Goal: Task Accomplishment & Management: Manage account settings

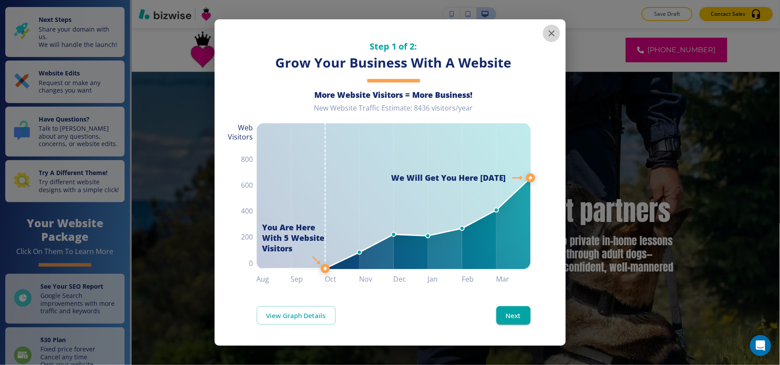
click at [552, 37] on icon "button" at bounding box center [552, 33] width 11 height 11
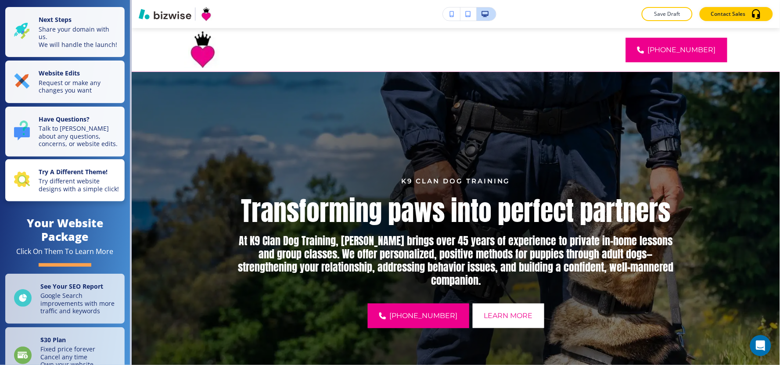
click at [48, 193] on p "Try different website designs with a simple click!" at bounding box center [79, 184] width 81 height 15
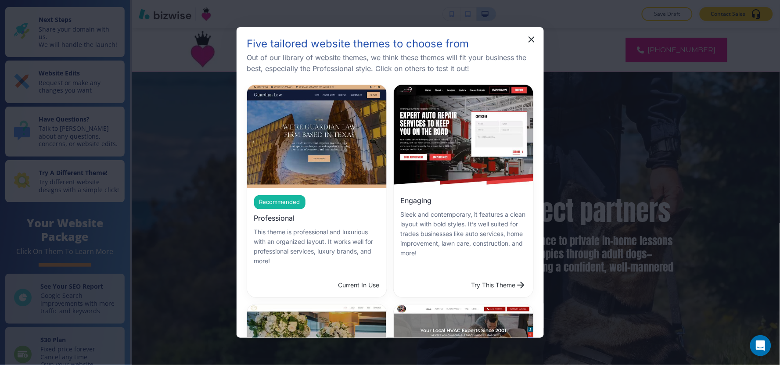
click at [363, 280] on div "Current In Use" at bounding box center [317, 285] width 140 height 25
click at [313, 195] on div "Recommended Professional This theme is professional and luxurious with an organ…" at bounding box center [317, 230] width 140 height 85
click at [530, 45] on button "button" at bounding box center [532, 40] width 18 height 18
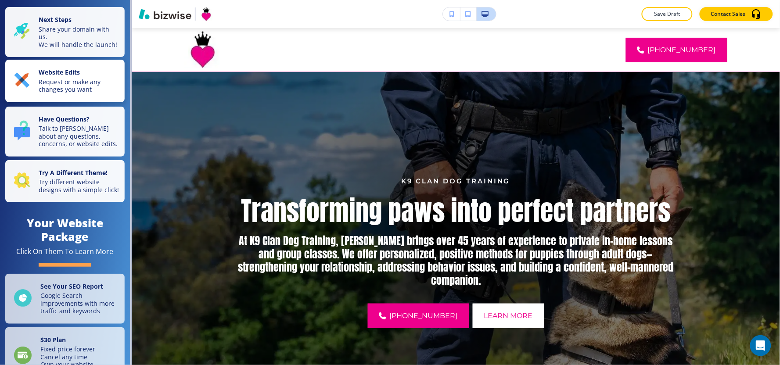
click at [33, 90] on div "Website Edits Request or make any changes you want" at bounding box center [66, 81] width 105 height 25
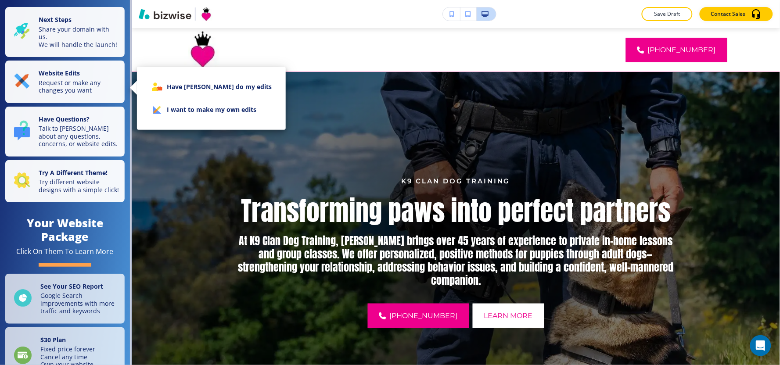
click at [174, 116] on li "I want to make my own edits" at bounding box center [211, 109] width 135 height 23
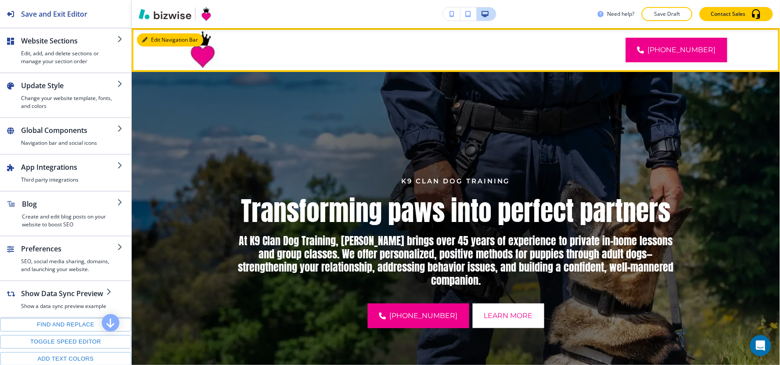
click at [145, 36] on button "Edit Navigation Bar" at bounding box center [170, 39] width 66 height 13
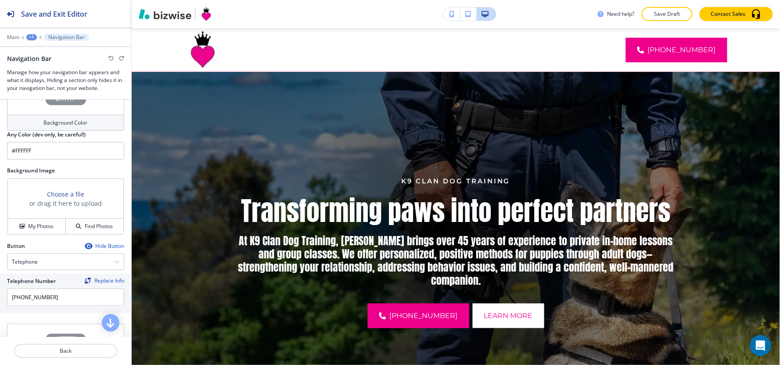
scroll to position [262, 0]
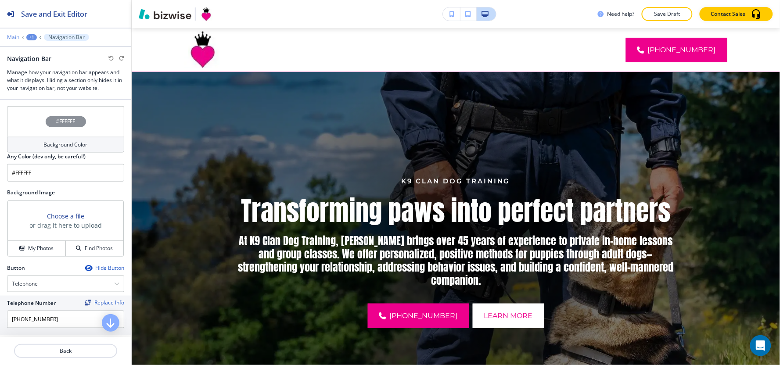
click at [14, 37] on p "Main" at bounding box center [13, 37] width 12 height 6
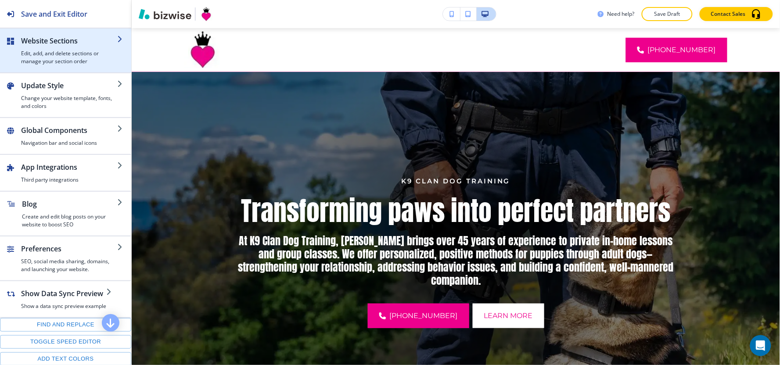
click at [51, 54] on h4 "Edit, add, and delete sections or manage your section order" at bounding box center [69, 58] width 96 height 16
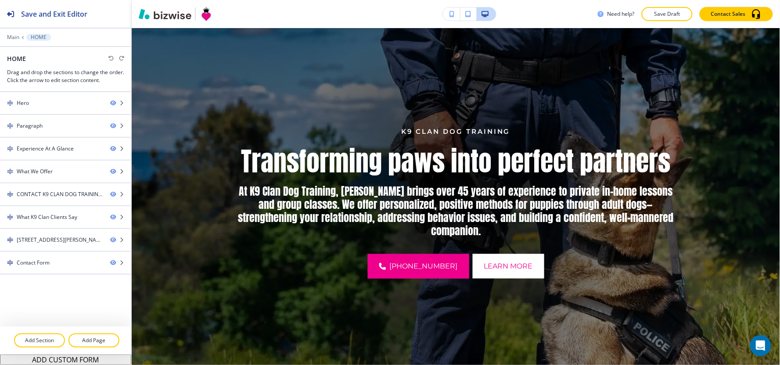
scroll to position [0, 0]
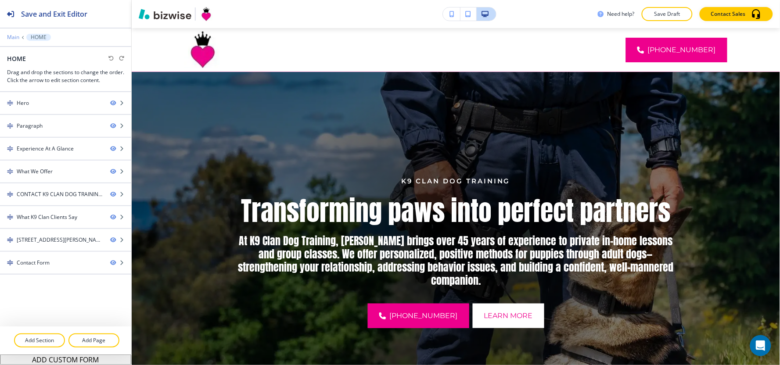
click at [14, 37] on p "Main" at bounding box center [13, 37] width 12 height 6
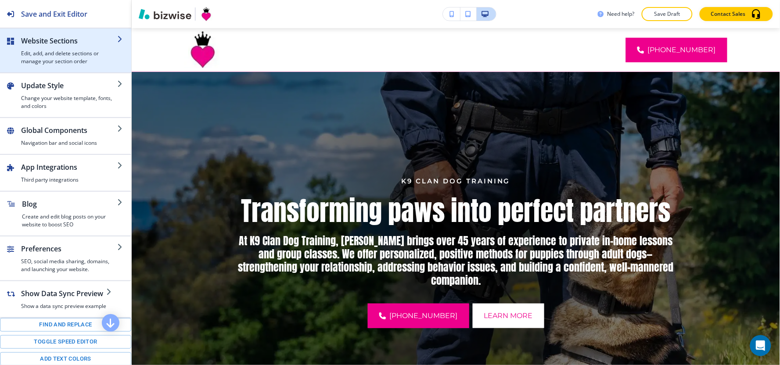
click at [47, 53] on h4 "Edit, add, and delete sections or manage your section order" at bounding box center [69, 58] width 96 height 16
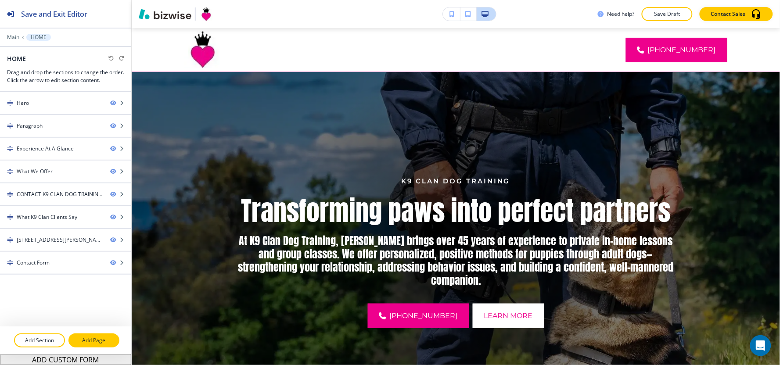
click at [102, 341] on p "Add Page" at bounding box center [93, 341] width 49 height 8
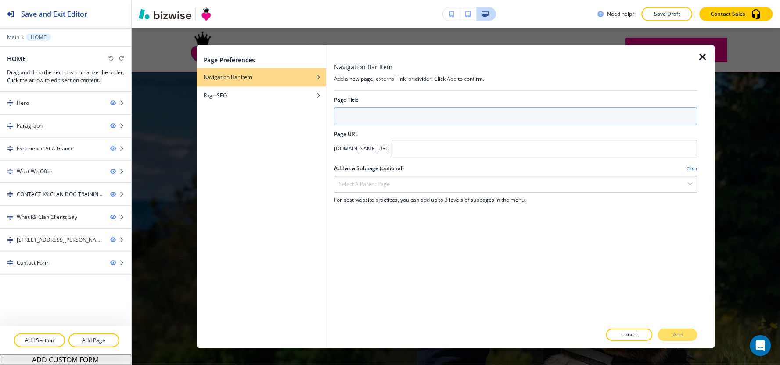
click at [393, 111] on input "text" at bounding box center [516, 117] width 364 height 18
type input "a"
type input "ABOUT"
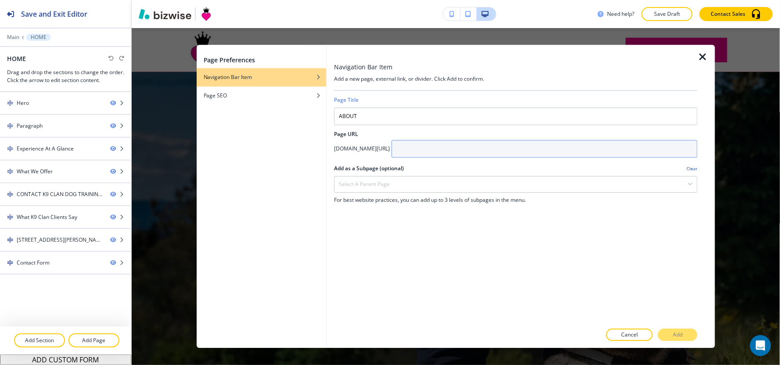
click at [515, 152] on input "text" at bounding box center [545, 149] width 306 height 18
type input "About"
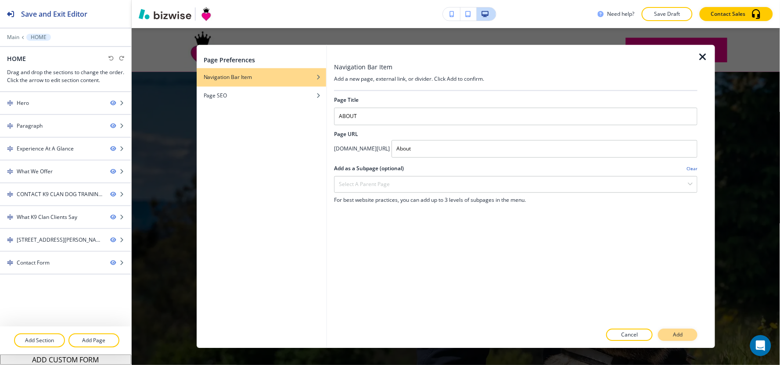
click at [673, 336] on button "Add" at bounding box center [678, 335] width 40 height 12
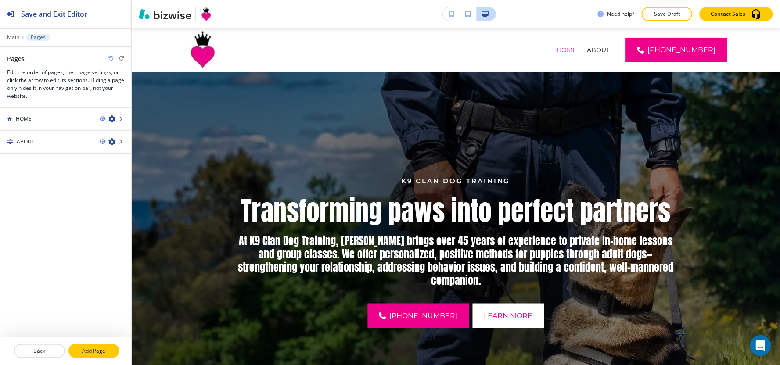
click at [97, 347] on p "Add Page" at bounding box center [93, 351] width 49 height 8
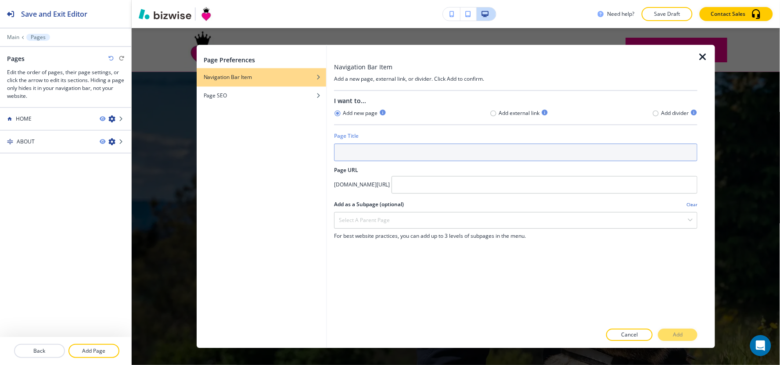
click at [357, 154] on input "text" at bounding box center [516, 153] width 364 height 18
paste input "Testimonials"
drag, startPoint x: 378, startPoint y: 154, endPoint x: 344, endPoint y: 161, distance: 34.4
click at [344, 161] on input "Testimonials" at bounding box center [516, 153] width 364 height 18
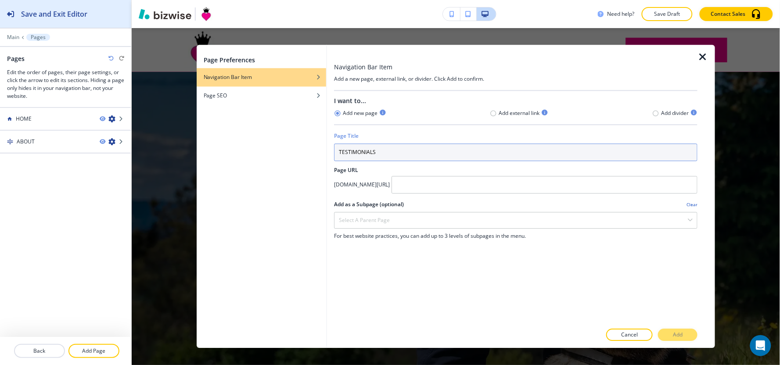
type input "TESTIMONIALS"
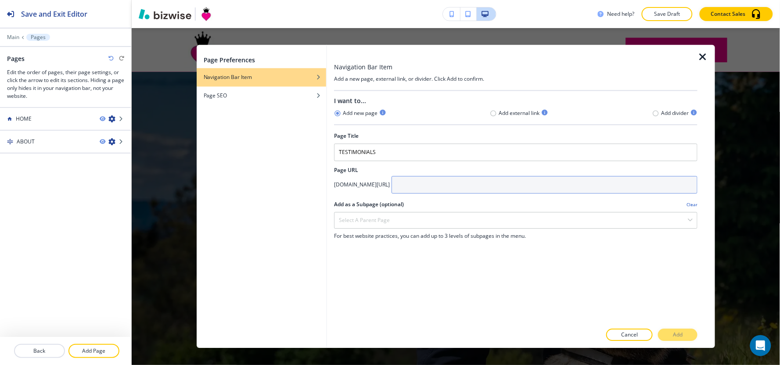
click at [460, 184] on input "text" at bounding box center [545, 185] width 306 height 18
type input "Testimonials"
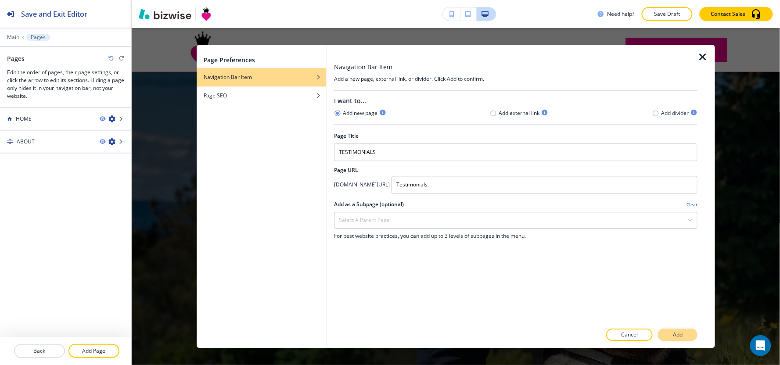
click at [674, 333] on p "Add" at bounding box center [678, 336] width 10 height 8
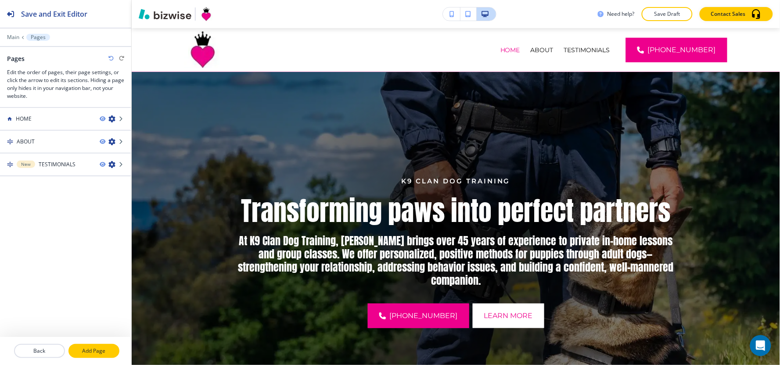
click at [97, 349] on p "Add Page" at bounding box center [93, 351] width 49 height 8
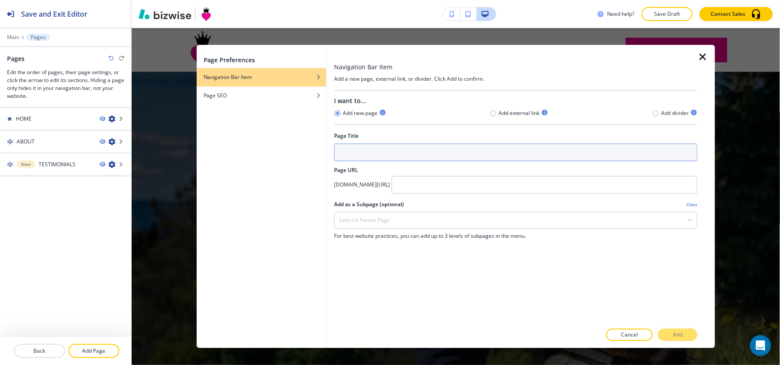
click at [389, 150] on input "text" at bounding box center [516, 153] width 364 height 18
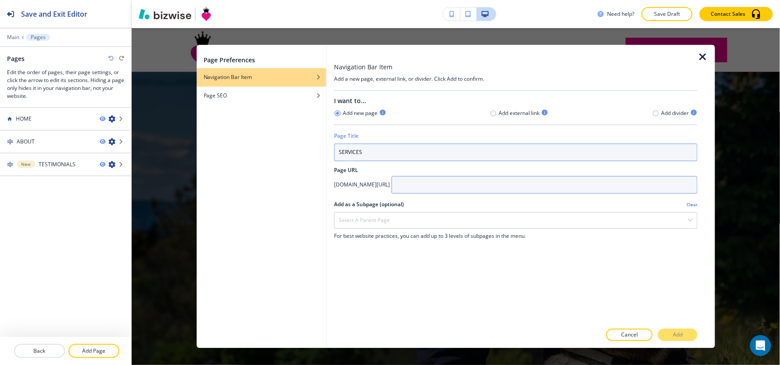
type input "SERVICES"
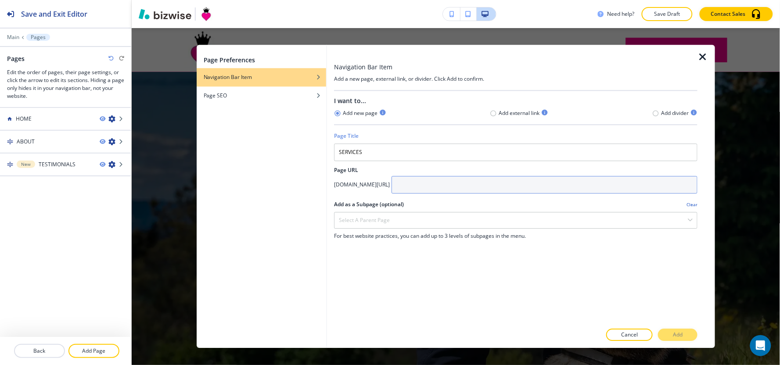
click at [472, 190] on input "text" at bounding box center [545, 185] width 306 height 18
type input "Services"
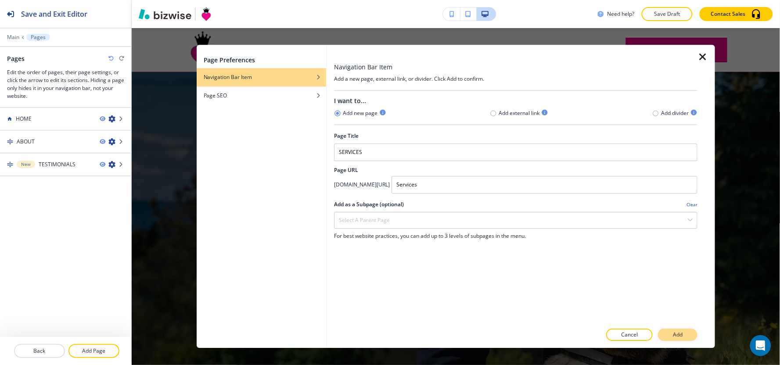
click at [679, 332] on p "Add" at bounding box center [678, 336] width 10 height 8
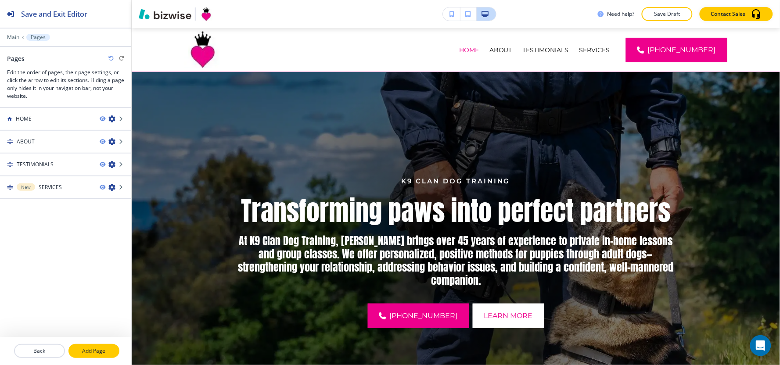
click at [103, 356] on button "Add Page" at bounding box center [94, 351] width 51 height 14
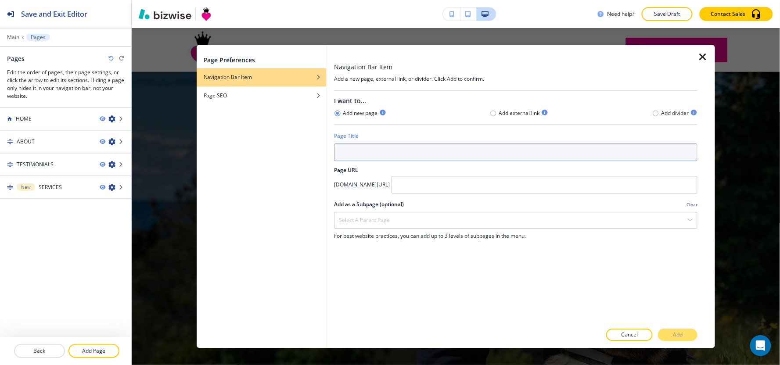
click at [403, 154] on input "text" at bounding box center [516, 153] width 364 height 18
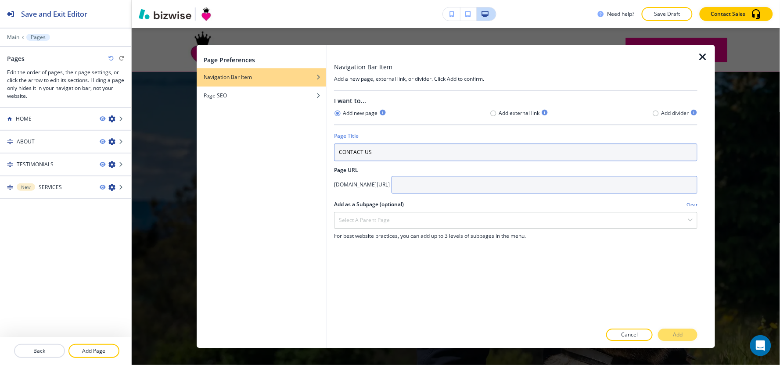
type input "CONTACT US"
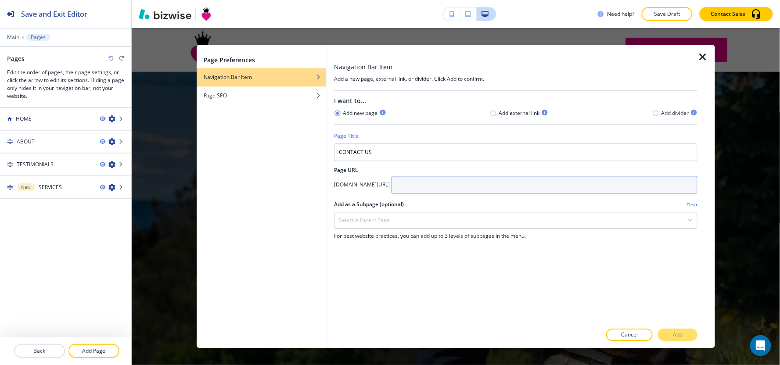
click at [458, 177] on input "text" at bounding box center [545, 185] width 306 height 18
type input "Contact-us"
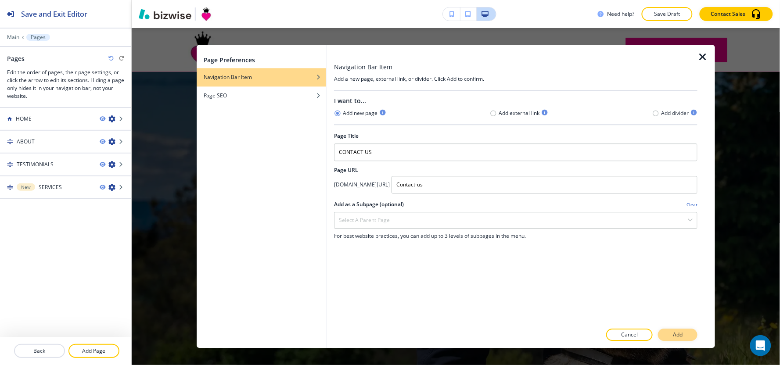
click at [674, 335] on p "Add" at bounding box center [678, 336] width 10 height 8
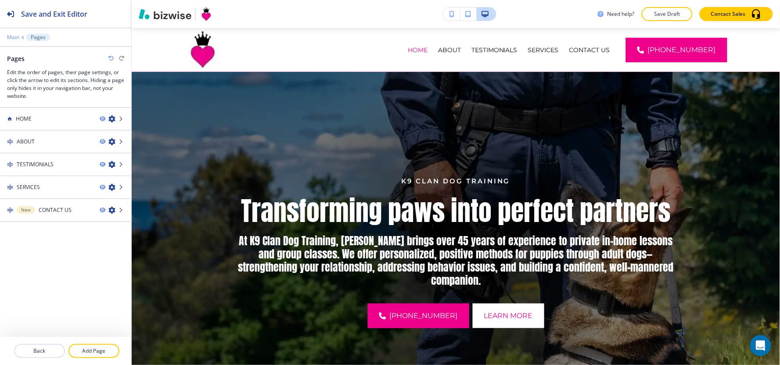
click at [16, 36] on p "Main" at bounding box center [13, 37] width 12 height 6
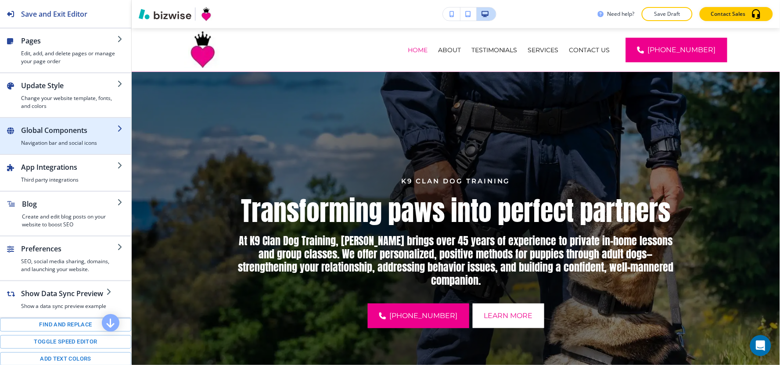
click at [69, 133] on h2 "Global Components" at bounding box center [69, 130] width 96 height 11
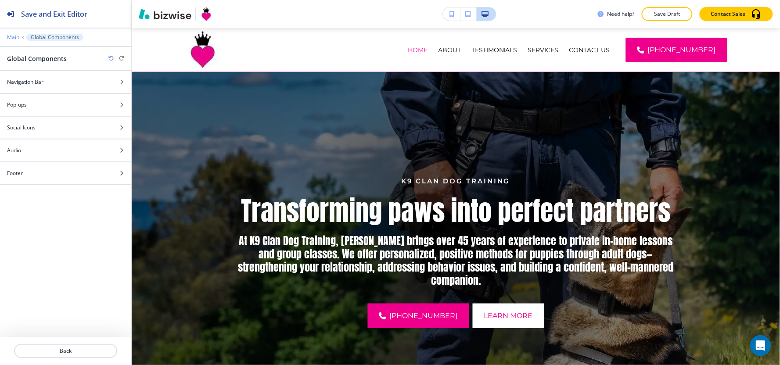
click at [9, 36] on p "Main" at bounding box center [13, 37] width 12 height 6
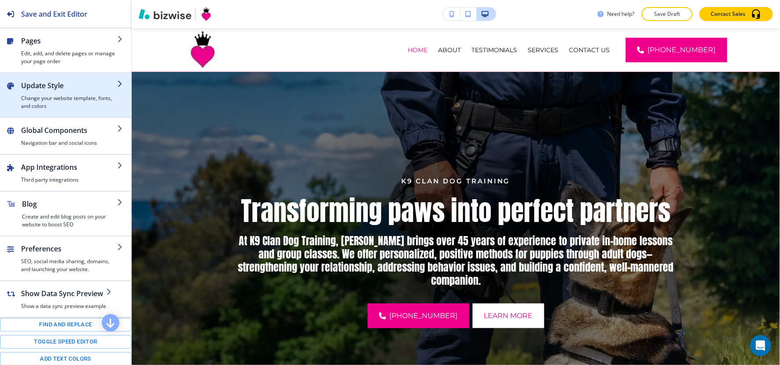
click at [57, 100] on h4 "Change your website template, fonts, and colors" at bounding box center [69, 102] width 96 height 16
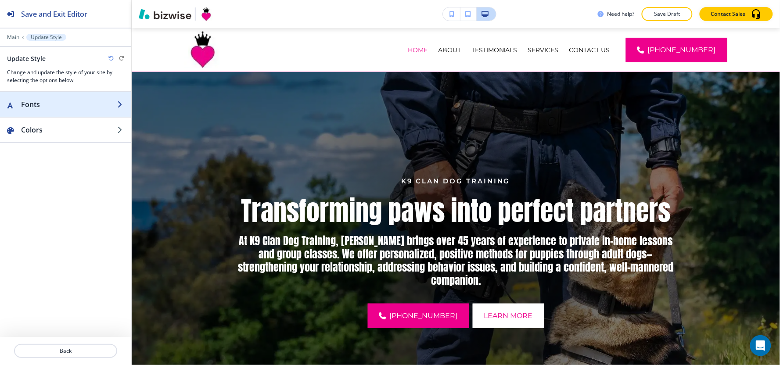
click at [41, 100] on h2 "Fonts" at bounding box center [69, 104] width 96 height 11
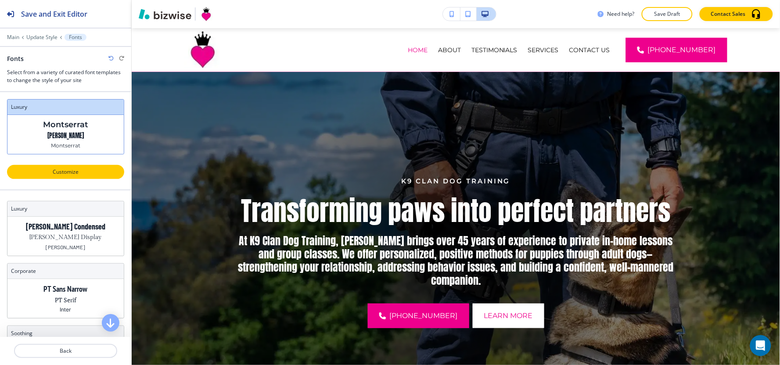
click at [75, 170] on p "Customize" at bounding box center [65, 172] width 94 height 8
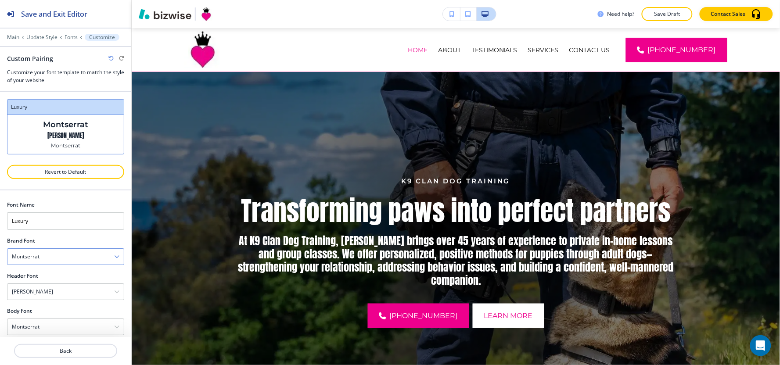
scroll to position [9, 0]
click at [35, 283] on div "Anton" at bounding box center [65, 283] width 116 height 16
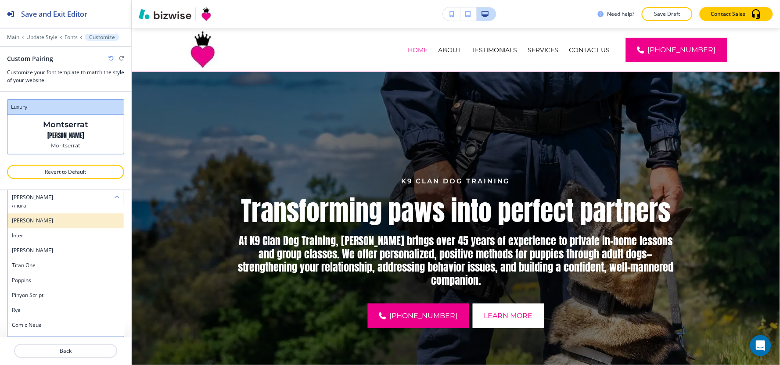
scroll to position [740, 0]
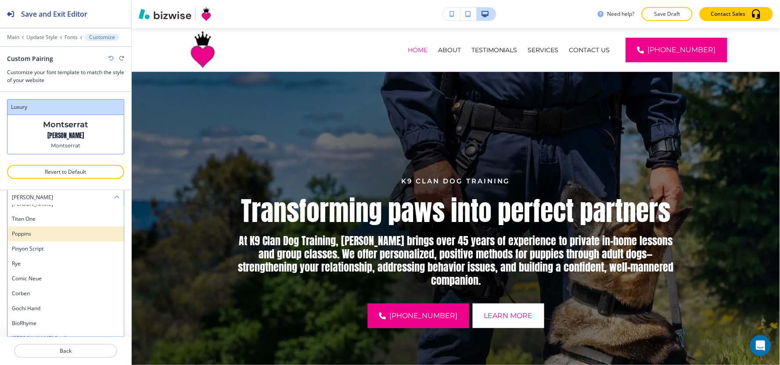
click at [48, 239] on div "Poppins" at bounding box center [65, 234] width 116 height 15
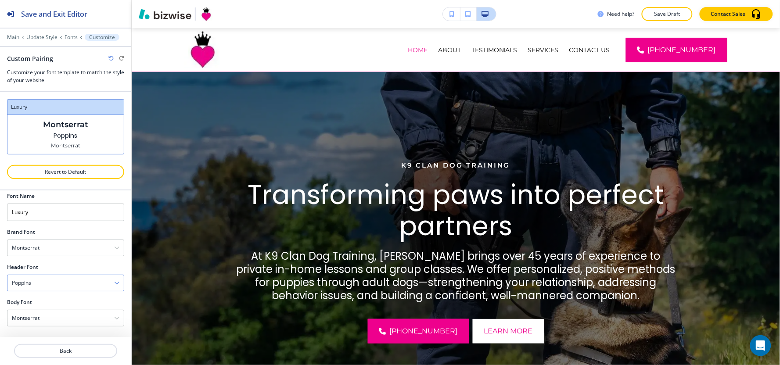
scroll to position [9, 0]
click at [17, 40] on p "Main" at bounding box center [13, 37] width 12 height 6
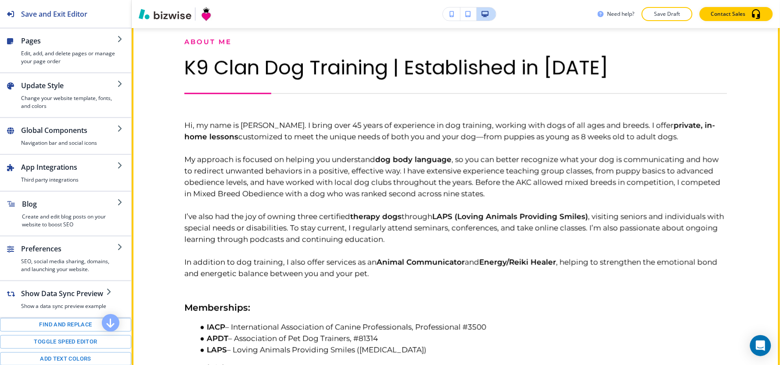
scroll to position [341, 0]
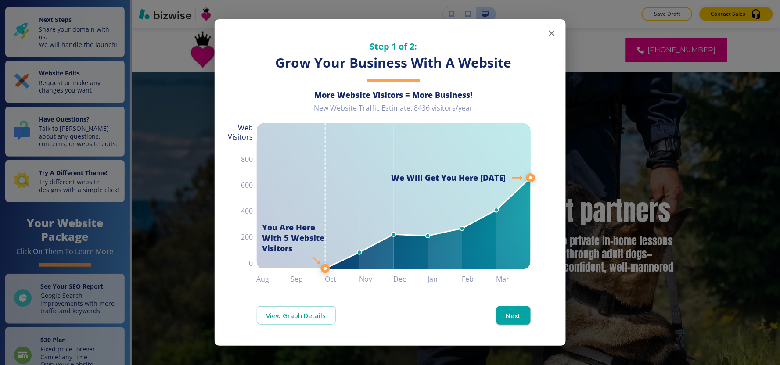
click at [554, 34] on icon "button" at bounding box center [552, 33] width 11 height 11
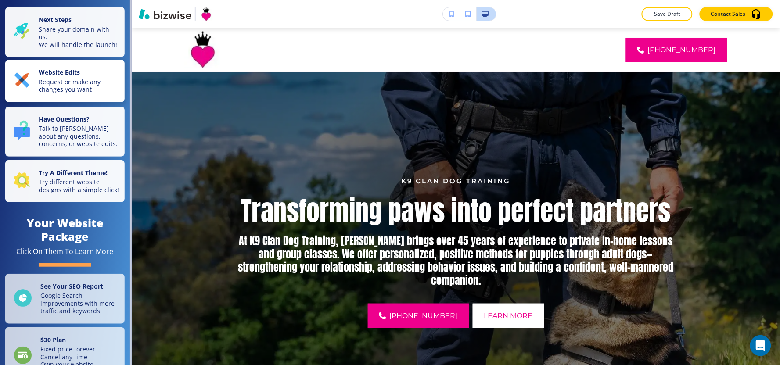
click at [68, 93] on p "Request or make any changes you want" at bounding box center [79, 85] width 81 height 15
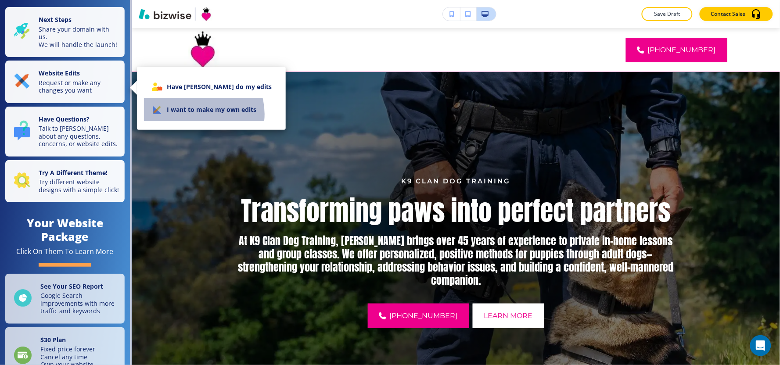
click at [196, 114] on li "I want to make my own edits" at bounding box center [211, 109] width 135 height 23
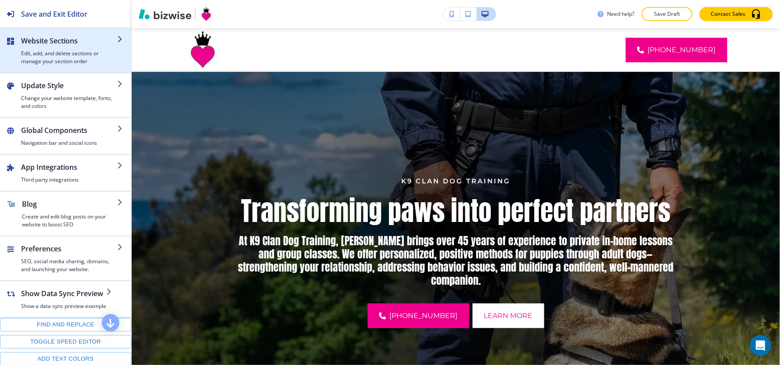
click at [100, 54] on h4 "Edit, add, and delete sections or manage your section order" at bounding box center [69, 58] width 96 height 16
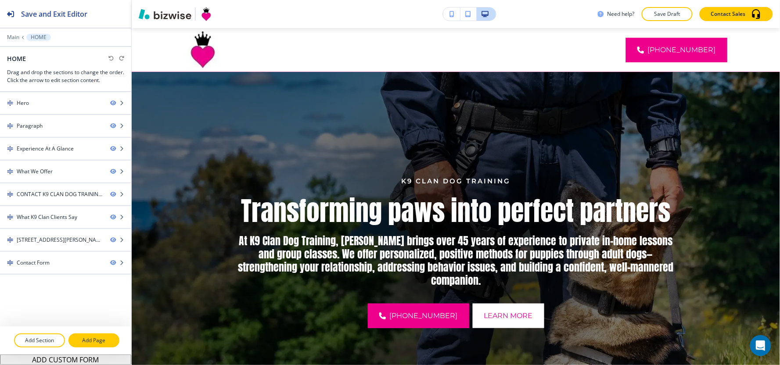
click at [92, 340] on p "Add Page" at bounding box center [93, 341] width 49 height 8
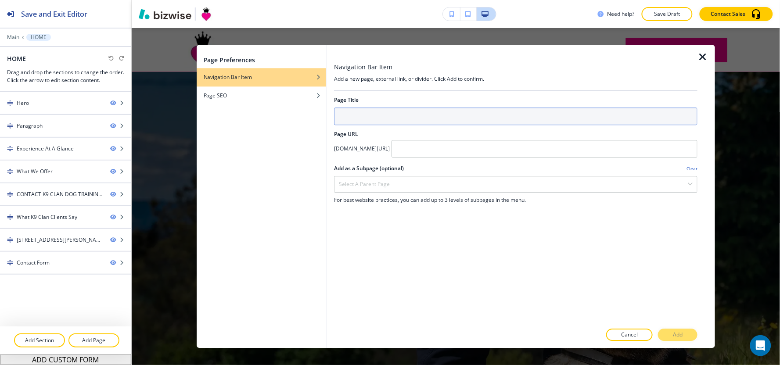
click at [415, 120] on input "text" at bounding box center [516, 117] width 364 height 18
type input "a"
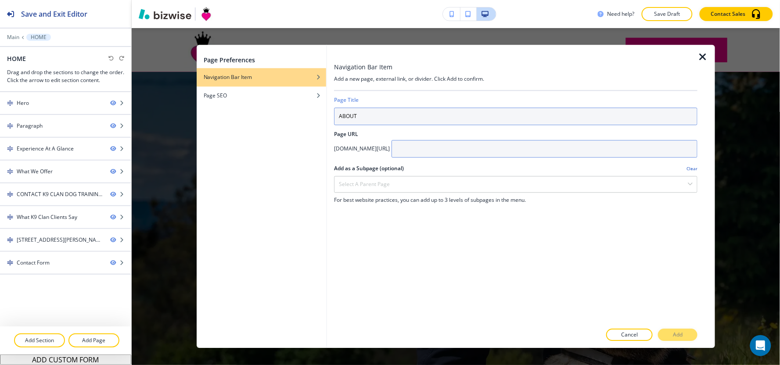
type input "ABOUT"
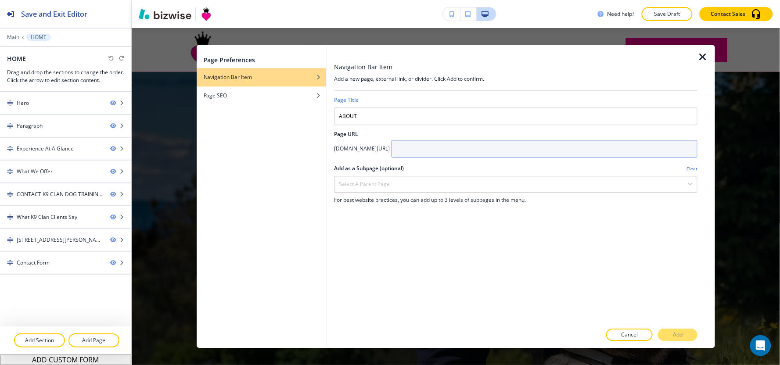
click at [467, 145] on input "text" at bounding box center [545, 149] width 306 height 18
type input "About"
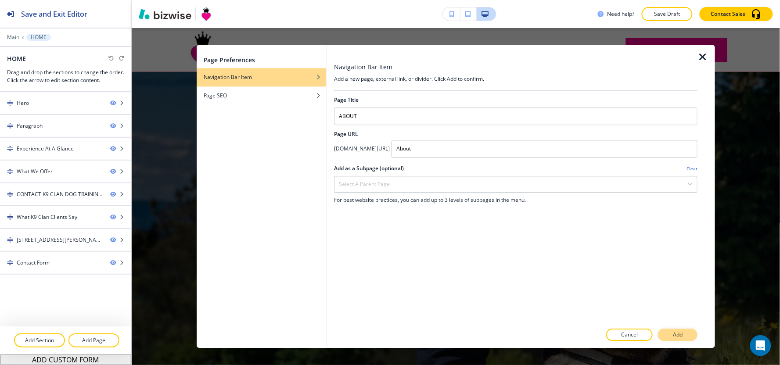
click at [679, 333] on p "Add" at bounding box center [678, 336] width 10 height 8
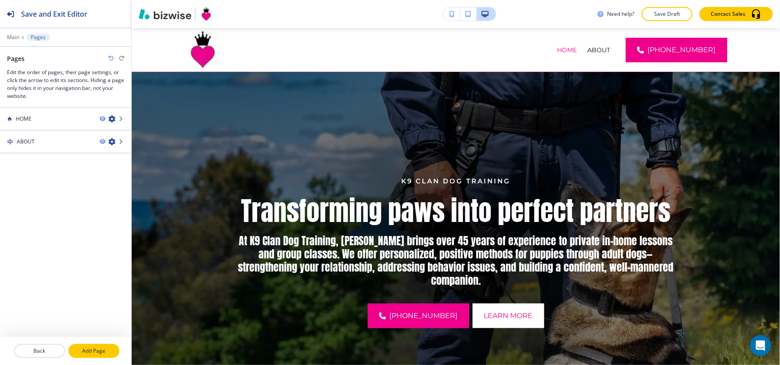
click at [101, 355] on p "Add Page" at bounding box center [93, 351] width 49 height 8
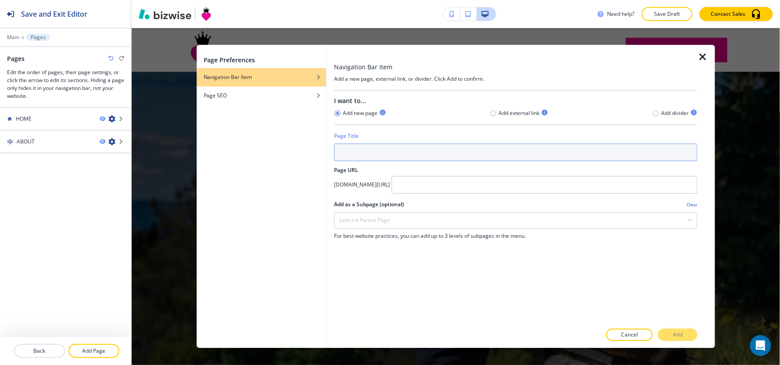
click at [364, 148] on input "text" at bounding box center [516, 153] width 364 height 18
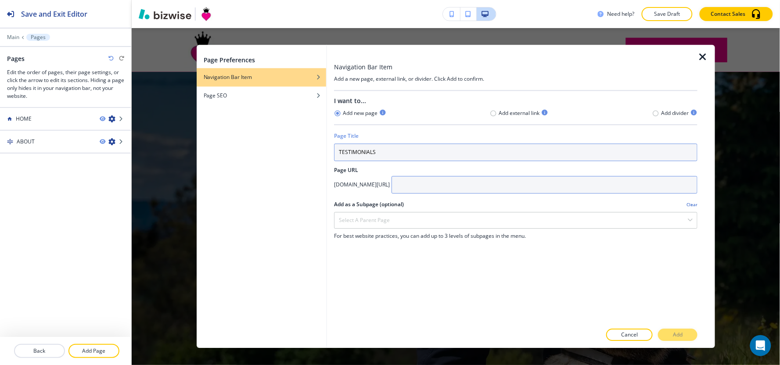
type input "TESTIMONIALS"
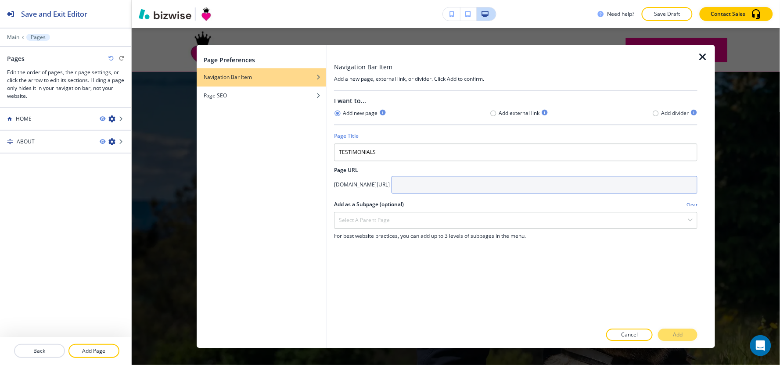
click at [473, 187] on input "text" at bounding box center [545, 185] width 306 height 18
type input "Testimonials"
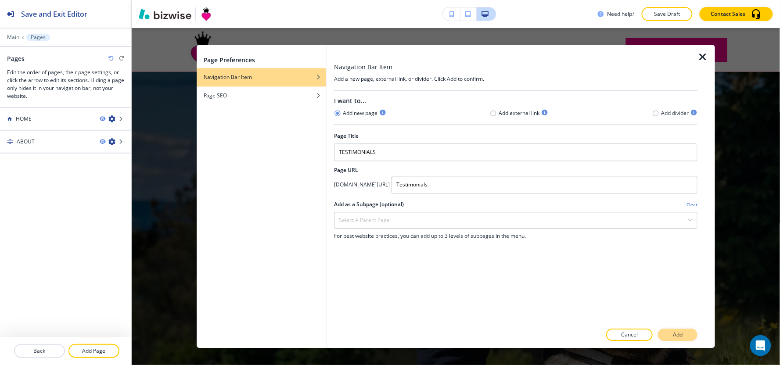
click at [679, 339] on p "Add" at bounding box center [678, 336] width 10 height 8
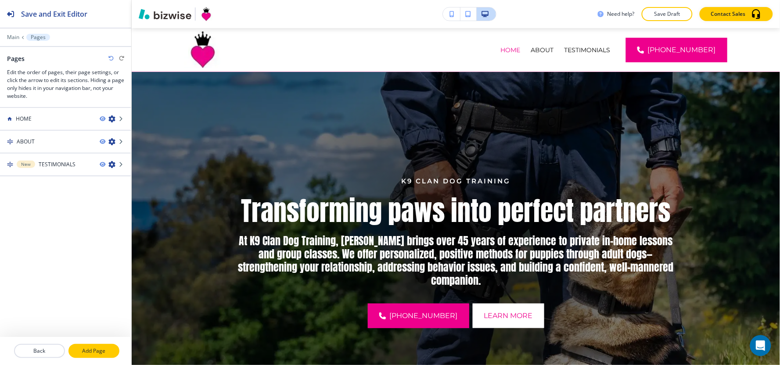
click at [105, 353] on p "Add Page" at bounding box center [93, 351] width 49 height 8
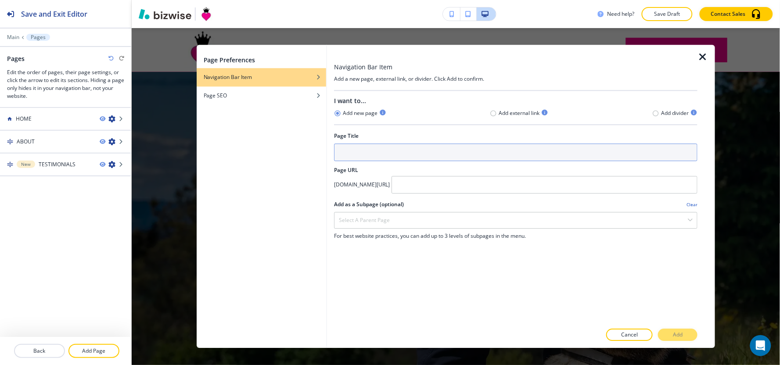
click at [363, 154] on input "text" at bounding box center [516, 153] width 364 height 18
type input "s"
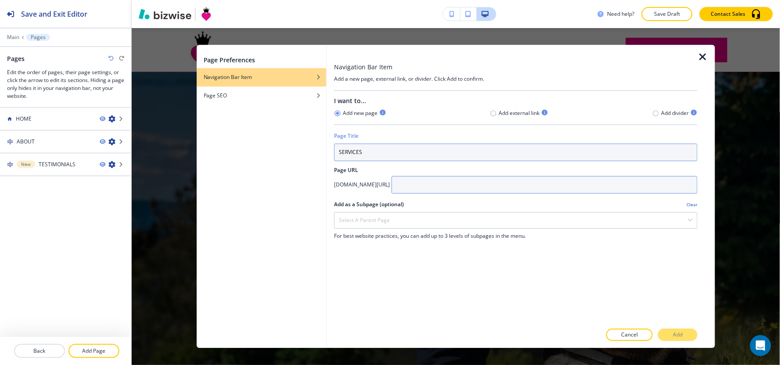
type input "SERVICES"
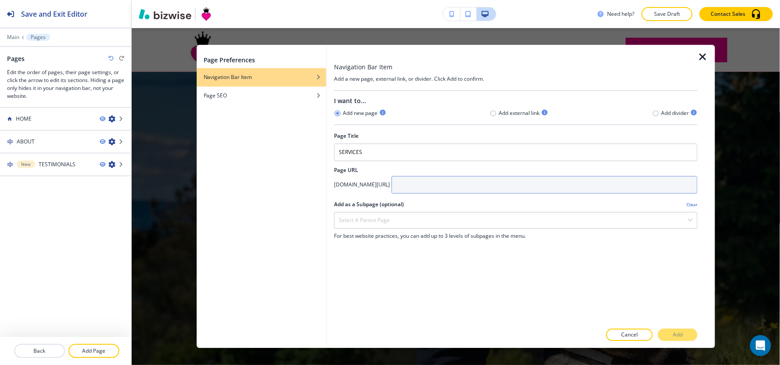
click at [466, 183] on input "text" at bounding box center [545, 185] width 306 height 18
type input "Services"
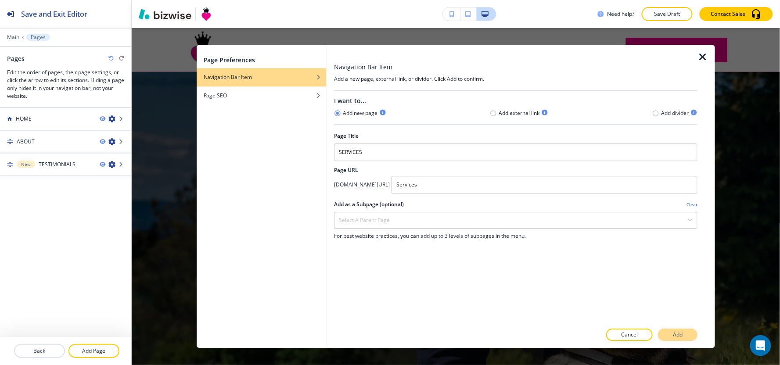
click at [685, 339] on button "Add" at bounding box center [678, 335] width 40 height 12
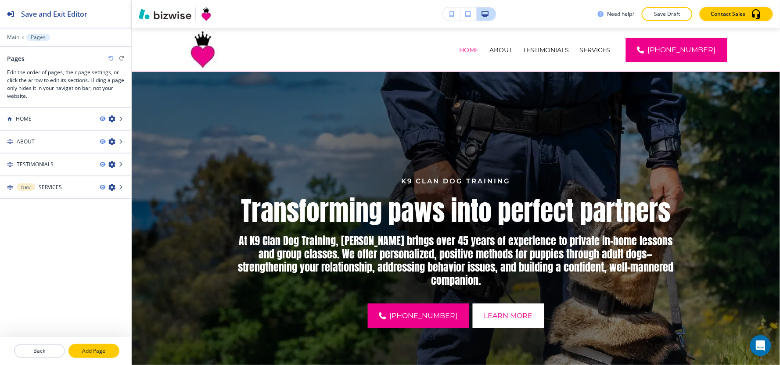
click at [88, 349] on p "Add Page" at bounding box center [93, 351] width 49 height 8
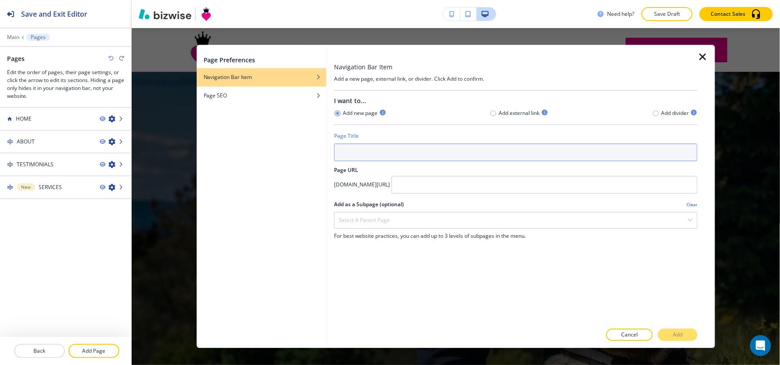
click at [374, 147] on input "text" at bounding box center [516, 153] width 364 height 18
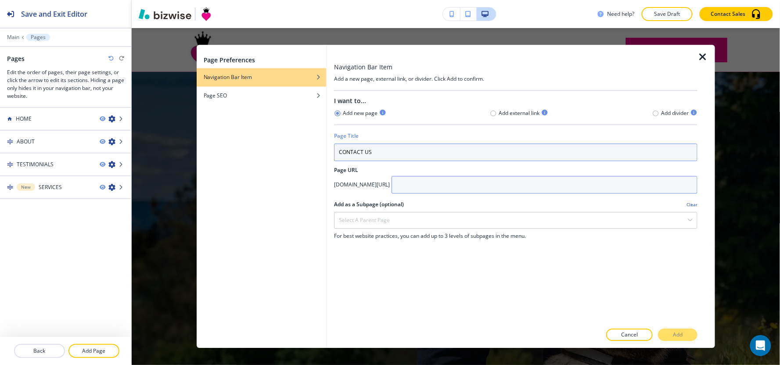
type input "CONTACT US"
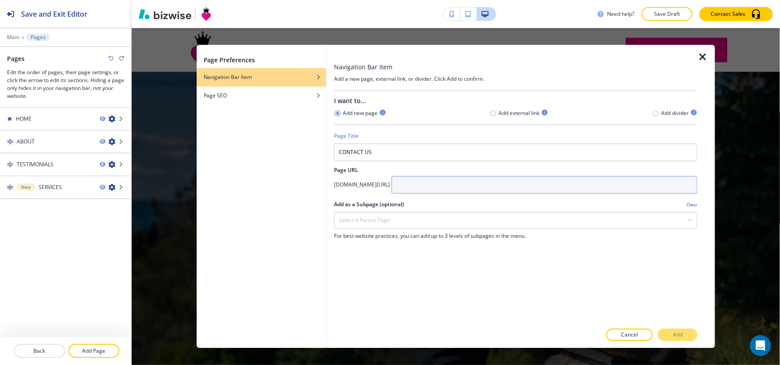
click at [475, 184] on input "text" at bounding box center [545, 185] width 306 height 18
type input "Contact-us"
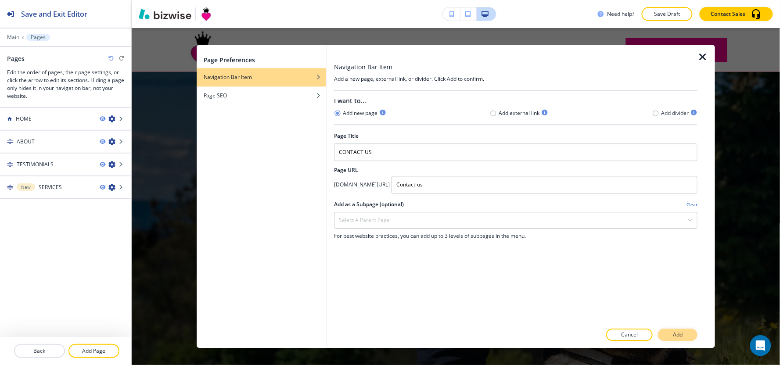
click at [678, 337] on p "Add" at bounding box center [678, 336] width 10 height 8
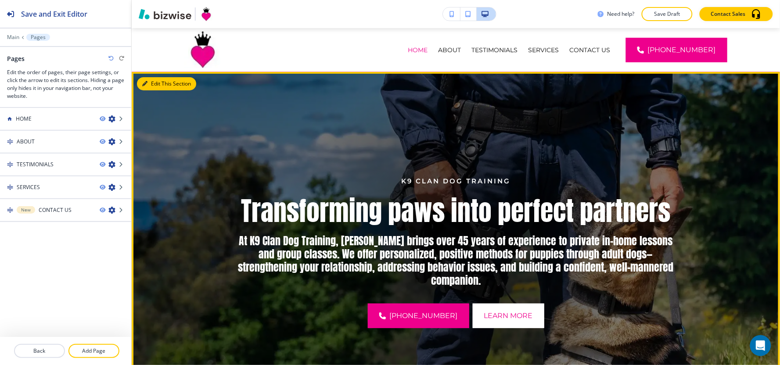
click at [152, 86] on button "Edit This Section" at bounding box center [166, 83] width 59 height 13
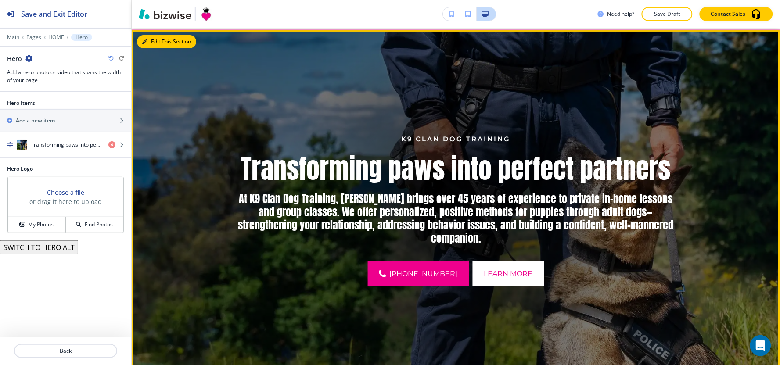
scroll to position [44, 0]
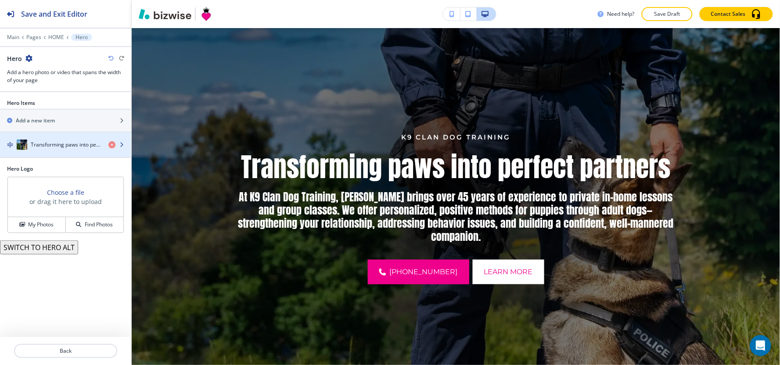
click at [76, 154] on div "button" at bounding box center [65, 153] width 131 height 7
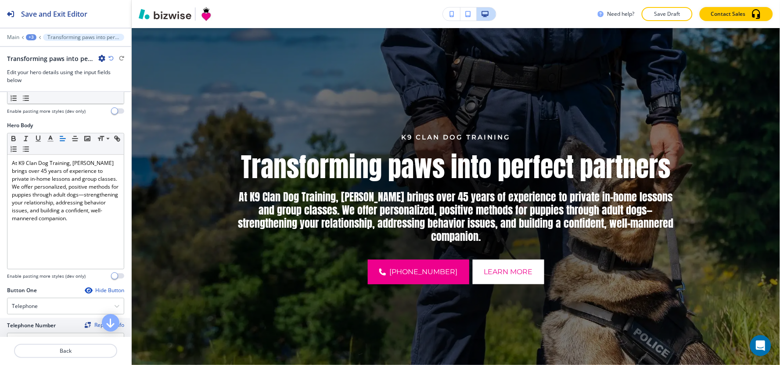
scroll to position [195, 0]
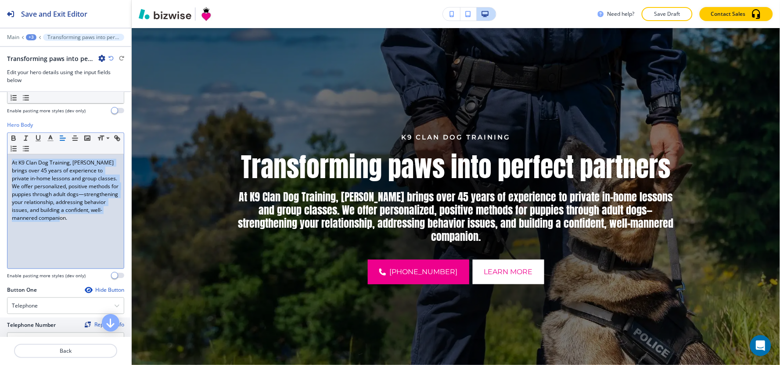
drag, startPoint x: 113, startPoint y: 220, endPoint x: 0, endPoint y: 157, distance: 129.7
click at [0, 157] on div "Hero Body Small Normal Large Huge At K9 Clan Dog Training, [PERSON_NAME] brings…" at bounding box center [65, 203] width 131 height 165
click at [13, 141] on icon "button" at bounding box center [14, 139] width 4 height 2
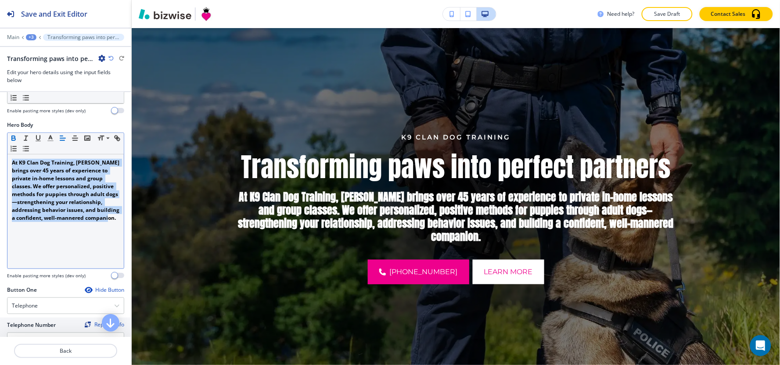
click at [13, 141] on icon "button" at bounding box center [14, 139] width 4 height 2
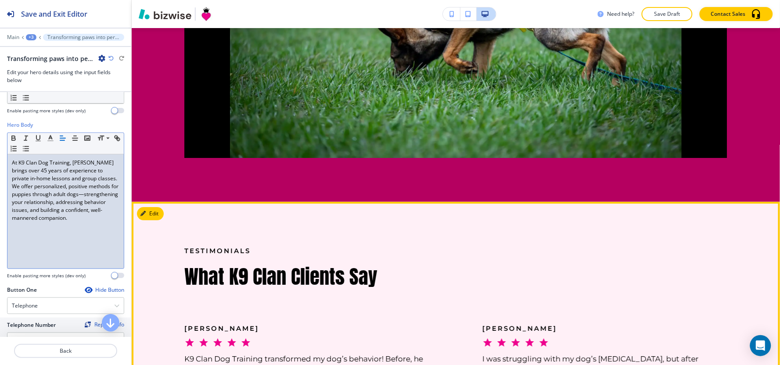
scroll to position [1654, 0]
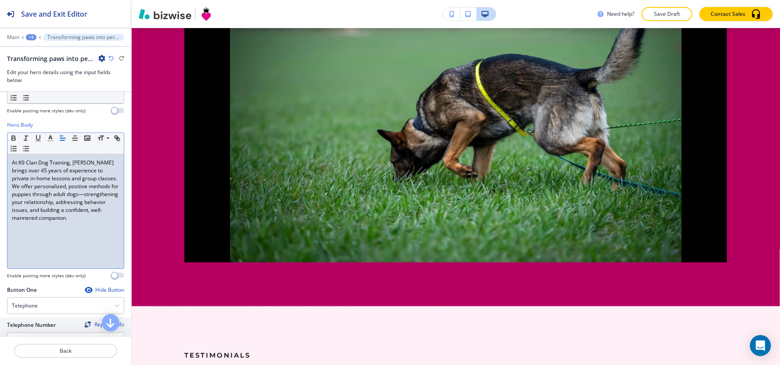
click at [28, 36] on div "+3" at bounding box center [31, 37] width 11 height 6
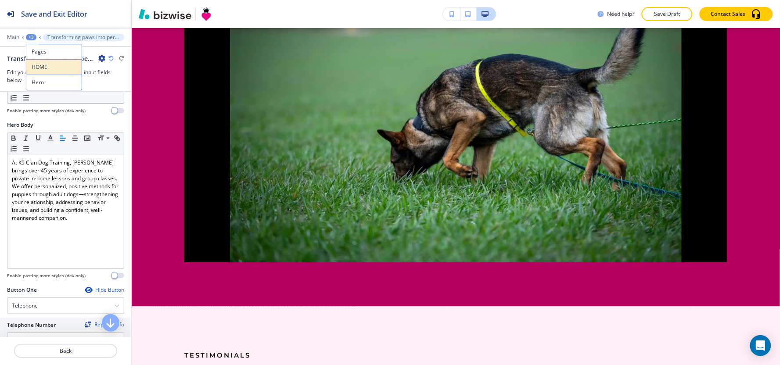
click at [58, 64] on p "HOME" at bounding box center [54, 67] width 45 height 8
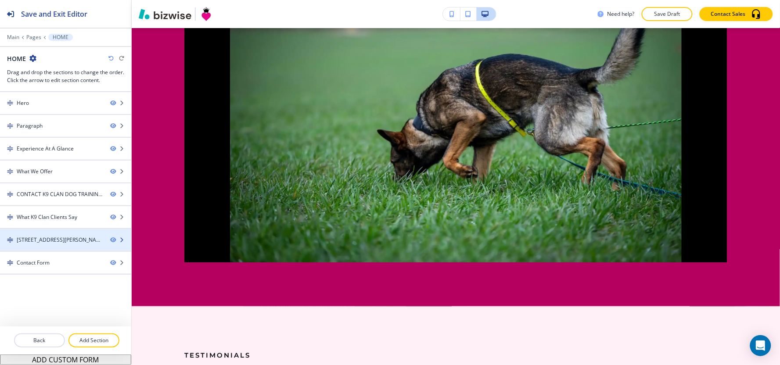
click at [50, 242] on div "[STREET_ADDRESS][PERSON_NAME] • Private, in-home dog training by appointment — …" at bounding box center [60, 240] width 87 height 8
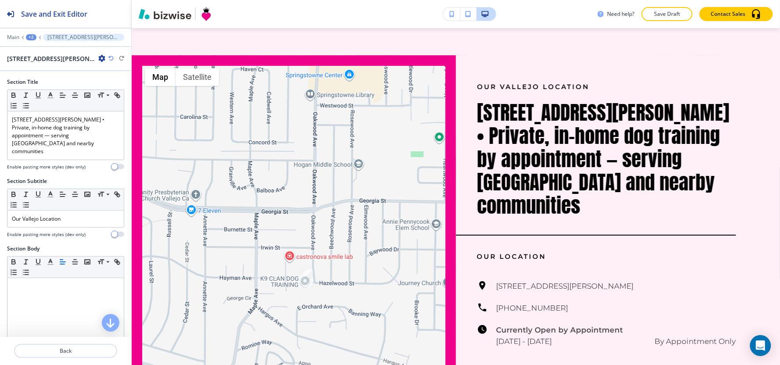
scroll to position [2901, 0]
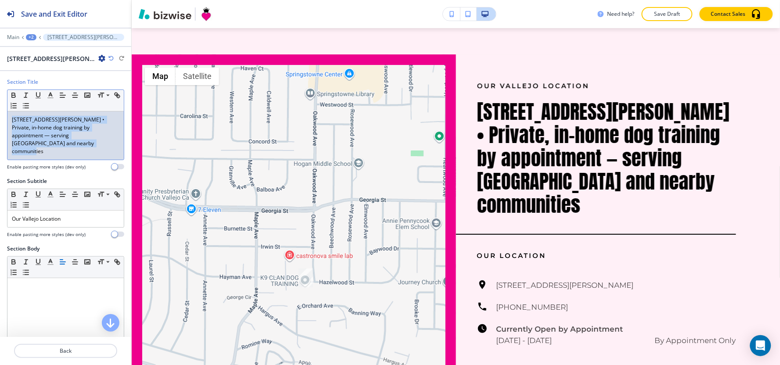
drag, startPoint x: 73, startPoint y: 147, endPoint x: 0, endPoint y: 116, distance: 79.3
click at [0, 116] on div "Section Title Small Normal Large Huge [STREET_ADDRESS][PERSON_NAME] • Private, …" at bounding box center [65, 127] width 131 height 99
copy p "[STREET_ADDRESS][PERSON_NAME] • Private, in-home dog training by appointment — …"
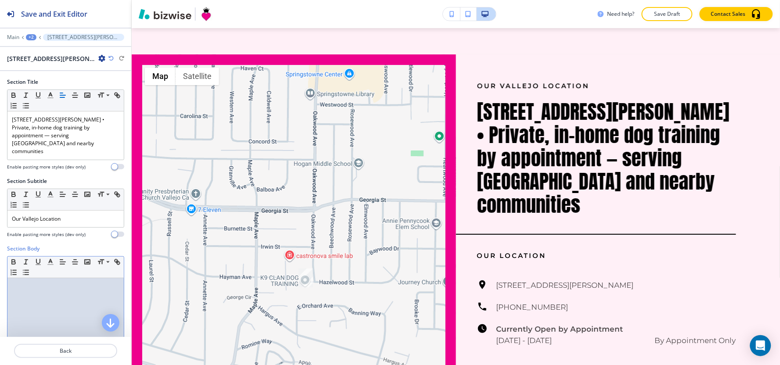
click at [55, 302] on div at bounding box center [65, 335] width 116 height 114
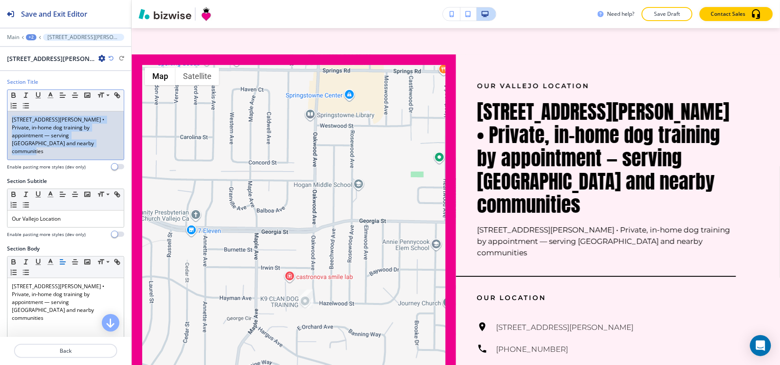
drag, startPoint x: 73, startPoint y: 146, endPoint x: 0, endPoint y: 111, distance: 81.3
click at [0, 111] on div "Section Title Small Normal Large Huge [STREET_ADDRESS][PERSON_NAME] • Private, …" at bounding box center [65, 127] width 131 height 99
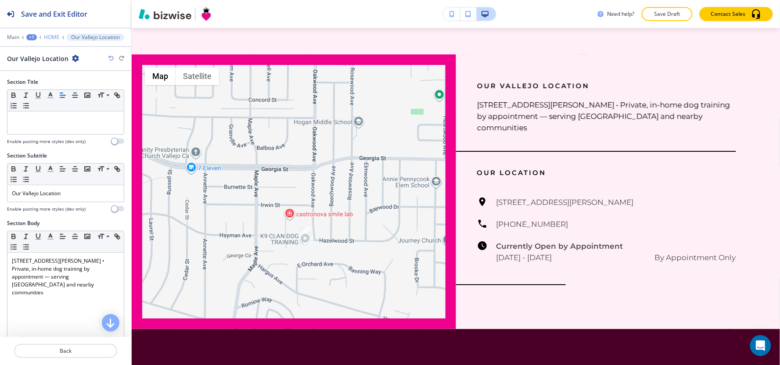
click at [53, 40] on p "HOME" at bounding box center [52, 37] width 16 height 6
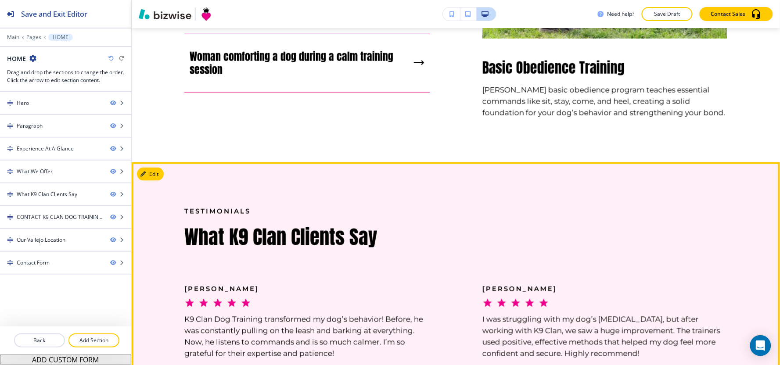
scroll to position [1426, 0]
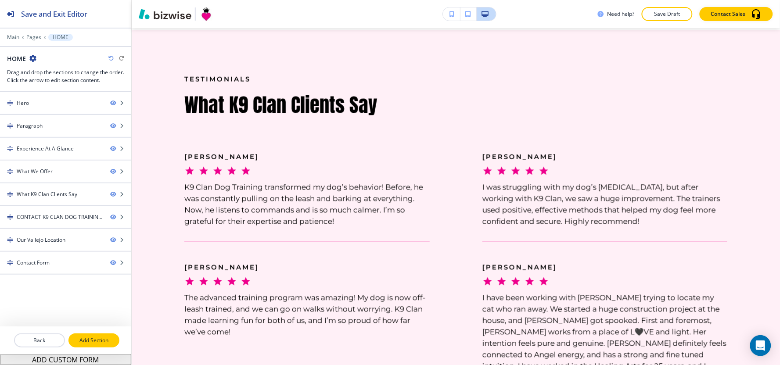
click at [95, 340] on p "Add Section" at bounding box center [93, 341] width 49 height 8
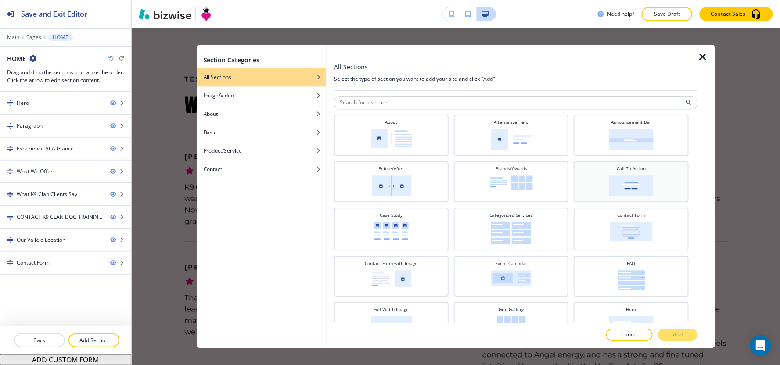
click at [609, 176] on img at bounding box center [631, 186] width 45 height 21
click at [681, 336] on p "Add" at bounding box center [678, 336] width 10 height 8
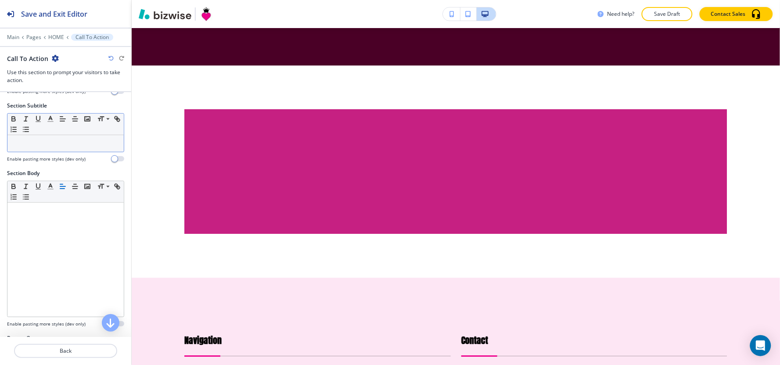
scroll to position [0, 0]
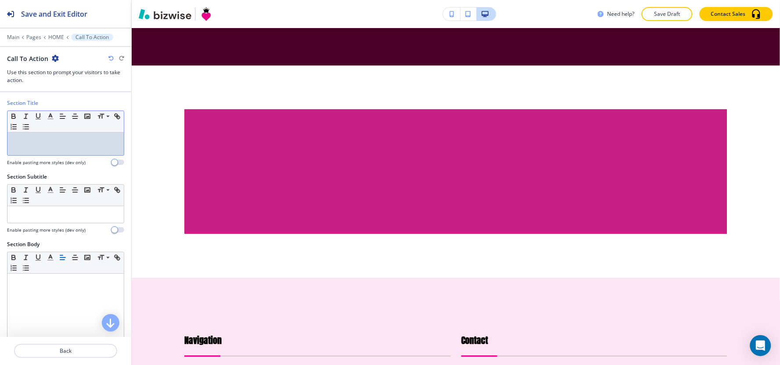
click at [50, 144] on p at bounding box center [66, 141] width 108 height 8
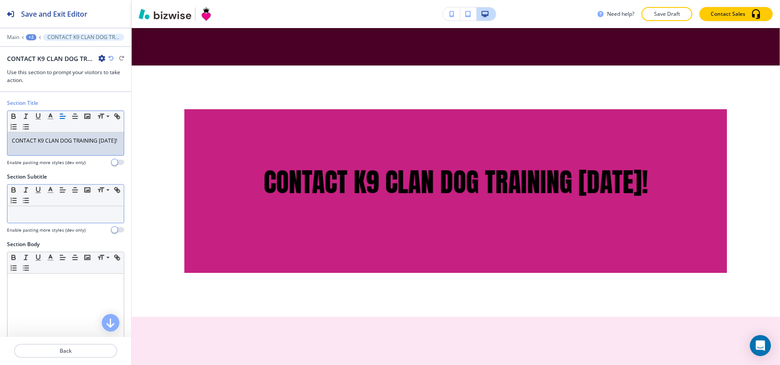
scroll to position [97, 0]
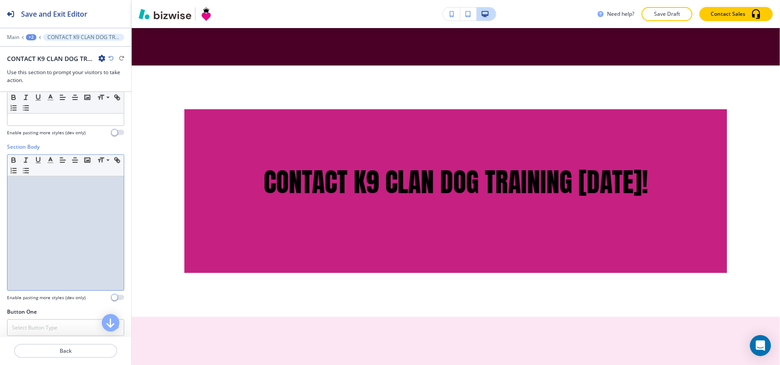
click at [32, 220] on div at bounding box center [65, 234] width 116 height 114
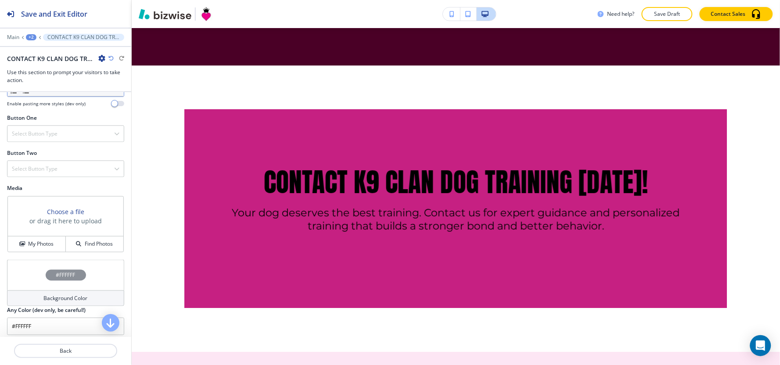
scroll to position [292, 0]
click at [56, 128] on div "Select Button Type" at bounding box center [65, 133] width 116 height 16
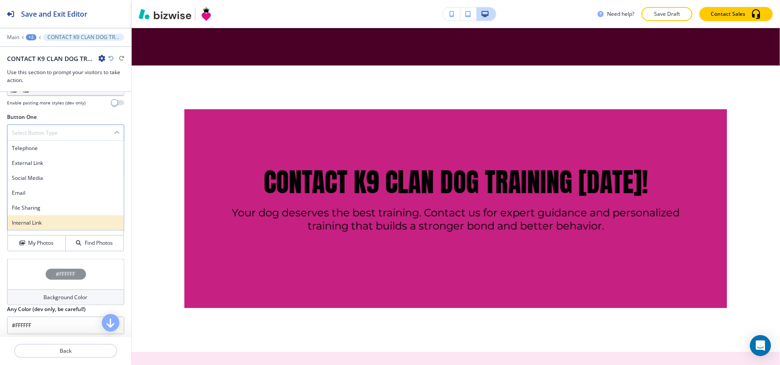
click at [63, 228] on div "Internal Link" at bounding box center [65, 223] width 116 height 15
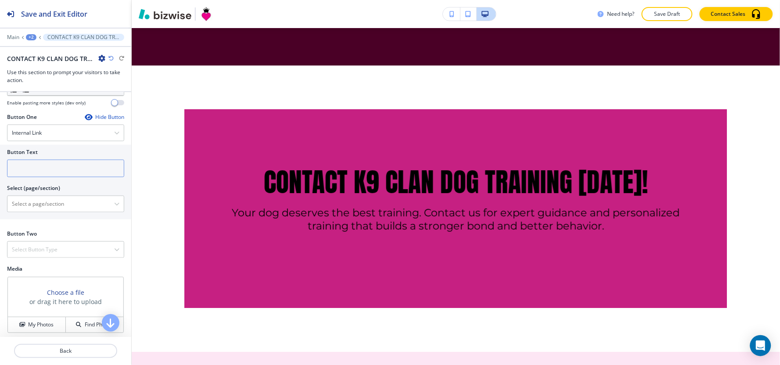
click at [50, 172] on input "text" at bounding box center [65, 169] width 117 height 18
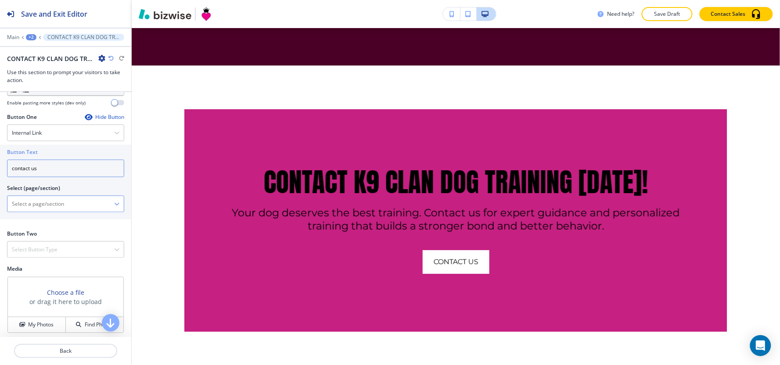
type input "contact us"
click at [47, 212] on \(page\/section\) "Manual Input" at bounding box center [60, 204] width 107 height 15
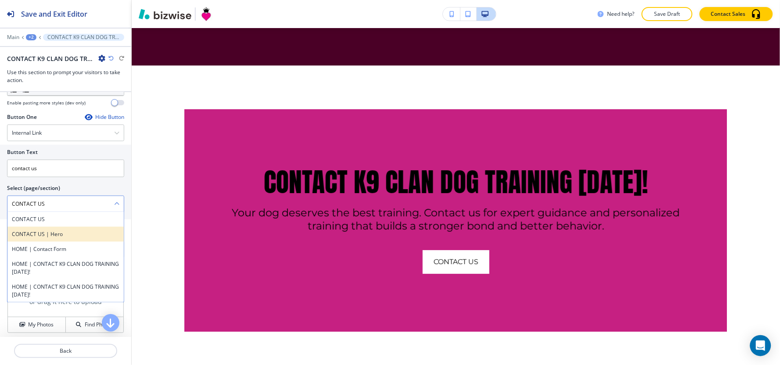
click at [38, 229] on div "CONTACT US | Hero" at bounding box center [65, 234] width 116 height 15
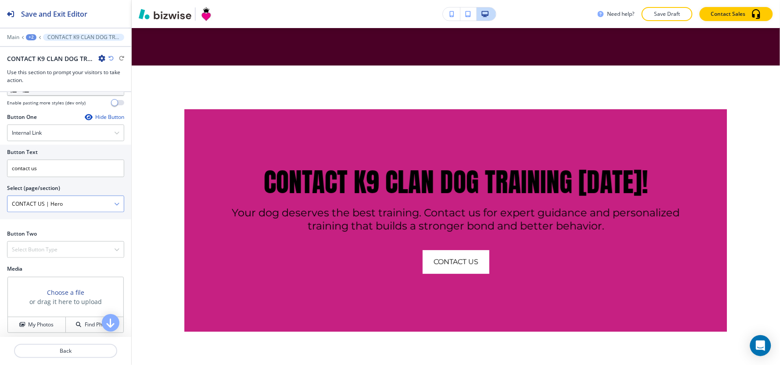
click at [87, 205] on \(page\/section\) "CONTACT US | Hero" at bounding box center [60, 204] width 107 height 15
click at [106, 206] on \(page\/section\) "CONTACT US | Hero" at bounding box center [60, 204] width 107 height 15
click at [114, 206] on icon "button" at bounding box center [116, 204] width 5 height 5
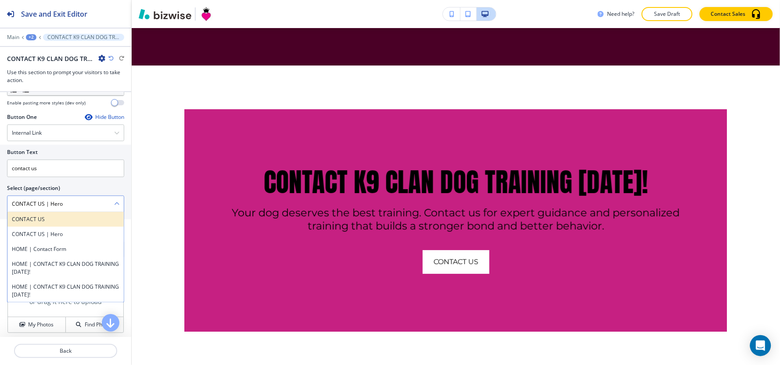
click at [91, 220] on h4 "CONTACT US" at bounding box center [66, 220] width 108 height 8
type \(page\/section\) "CONTACT US"
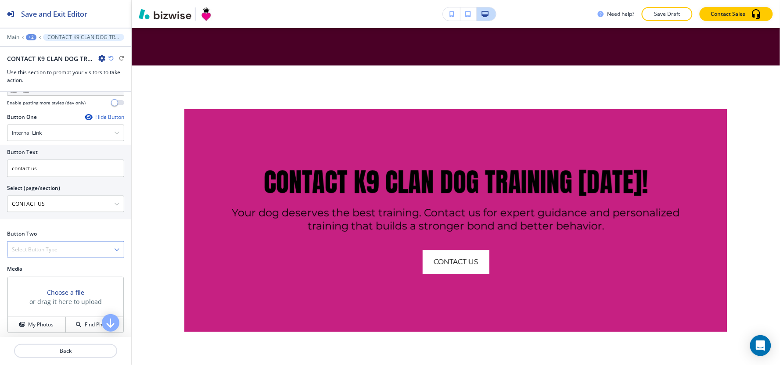
click at [44, 258] on div "Select Button Type" at bounding box center [65, 250] width 116 height 16
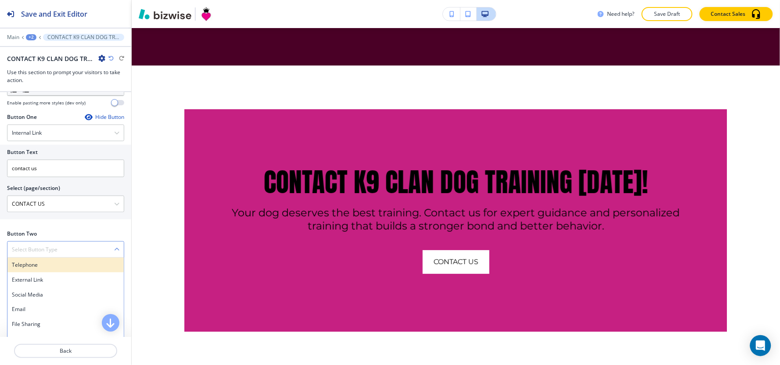
click at [41, 262] on div "Telephone" at bounding box center [65, 265] width 116 height 15
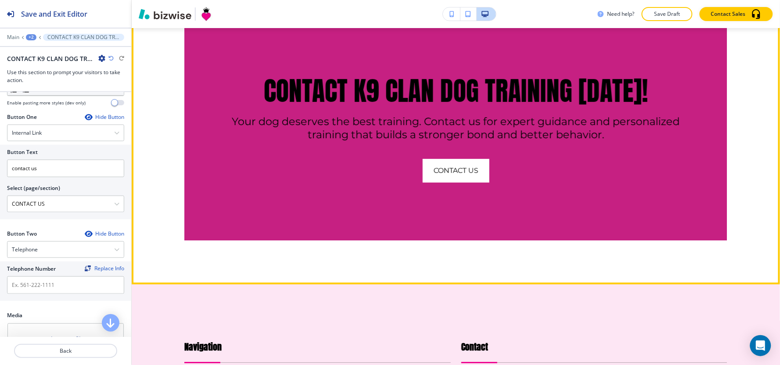
scroll to position [3904, 0]
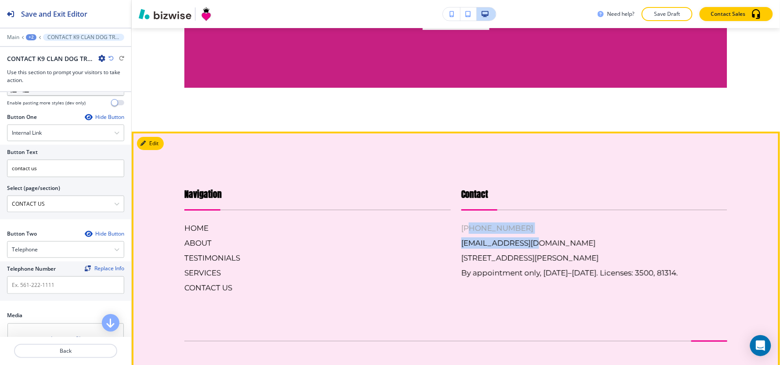
drag, startPoint x: 530, startPoint y: 185, endPoint x: 465, endPoint y: 195, distance: 65.7
click at [465, 195] on div "Contact [PHONE_NUMBER] [EMAIL_ADDRESS][DOMAIN_NAME] [STREET_ADDRESS][PERSON_NAM…" at bounding box center [595, 233] width 267 height 91
click at [401, 252] on h6 "TESTIMONIALS" at bounding box center [317, 257] width 267 height 11
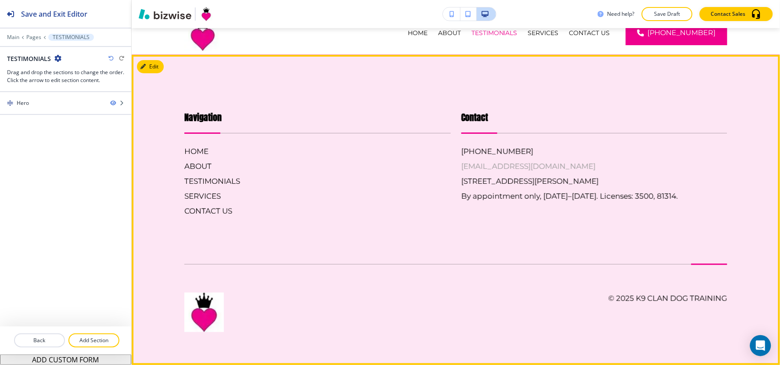
scroll to position [0, 0]
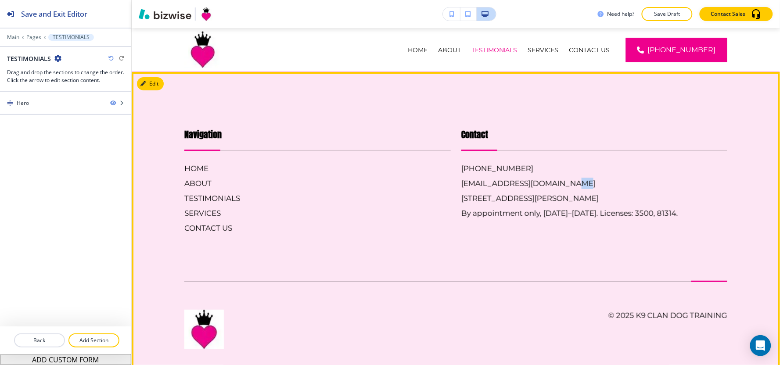
drag, startPoint x: 563, startPoint y: 165, endPoint x: 598, endPoint y: 159, distance: 35.7
click at [598, 159] on div "Contact [PHONE_NUMBER] [EMAIL_ADDRESS][DOMAIN_NAME] [STREET_ADDRESS][PERSON_NAM…" at bounding box center [595, 173] width 267 height 91
click at [684, 260] on footer "Navigation HOME ABOUT TESTIMONIALS SERVICES CONTACT US Contact [PHONE_NUMBER] […" at bounding box center [456, 227] width 649 height 310
drag, startPoint x: 534, startPoint y: 168, endPoint x: 646, endPoint y: 167, distance: 112.0
click at [636, 167] on div "[PHONE_NUMBER] [EMAIL_ADDRESS][DOMAIN_NAME] [STREET_ADDRESS][PERSON_NAME] By ap…" at bounding box center [595, 191] width 267 height 56
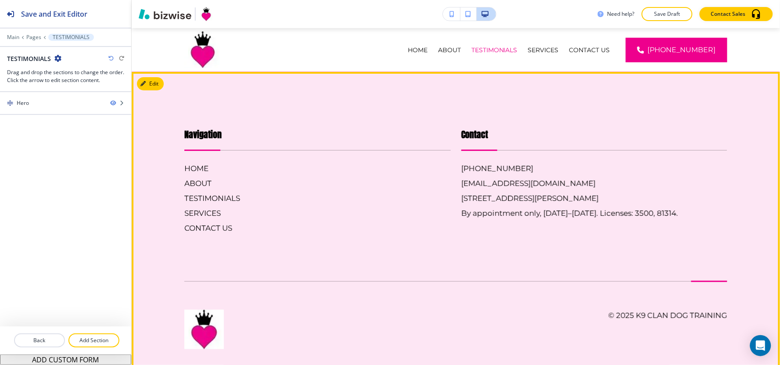
click at [664, 136] on p "Contact" at bounding box center [595, 139] width 267 height 22
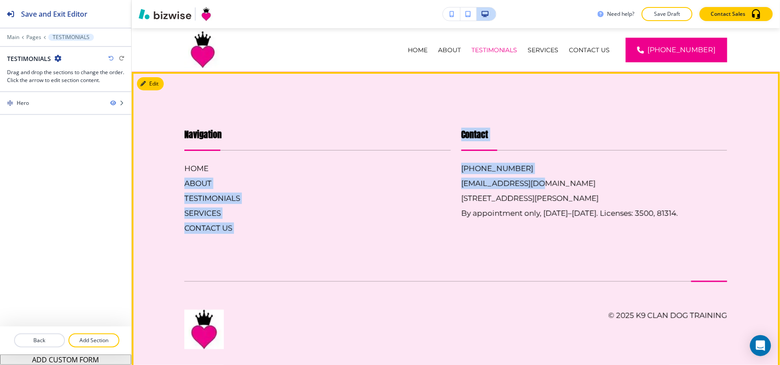
drag, startPoint x: 438, startPoint y: 161, endPoint x: 533, endPoint y: 159, distance: 95.3
click at [533, 159] on div "Navigation HOME ABOUT TESTIMONIALS SERVICES CONTACT US Contact [PHONE_NUMBER] […" at bounding box center [451, 172] width 554 height 123
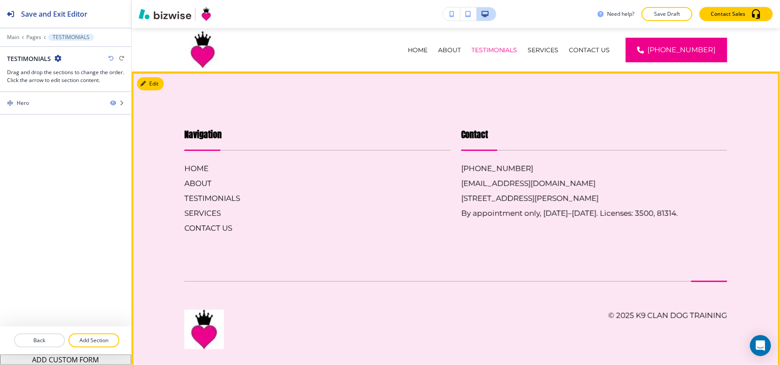
drag, startPoint x: 703, startPoint y: 279, endPoint x: 701, endPoint y: 271, distance: 8.4
click at [702, 278] on div at bounding box center [455, 275] width 543 height 13
drag, startPoint x: 538, startPoint y: 165, endPoint x: 521, endPoint y: 167, distance: 17.3
click at [521, 167] on div "[PHONE_NUMBER] [EMAIL_ADDRESS][DOMAIN_NAME] [STREET_ADDRESS][PERSON_NAME] By ap…" at bounding box center [595, 191] width 267 height 56
click at [581, 166] on div "[PHONE_NUMBER] [EMAIL_ADDRESS][DOMAIN_NAME] [STREET_ADDRESS][PERSON_NAME] By ap…" at bounding box center [595, 191] width 267 height 56
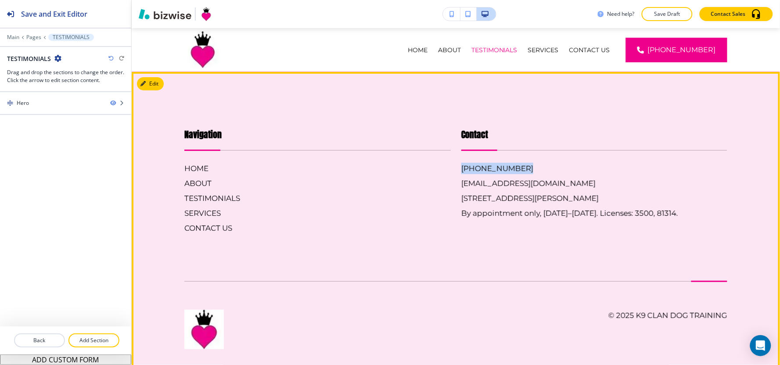
drag, startPoint x: 514, startPoint y: 167, endPoint x: 451, endPoint y: 170, distance: 63.3
click at [451, 170] on div "Contact [PHONE_NUMBER] [EMAIL_ADDRESS][DOMAIN_NAME] [STREET_ADDRESS][PERSON_NAM…" at bounding box center [589, 172] width 277 height 123
copy h6 "[PHONE_NUMBER]"
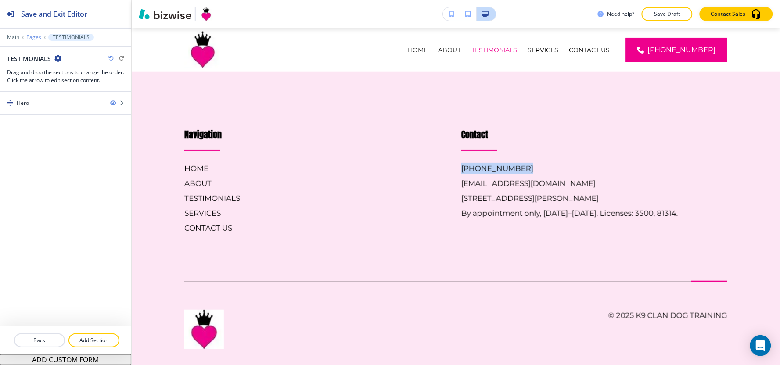
click at [33, 36] on p "Pages" at bounding box center [33, 37] width 15 height 6
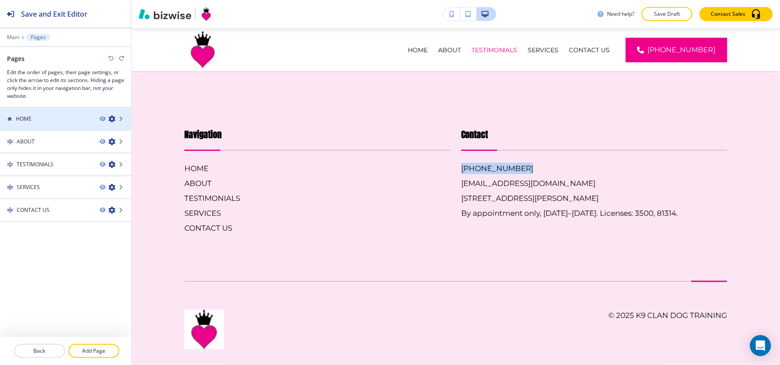
click at [42, 124] on div at bounding box center [65, 126] width 131 height 7
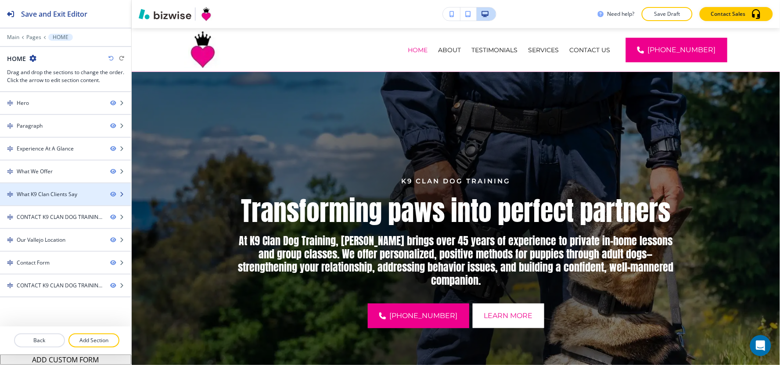
click at [50, 201] on div at bounding box center [65, 201] width 131 height 7
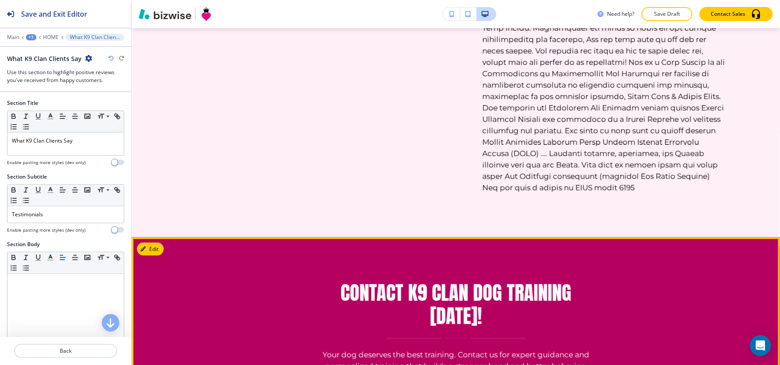
scroll to position [2232, 0]
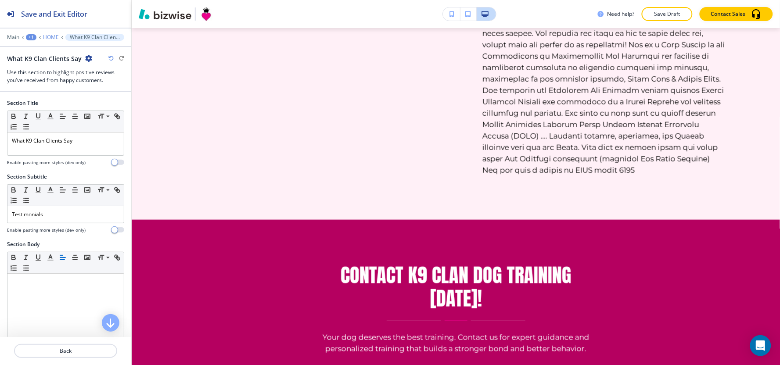
click at [50, 39] on p "HOME" at bounding box center [51, 37] width 16 height 6
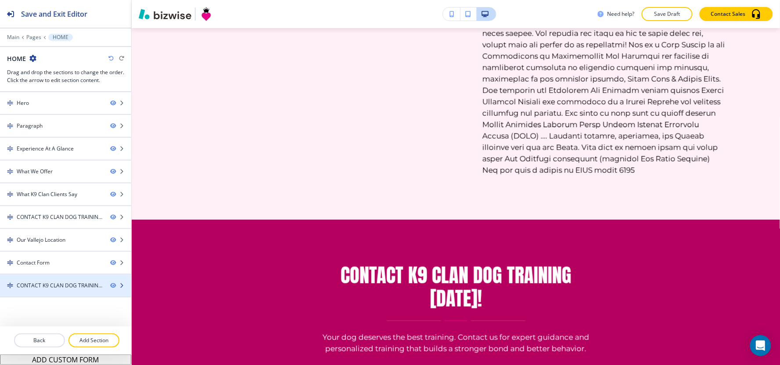
click at [48, 286] on div "CONTACT K9 CLAN DOG TRAINING [DATE]!" at bounding box center [60, 286] width 87 height 8
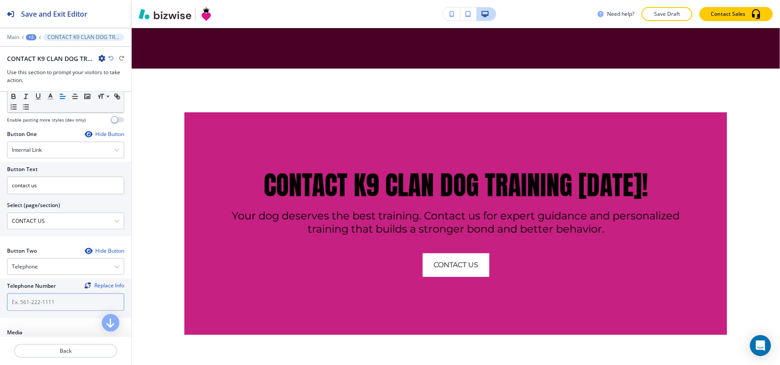
scroll to position [3660, 0]
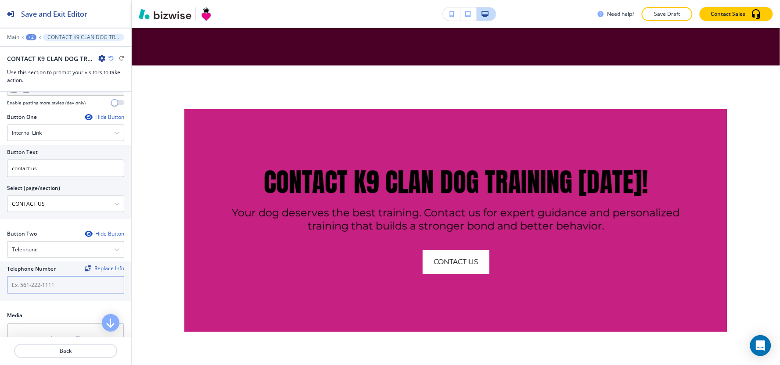
click at [28, 289] on input "text" at bounding box center [65, 286] width 117 height 18
paste input "[PHONE_NUMBER]"
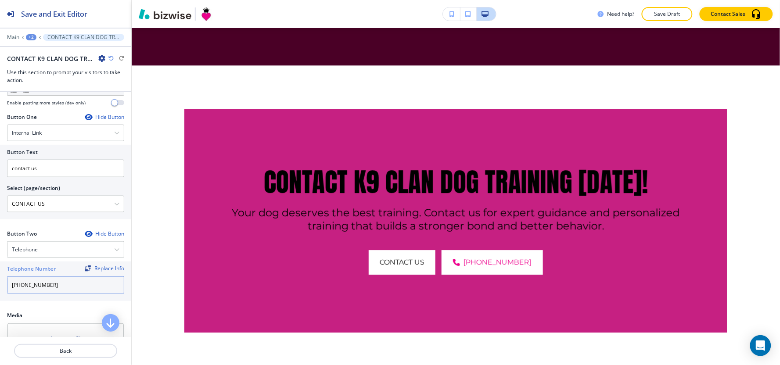
scroll to position [455, 0]
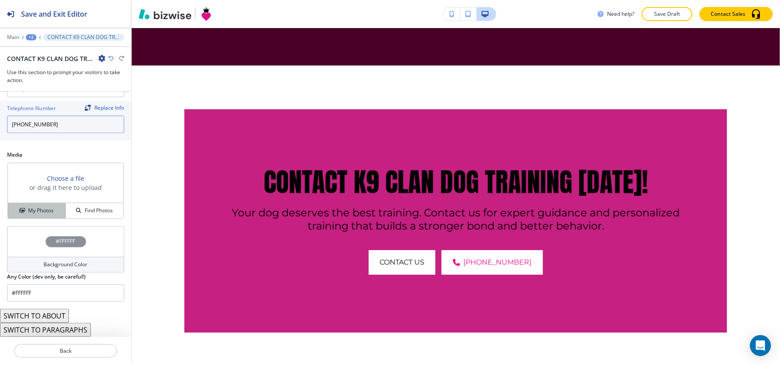
type input "[PHONE_NUMBER]"
click at [25, 212] on div "My Photos" at bounding box center [37, 211] width 58 height 8
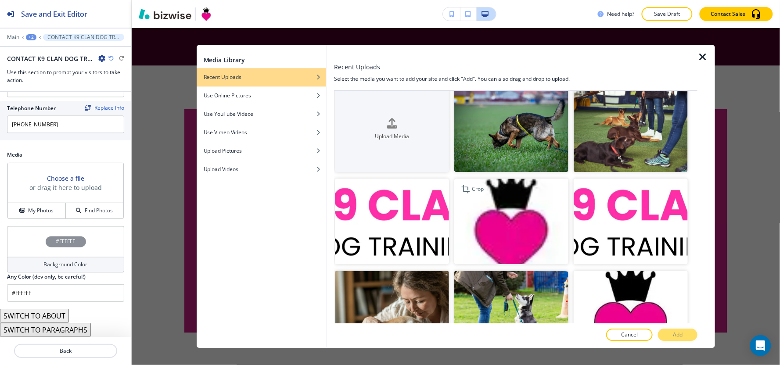
scroll to position [0, 0]
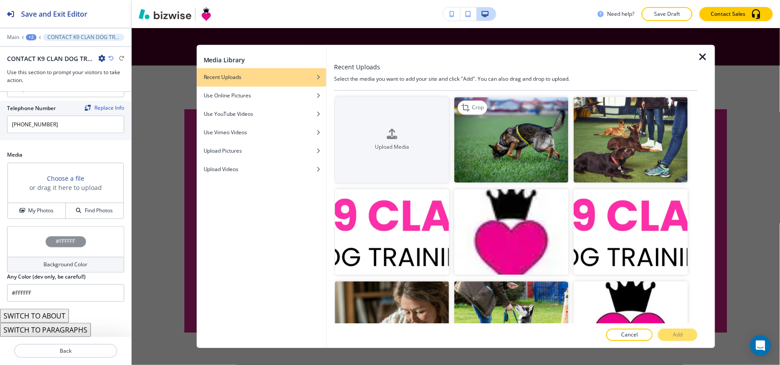
click at [505, 157] on img "button" at bounding box center [511, 140] width 114 height 86
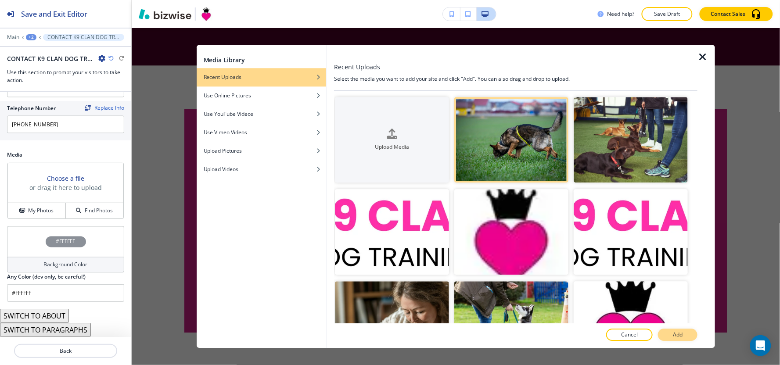
click at [683, 339] on p "Add" at bounding box center [678, 336] width 10 height 8
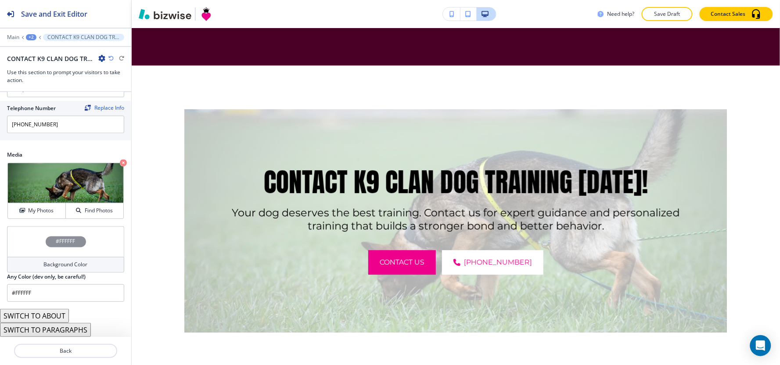
click at [47, 267] on h4 "Background Color" at bounding box center [66, 265] width 44 height 8
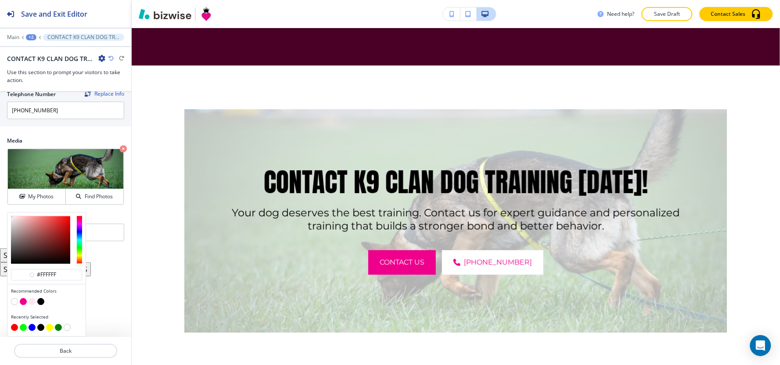
click at [32, 302] on button "button" at bounding box center [32, 302] width 7 height 7
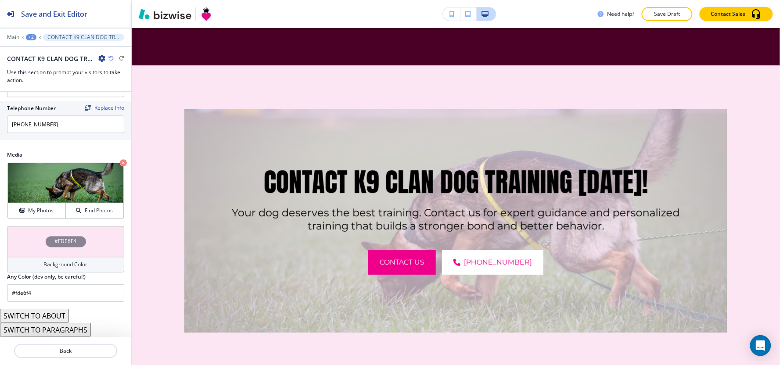
scroll to position [455, 0]
click at [51, 265] on h4 "Background Color" at bounding box center [66, 265] width 44 height 8
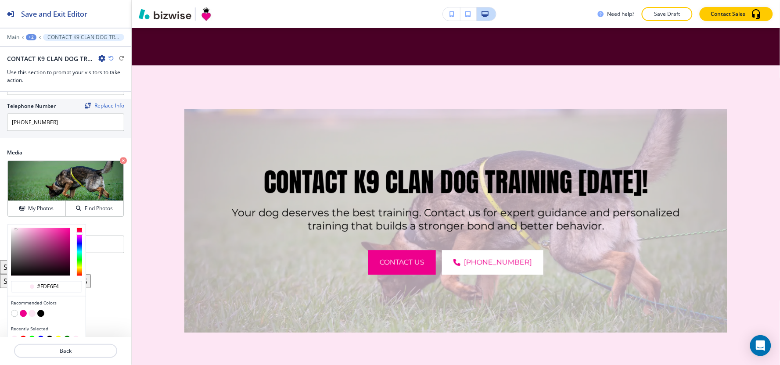
click at [41, 316] on button "button" at bounding box center [40, 313] width 7 height 7
type input "#000000"
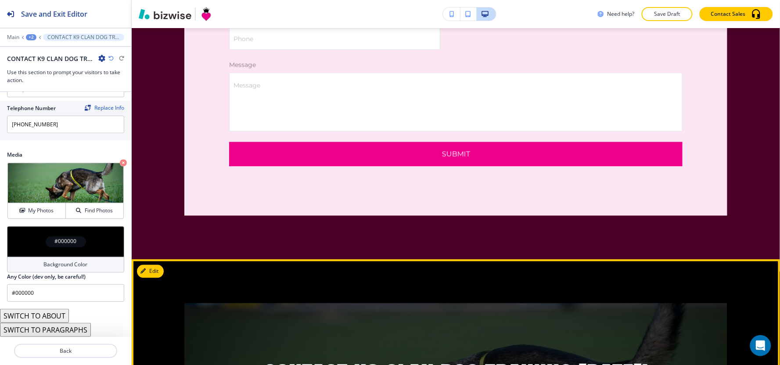
scroll to position [3465, 0]
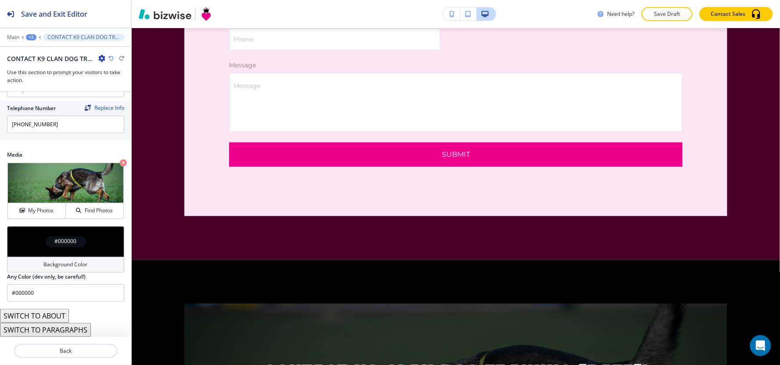
click at [32, 36] on div "+2" at bounding box center [31, 37] width 11 height 6
click at [46, 68] on p "HOME" at bounding box center [54, 67] width 45 height 8
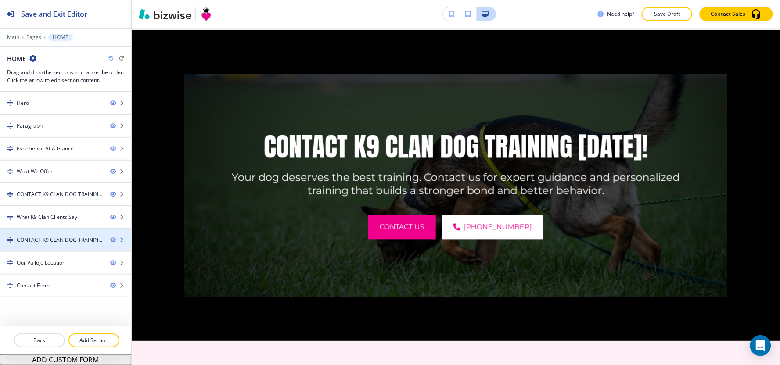
click at [60, 243] on div "CONTACT K9 CLAN DOG TRAINING [DATE]!" at bounding box center [60, 240] width 87 height 8
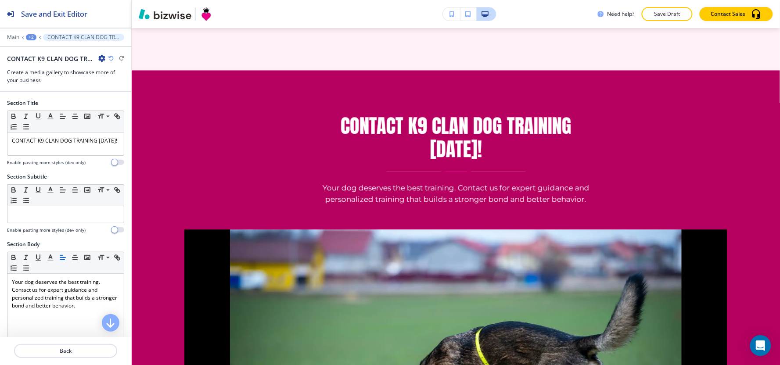
scroll to position [2708, 0]
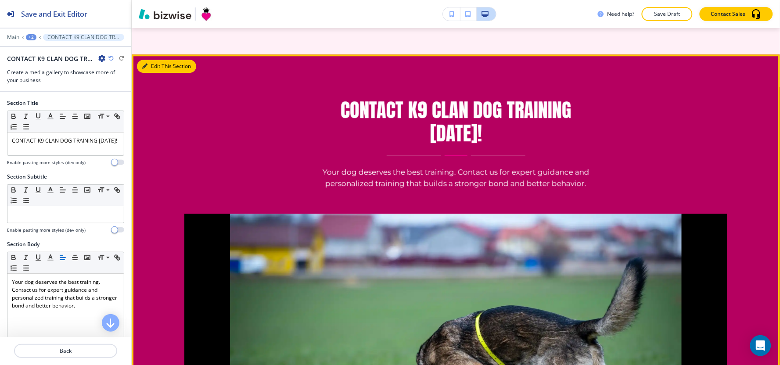
click at [146, 60] on button "Edit This Section" at bounding box center [166, 66] width 59 height 13
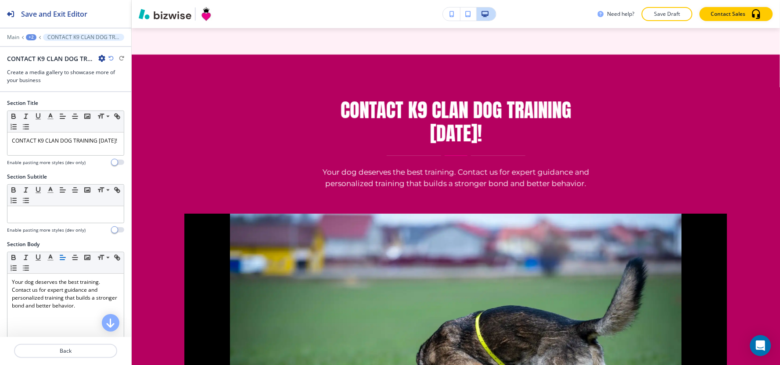
click at [100, 60] on icon "button" at bounding box center [101, 58] width 7 height 7
click at [126, 103] on p "Delete Section" at bounding box center [126, 105] width 45 height 8
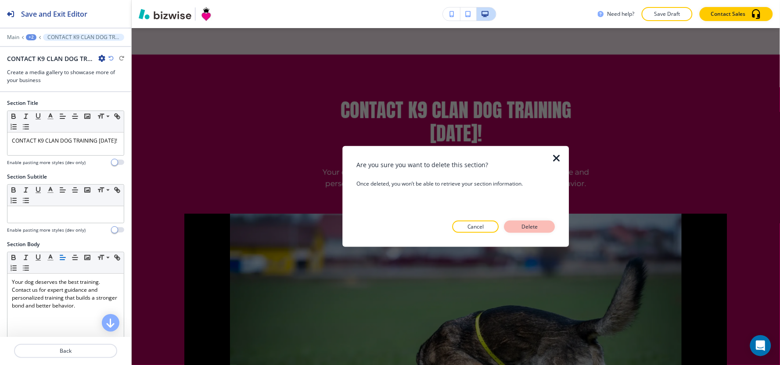
click at [548, 222] on button "Delete" at bounding box center [530, 227] width 51 height 12
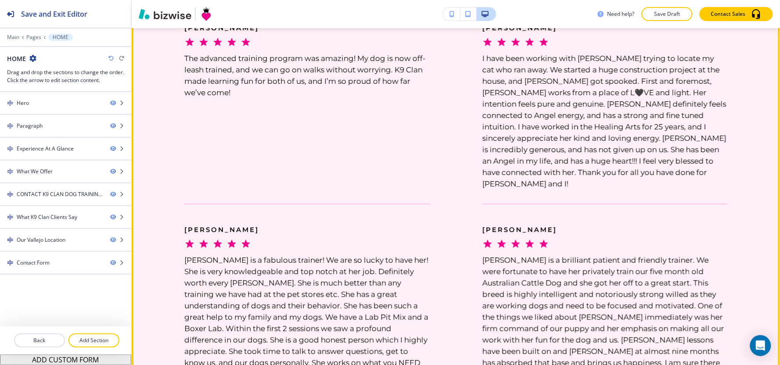
scroll to position [1733, 0]
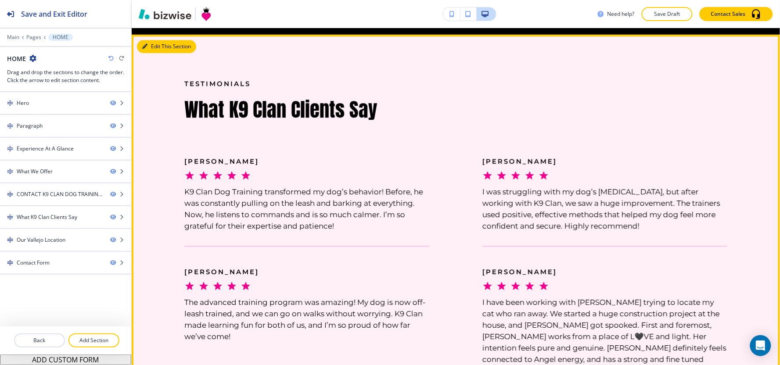
click at [161, 43] on button "Edit This Section" at bounding box center [166, 46] width 59 height 13
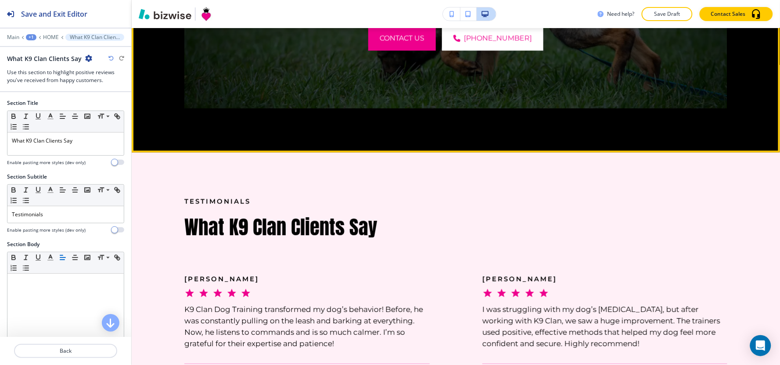
scroll to position [1688, 0]
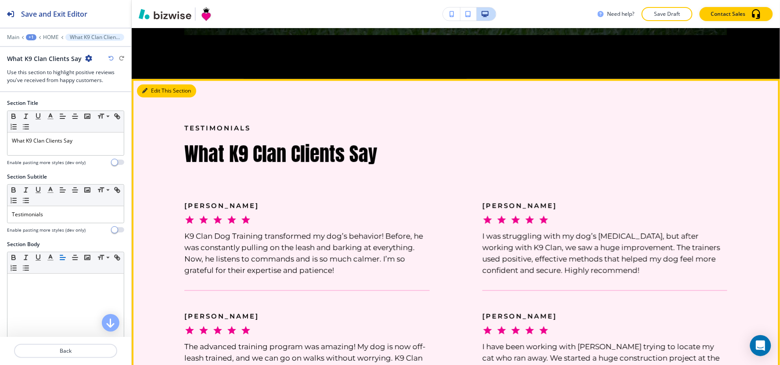
click at [146, 88] on icon "button" at bounding box center [144, 90] width 5 height 5
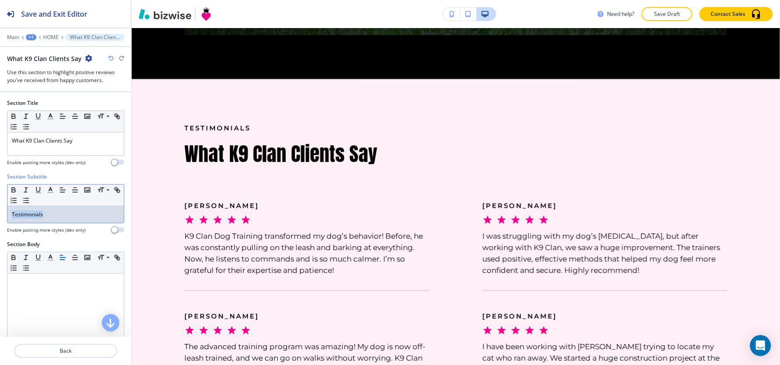
drag, startPoint x: 61, startPoint y: 223, endPoint x: 24, endPoint y: 221, distance: 37.0
click at [7, 224] on div at bounding box center [65, 226] width 117 height 4
click at [59, 213] on p "Testimonials" at bounding box center [66, 215] width 108 height 8
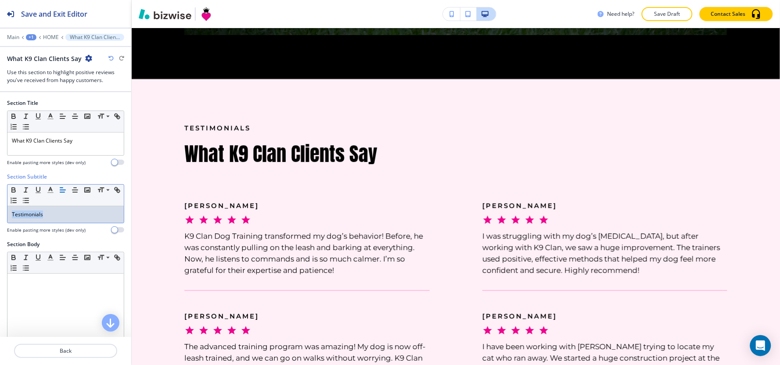
click at [59, 213] on p "Testimonials" at bounding box center [66, 215] width 108 height 8
click at [50, 191] on icon "button" at bounding box center [51, 190] width 8 height 8
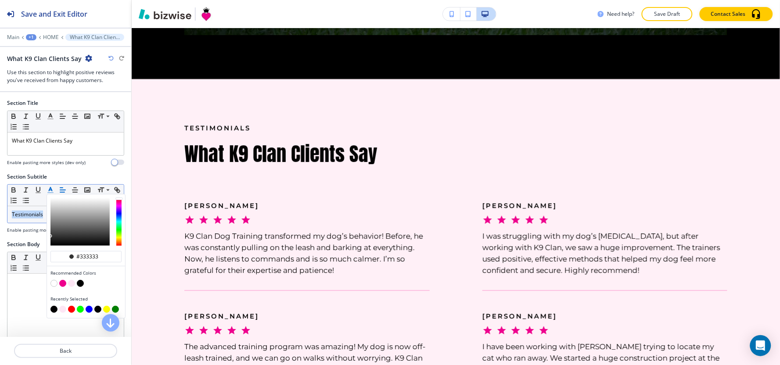
click at [62, 284] on button "button" at bounding box center [62, 283] width 7 height 7
type input "#ee008d"
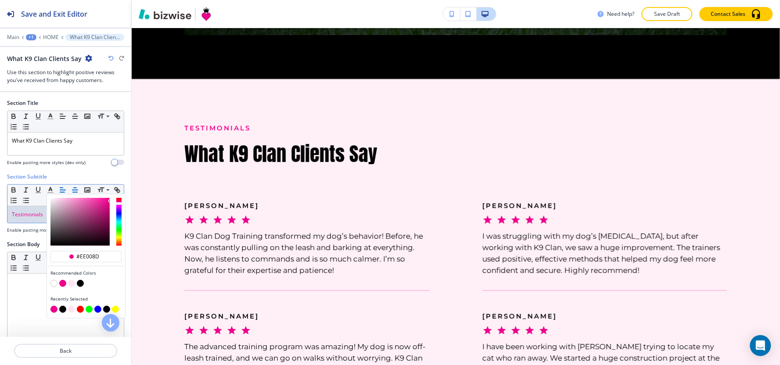
click at [76, 190] on line "button" at bounding box center [74, 190] width 5 height 0
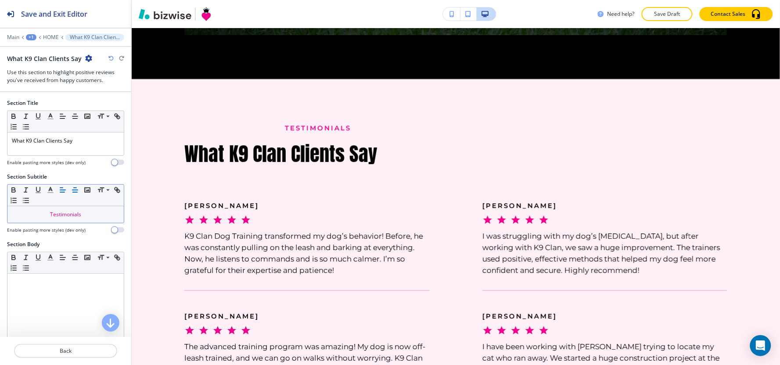
click at [63, 193] on icon "button" at bounding box center [63, 190] width 8 height 8
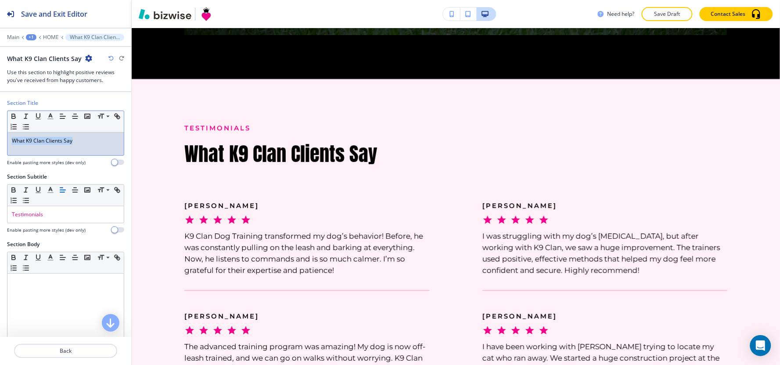
drag, startPoint x: 88, startPoint y: 140, endPoint x: 0, endPoint y: 140, distance: 87.8
click at [0, 140] on div "Section Title Small Normal Large Huge What K9 Clan Clients Say Enable pasting m…" at bounding box center [65, 136] width 131 height 74
click at [12, 119] on icon "button" at bounding box center [14, 117] width 4 height 2
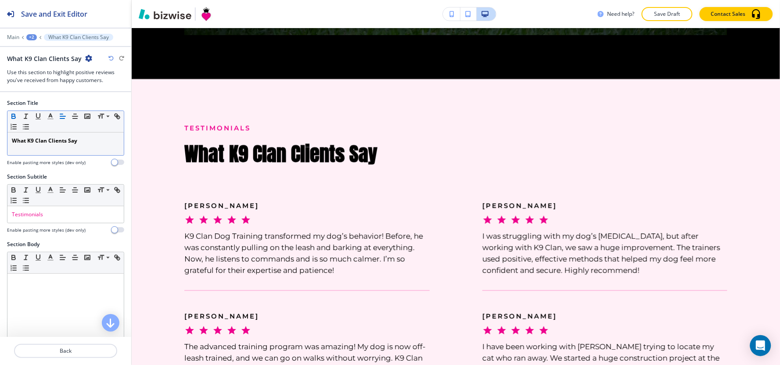
click at [12, 119] on icon "button" at bounding box center [14, 117] width 4 height 2
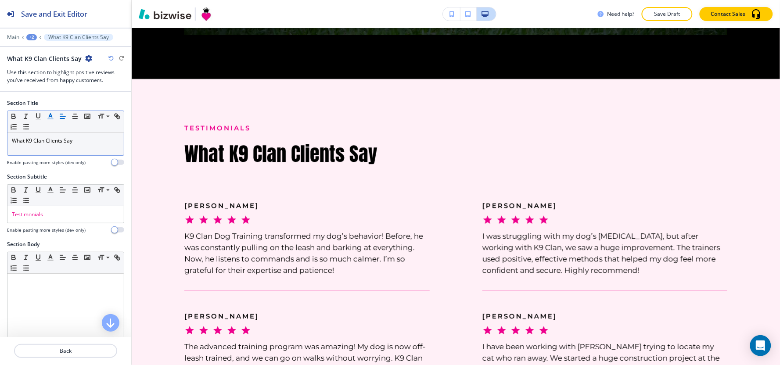
click at [51, 117] on icon "button" at bounding box center [51, 116] width 8 height 8
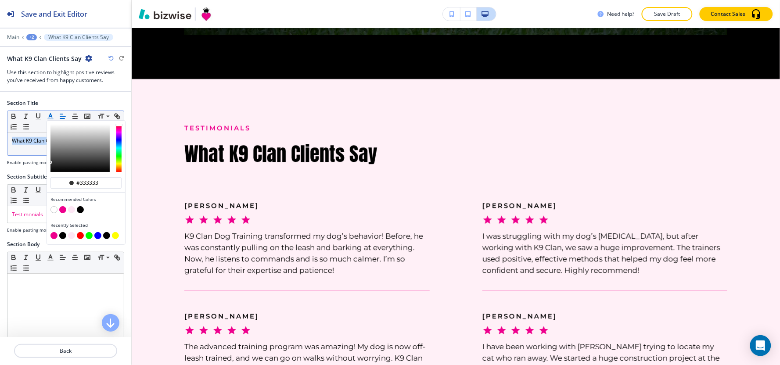
click at [72, 211] on button "button" at bounding box center [71, 209] width 7 height 7
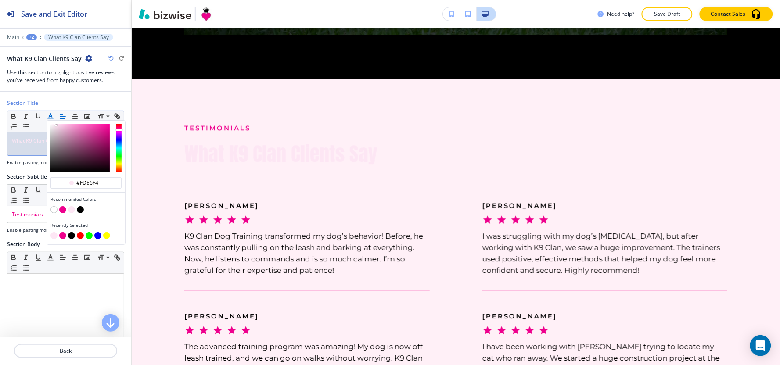
click at [61, 208] on button "button" at bounding box center [62, 209] width 7 height 7
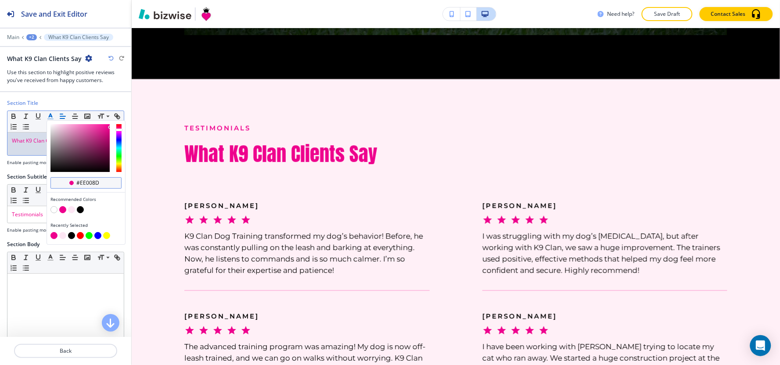
click at [112, 177] on div "#ee008d" at bounding box center [85, 182] width 71 height 11
drag, startPoint x: 99, startPoint y: 181, endPoint x: 81, endPoint y: 184, distance: 18.7
click at [81, 184] on input "#ee008d" at bounding box center [91, 183] width 31 height 7
type input "#444444"
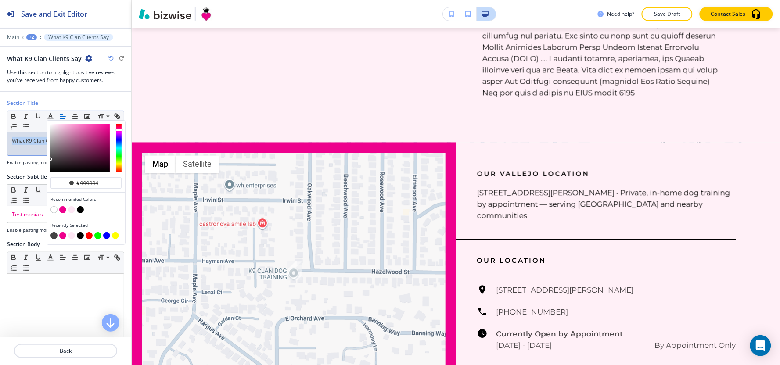
scroll to position [2518, 0]
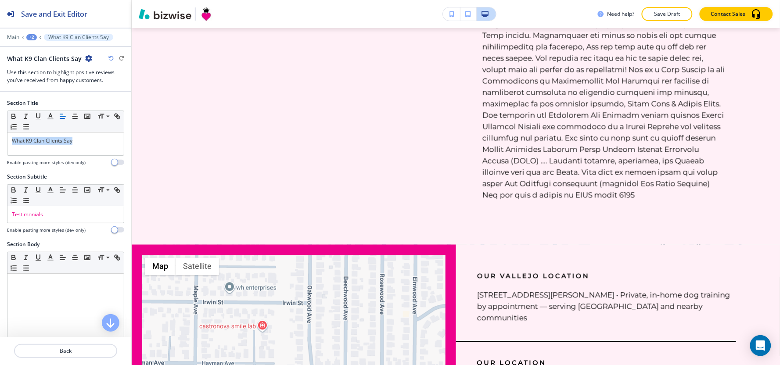
click at [26, 35] on button "+2" at bounding box center [31, 37] width 11 height 6
click at [42, 68] on p "HOME" at bounding box center [54, 67] width 45 height 8
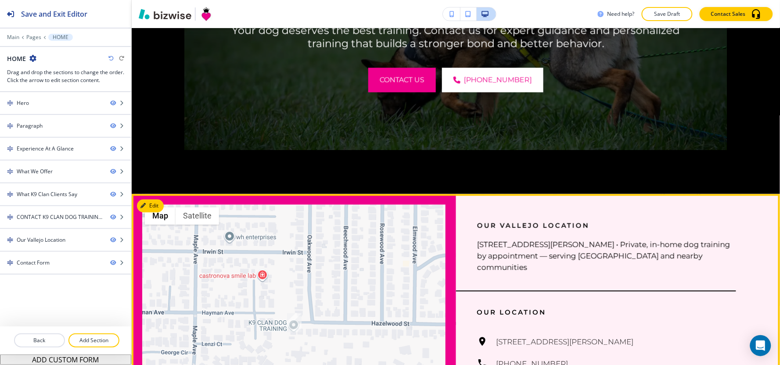
scroll to position [2690, 0]
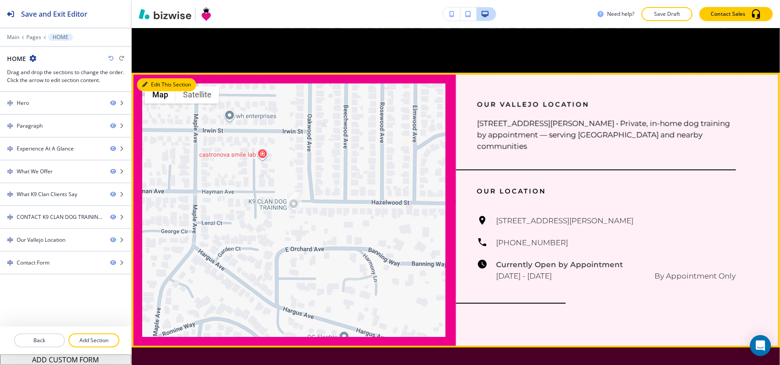
click at [148, 78] on button "Edit This Section" at bounding box center [166, 84] width 59 height 13
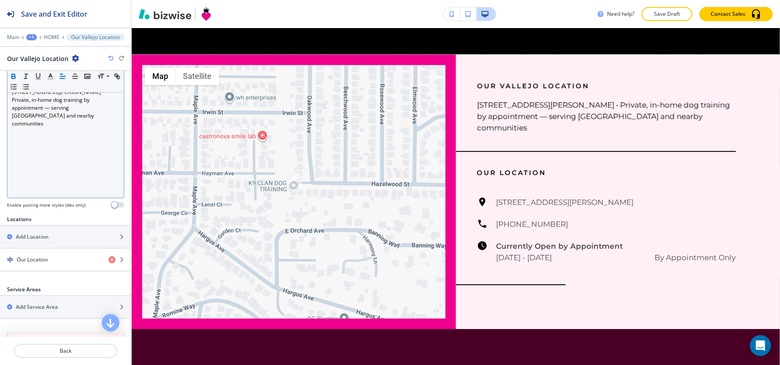
scroll to position [249, 0]
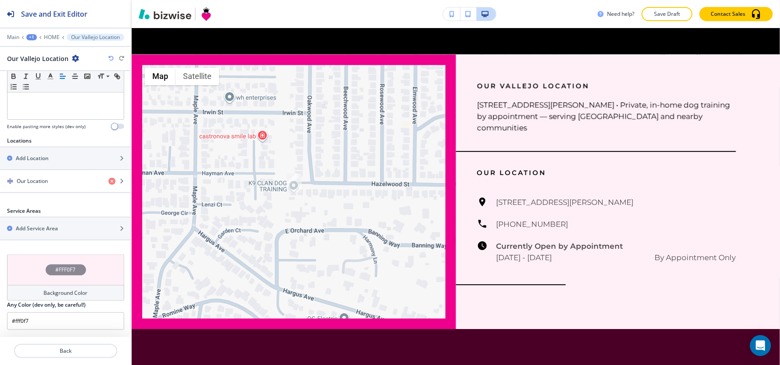
click at [24, 292] on div "Background Color" at bounding box center [65, 293] width 117 height 16
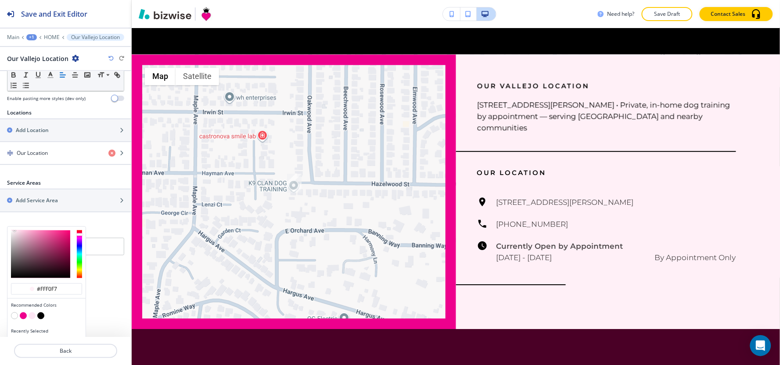
scroll to position [291, 0]
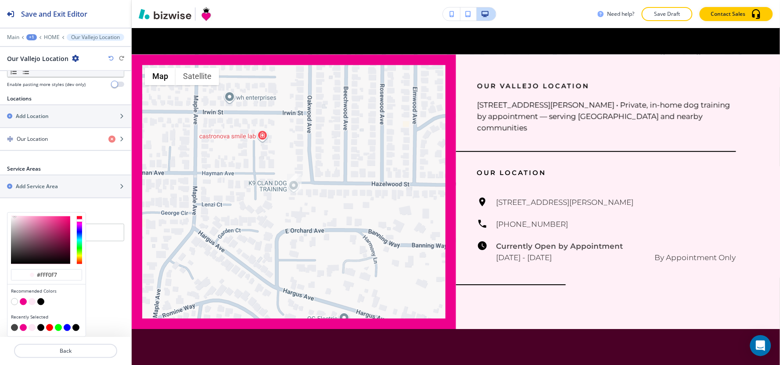
click at [14, 302] on button "button" at bounding box center [14, 302] width 7 height 7
type input "#FFFFFF"
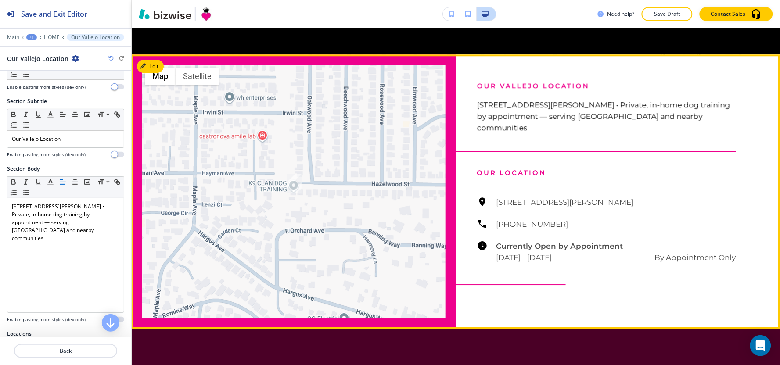
scroll to position [54, 0]
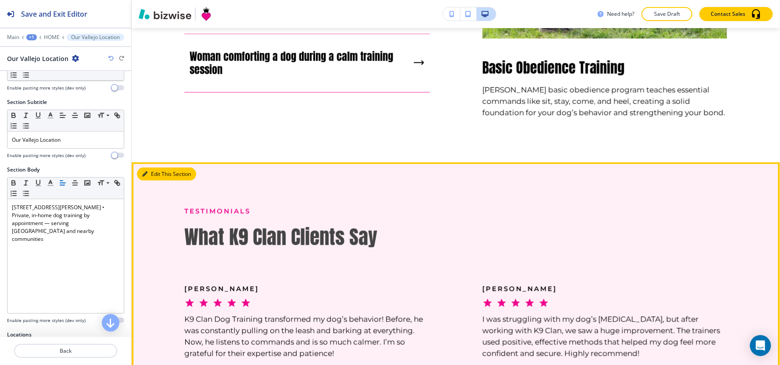
click at [152, 170] on button "Edit This Section" at bounding box center [166, 174] width 59 height 13
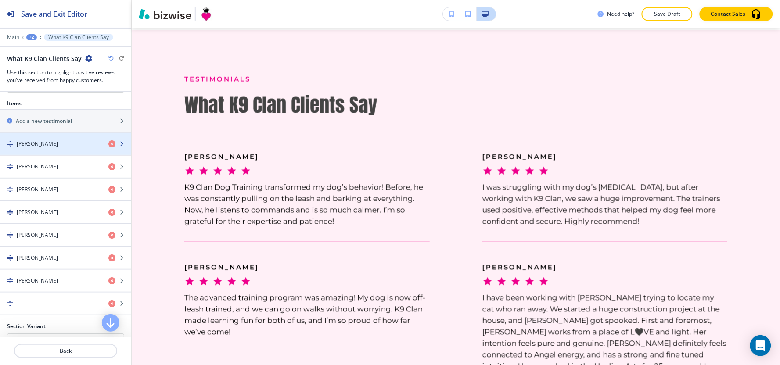
scroll to position [292, 0]
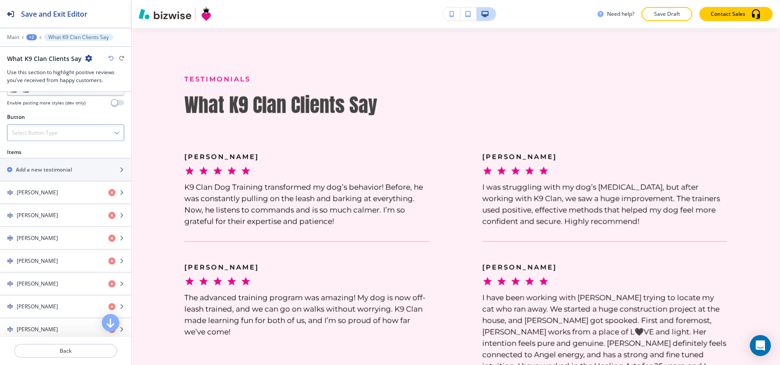
click at [53, 136] on h4 "Select Button Type" at bounding box center [35, 133] width 46 height 8
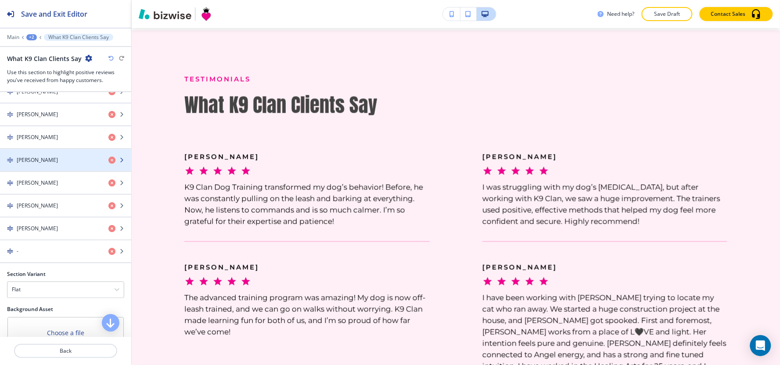
scroll to position [488, 0]
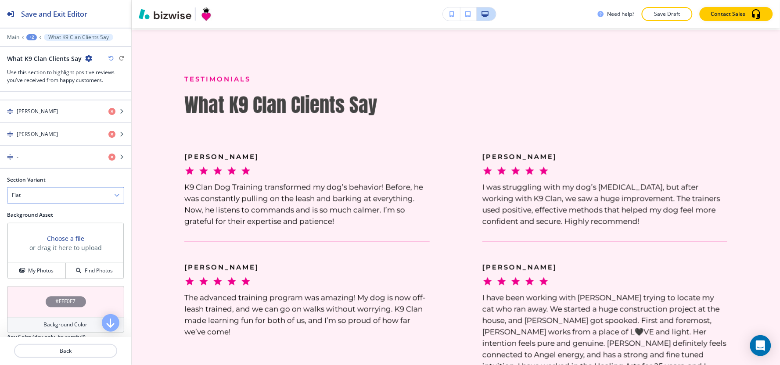
click at [47, 194] on div "Flat" at bounding box center [65, 196] width 116 height 16
click at [40, 218] on div "Slider" at bounding box center [65, 211] width 116 height 15
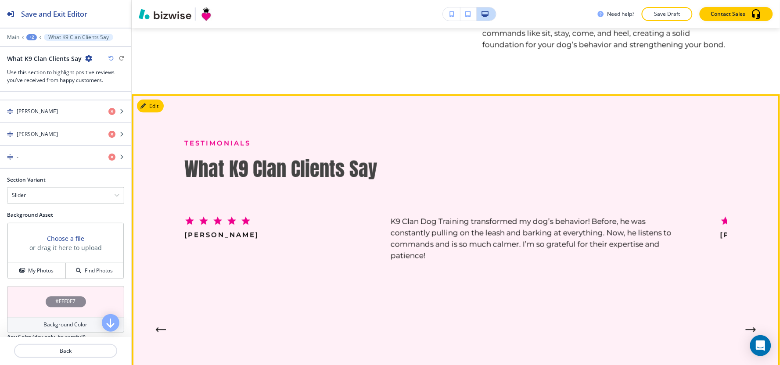
scroll to position [1377, 0]
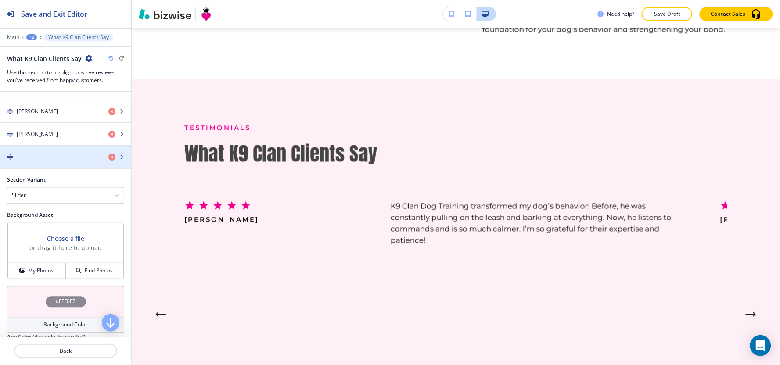
click at [58, 157] on div "-" at bounding box center [50, 157] width 101 height 8
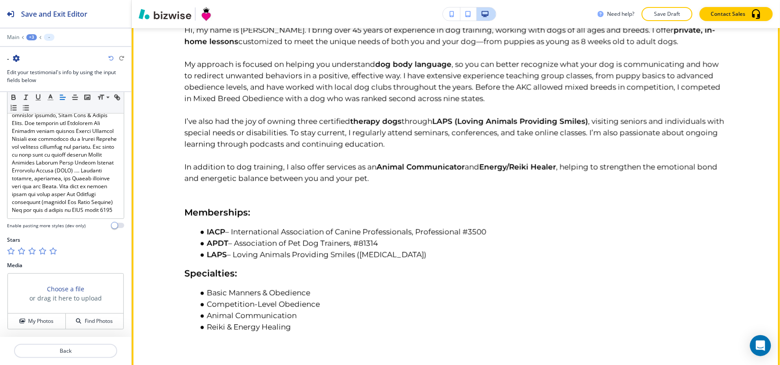
scroll to position [401, 0]
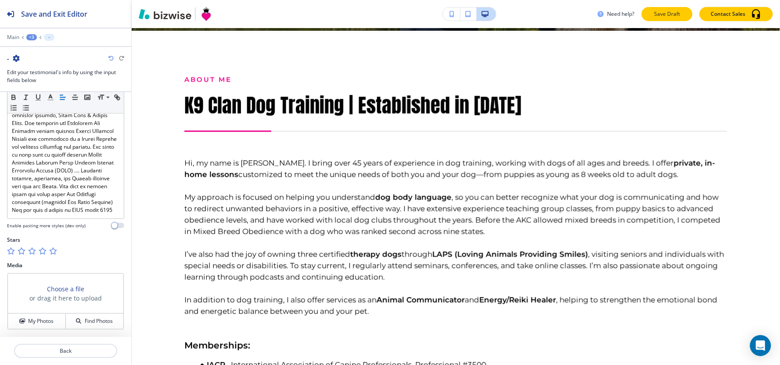
click at [671, 15] on p "Save Draft" at bounding box center [667, 14] width 28 height 8
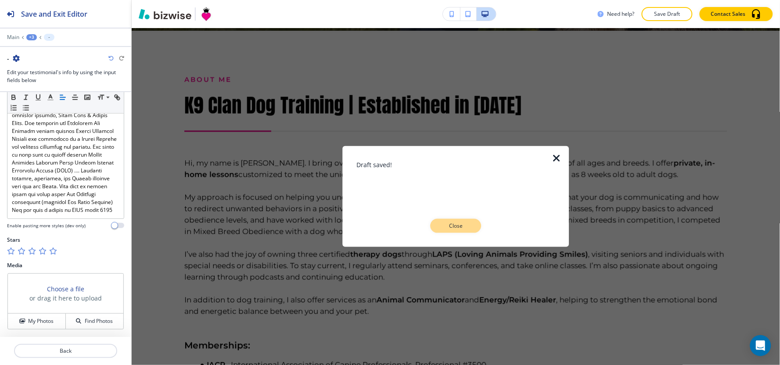
click at [455, 225] on p "Close" at bounding box center [456, 226] width 28 height 8
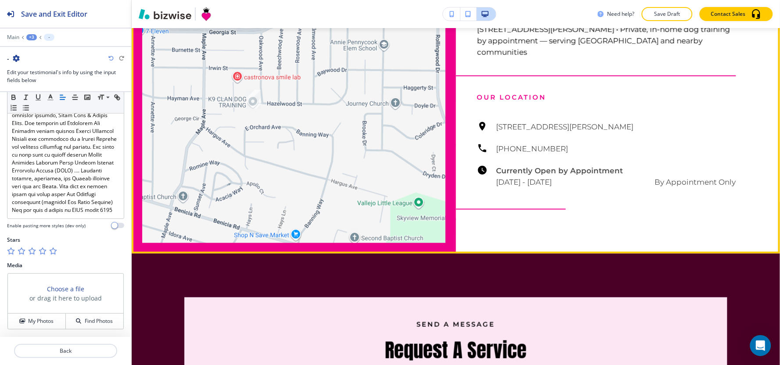
scroll to position [2221, 0]
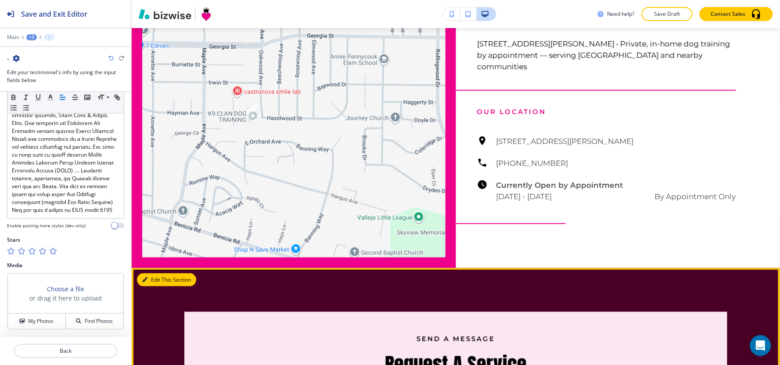
click at [152, 274] on button "Edit This Section" at bounding box center [166, 280] width 59 height 13
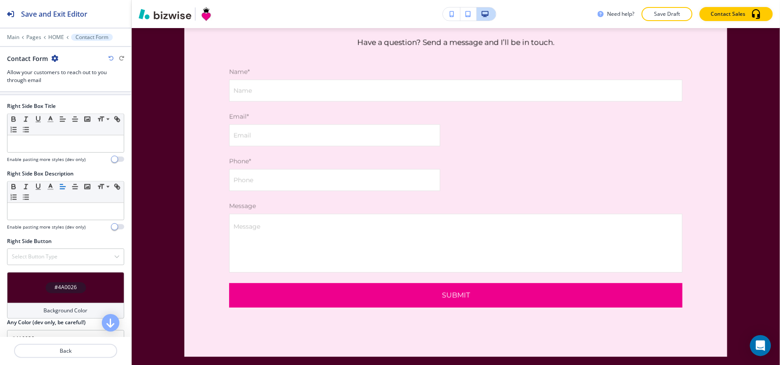
scroll to position [617, 0]
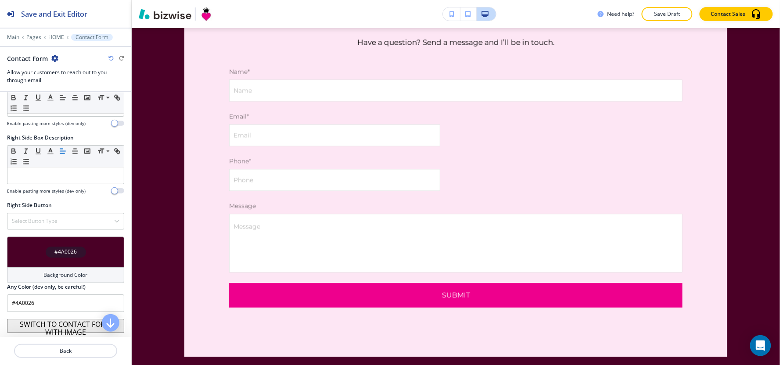
click at [56, 278] on h4 "Background Color" at bounding box center [66, 275] width 44 height 8
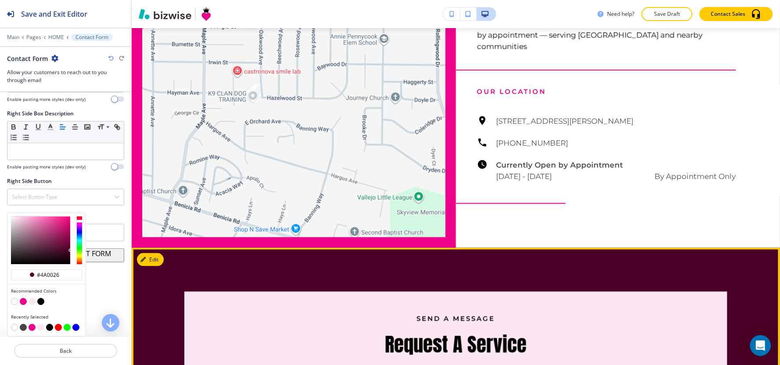
scroll to position [2436, 0]
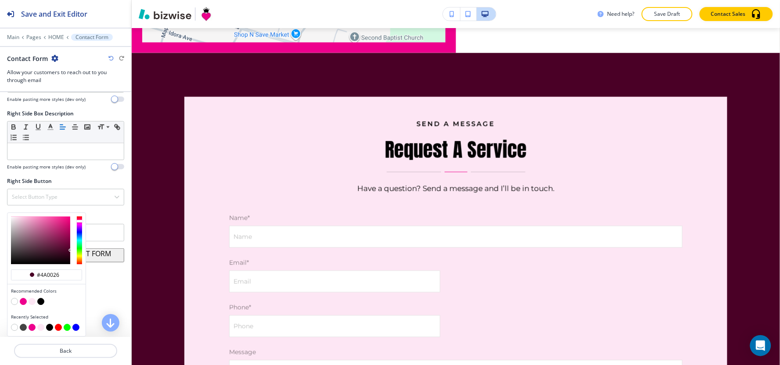
click at [21, 301] on button "button" at bounding box center [23, 301] width 7 height 7
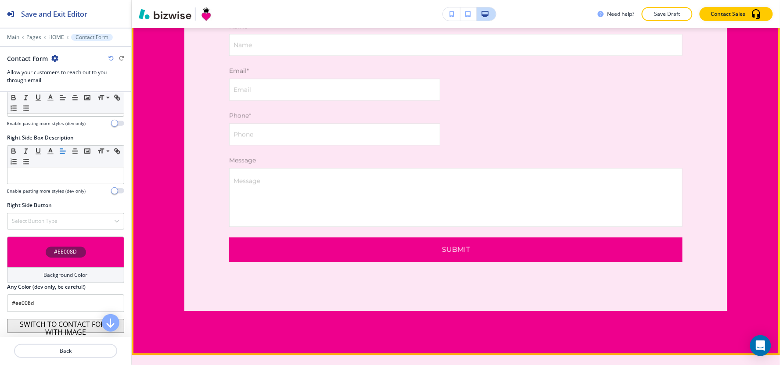
scroll to position [2631, 0]
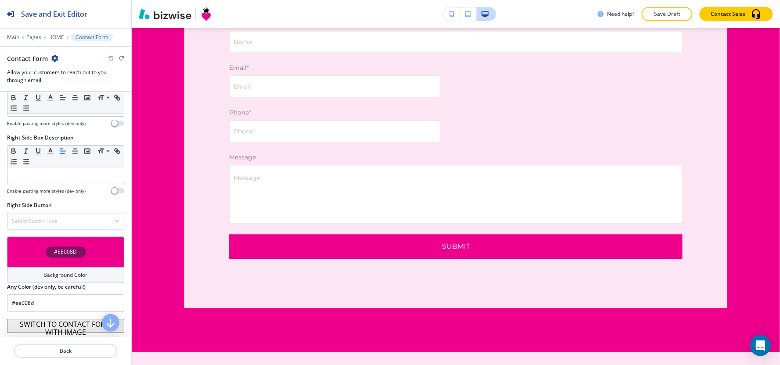
click at [64, 278] on h4 "Background Color" at bounding box center [66, 275] width 44 height 8
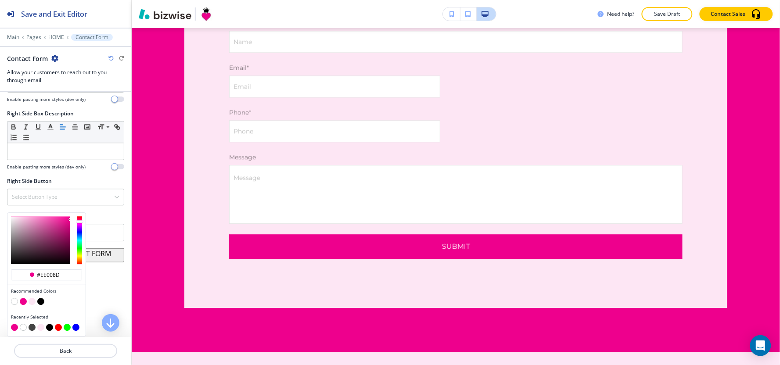
click at [32, 304] on button "button" at bounding box center [32, 301] width 7 height 7
type input "#fde6f4"
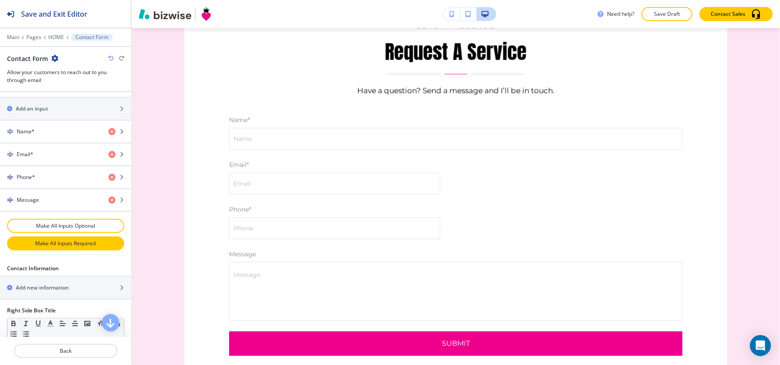
scroll to position [374, 0]
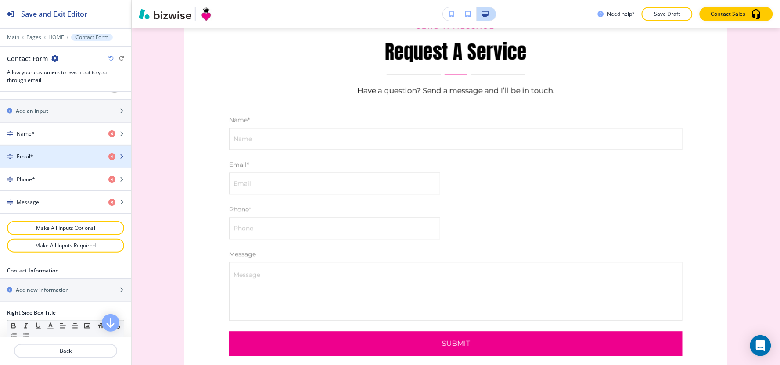
click at [31, 165] on div "button" at bounding box center [65, 164] width 131 height 7
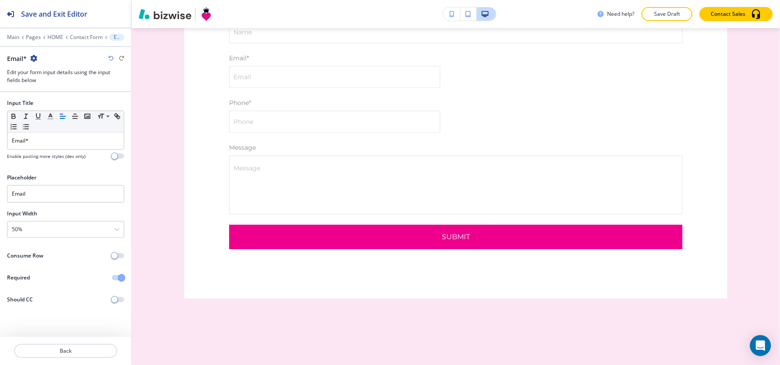
scroll to position [2641, 0]
click at [113, 257] on span "button" at bounding box center [114, 255] width 7 height 7
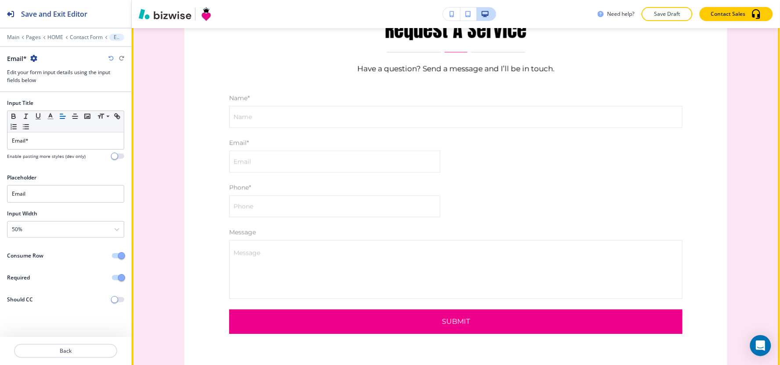
scroll to position [2544, 0]
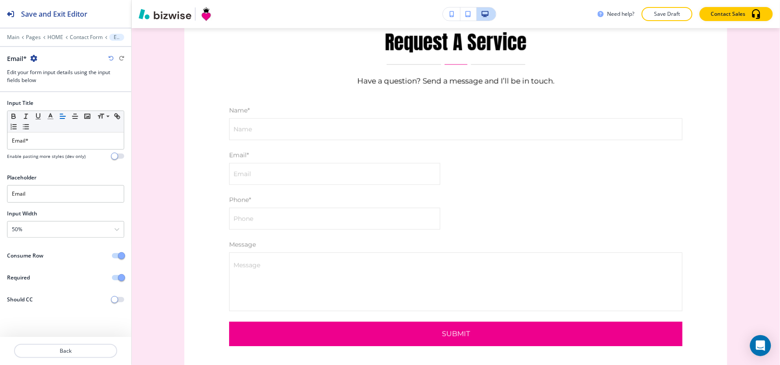
click at [119, 258] on span "button" at bounding box center [121, 255] width 7 height 7
click at [67, 234] on div "50%" at bounding box center [65, 230] width 116 height 16
click at [47, 289] on h4 "100%" at bounding box center [66, 290] width 108 height 8
click at [87, 40] on p "Contact Form" at bounding box center [86, 37] width 33 height 6
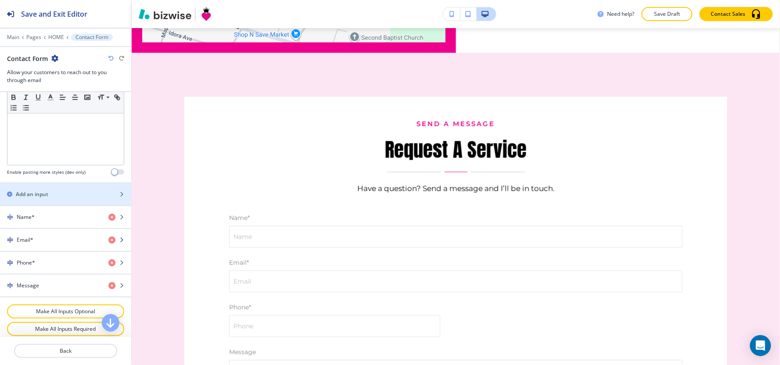
scroll to position [292, 0]
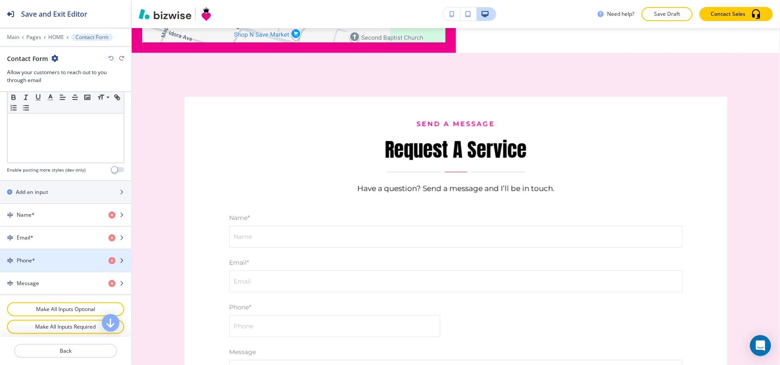
click at [47, 261] on div "Phone*" at bounding box center [50, 261] width 101 height 8
click at [40, 264] on div "Phone*" at bounding box center [50, 261] width 101 height 8
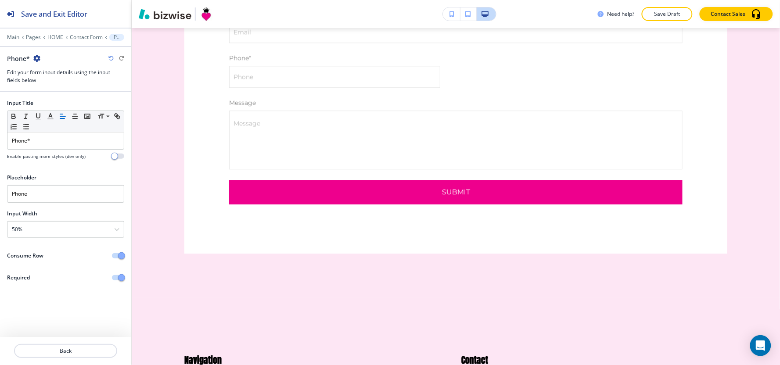
scroll to position [2686, 0]
click at [55, 231] on div "50%" at bounding box center [65, 230] width 116 height 16
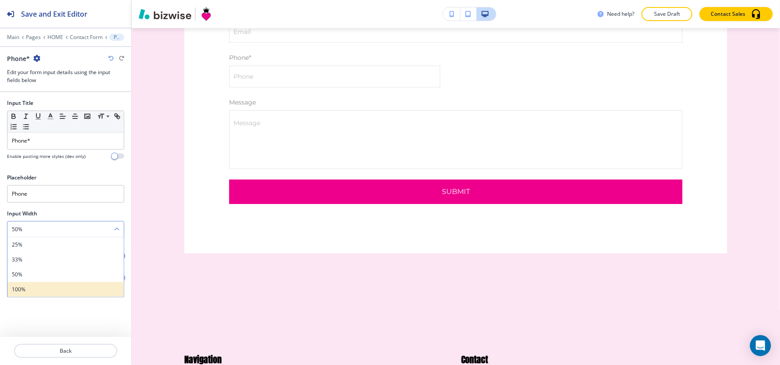
click at [51, 290] on h4 "100%" at bounding box center [66, 290] width 108 height 8
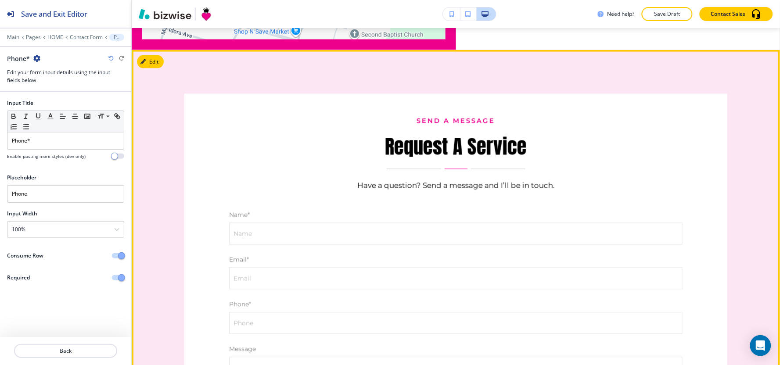
scroll to position [2345, 0]
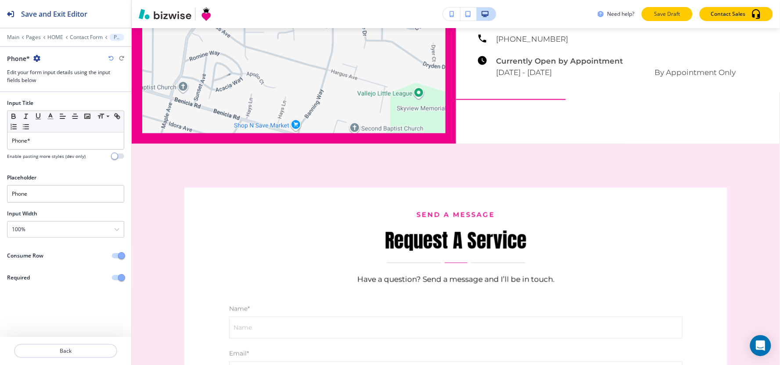
click at [664, 13] on p "Save Draft" at bounding box center [667, 14] width 28 height 8
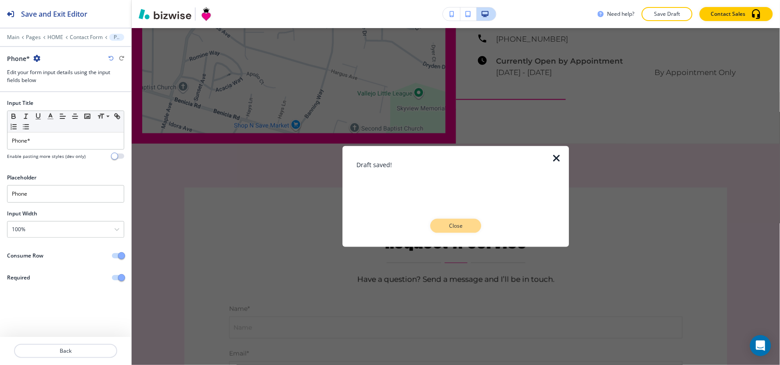
click at [449, 227] on p "Close" at bounding box center [456, 226] width 28 height 8
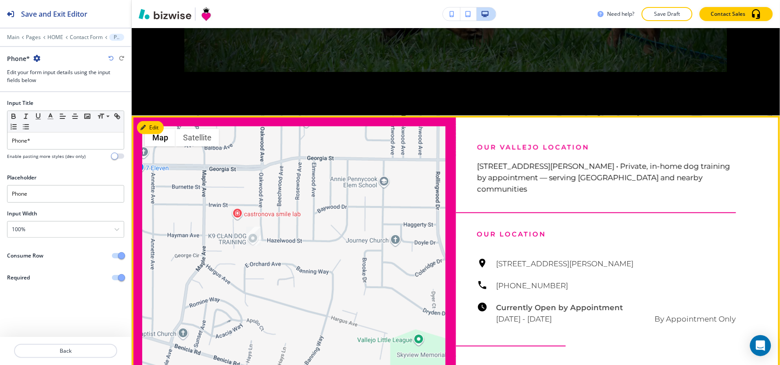
scroll to position [2101, 0]
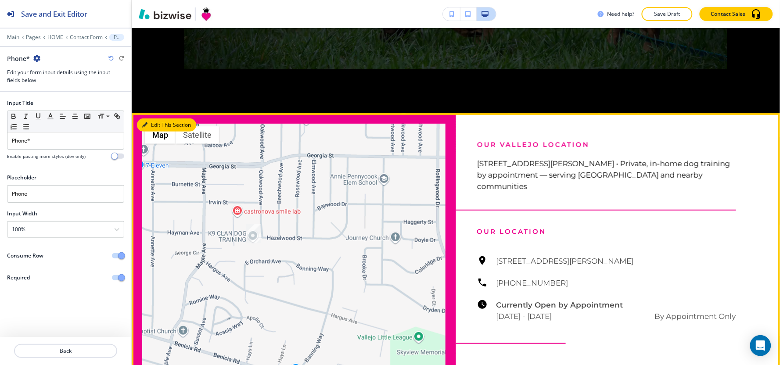
click at [148, 119] on button "Edit This Section" at bounding box center [166, 125] width 59 height 13
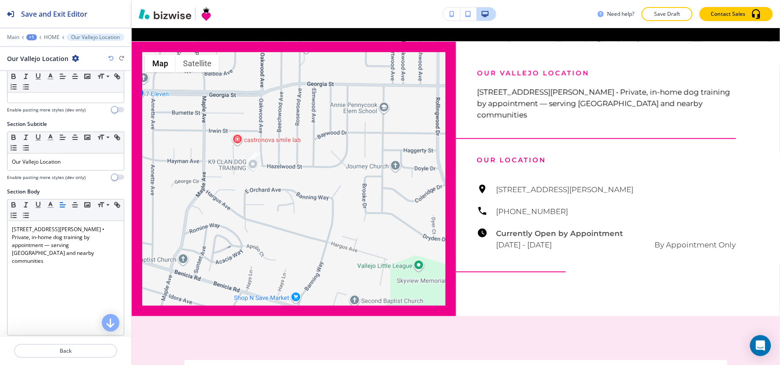
scroll to position [49, 0]
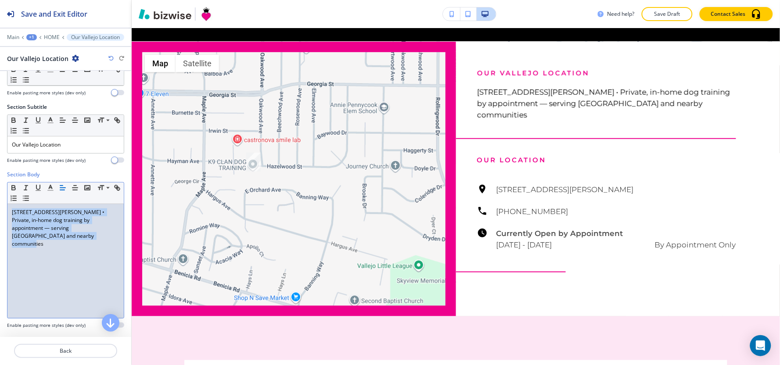
drag, startPoint x: 83, startPoint y: 247, endPoint x: 0, endPoint y: 209, distance: 91.8
click at [0, 209] on div "Section Body Small Normal Large Huge [STREET_ADDRESS][PERSON_NAME] • Private, i…" at bounding box center [65, 253] width 131 height 165
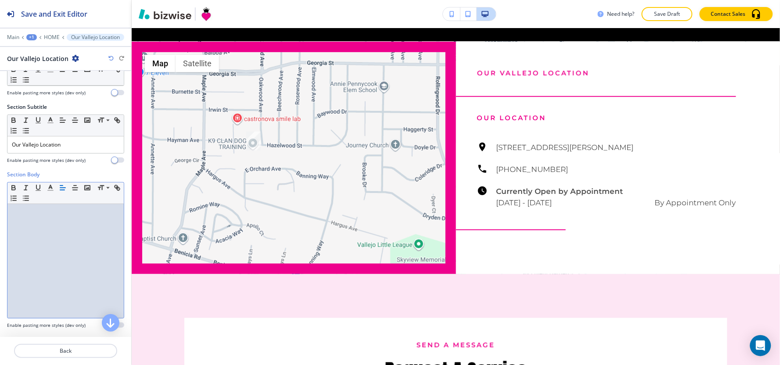
scroll to position [0, 0]
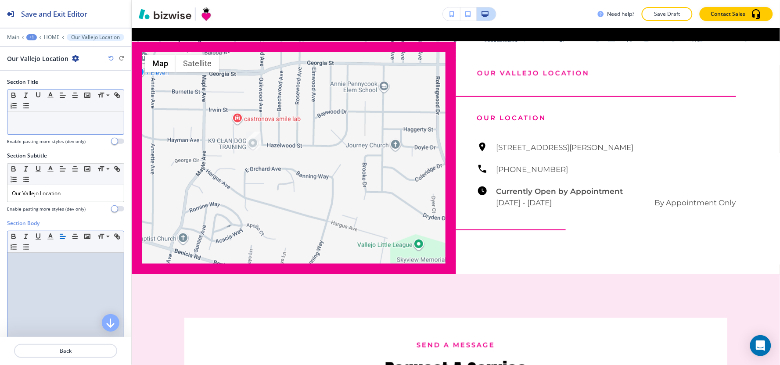
click at [54, 123] on p at bounding box center [66, 120] width 108 height 8
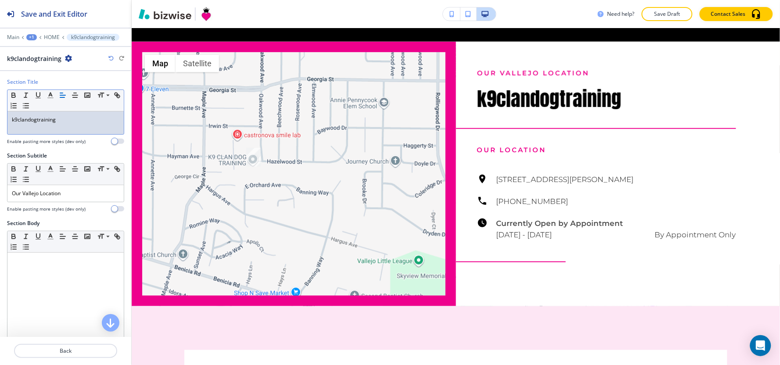
click at [18, 119] on p "k9clandogtraining" at bounding box center [66, 120] width 108 height 8
click at [30, 121] on p "k9 clandogtraining" at bounding box center [66, 120] width 108 height 8
click at [41, 119] on p "k9 clan dogtraining" at bounding box center [66, 120] width 108 height 8
click at [40, 121] on p "k9 clan dogtraining" at bounding box center [66, 120] width 108 height 8
click at [20, 120] on p "k9 clan dog training" at bounding box center [66, 120] width 108 height 8
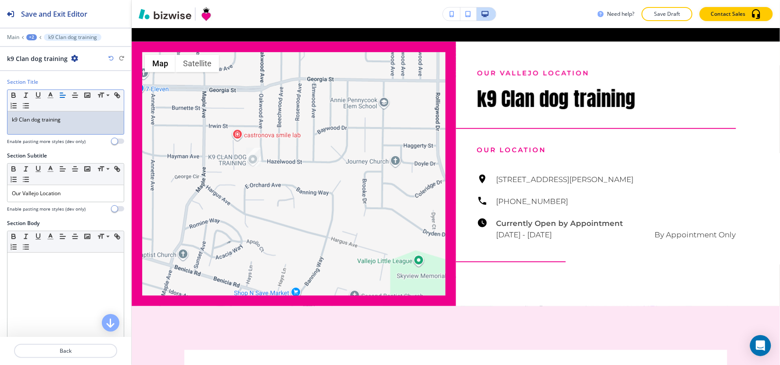
click at [35, 119] on p "k9 Clan dog training" at bounding box center [66, 120] width 108 height 8
click at [43, 119] on p "k9 Clan Dog training" at bounding box center [66, 120] width 108 height 8
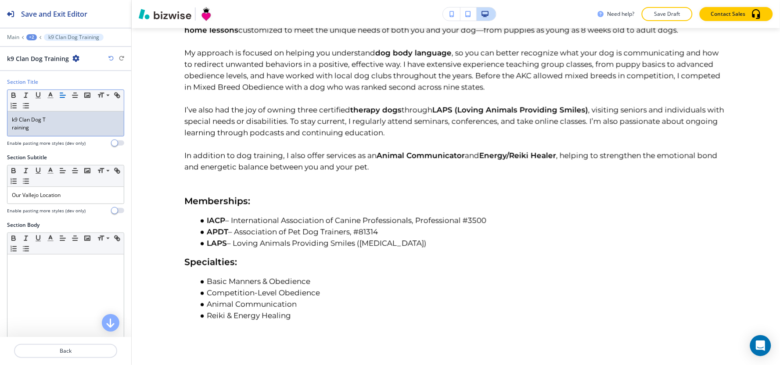
scroll to position [815, 0]
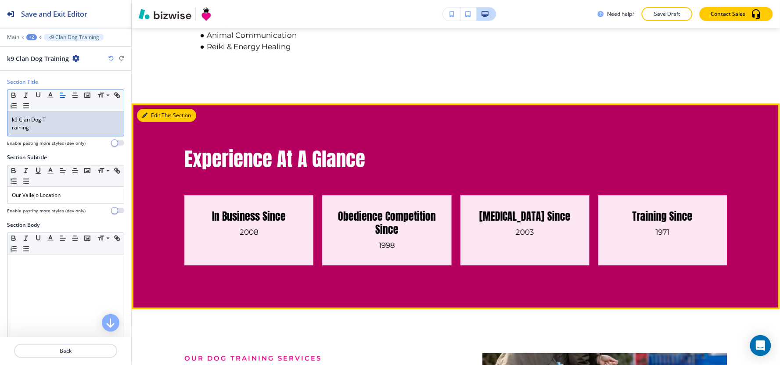
click at [151, 114] on button "Edit This Section" at bounding box center [166, 115] width 59 height 13
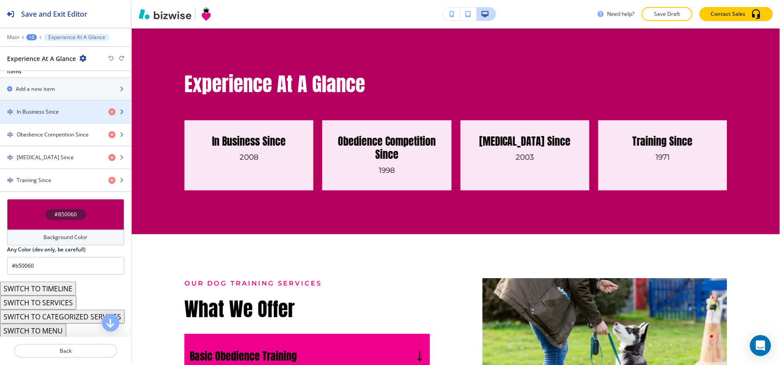
scroll to position [354, 0]
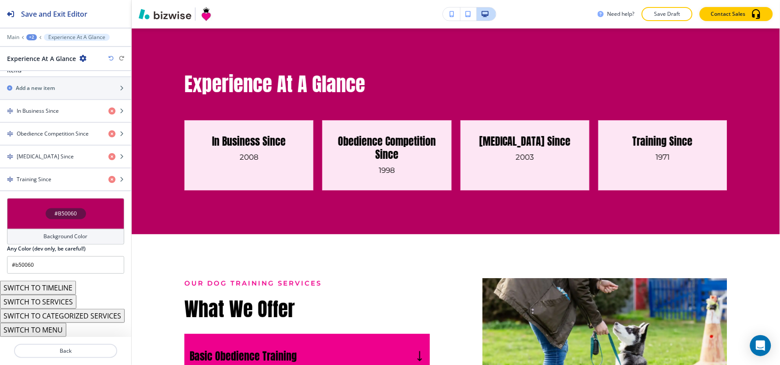
click at [64, 238] on h4 "Background Color" at bounding box center [66, 237] width 44 height 8
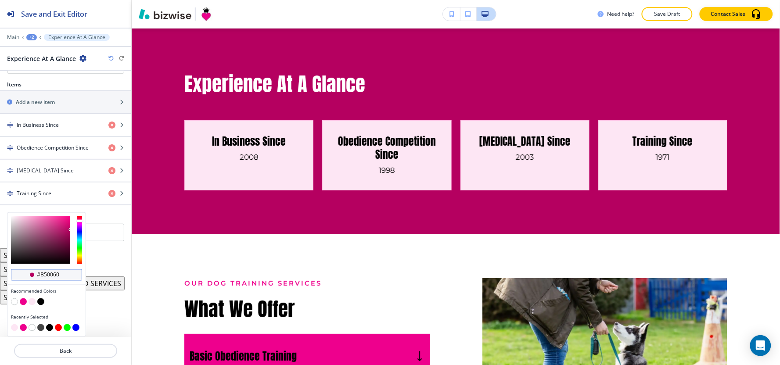
click at [68, 275] on div "#b50060" at bounding box center [46, 275] width 71 height 11
drag, startPoint x: 65, startPoint y: 275, endPoint x: 42, endPoint y: 278, distance: 23.5
click at [42, 278] on input "#b50060" at bounding box center [51, 275] width 31 height 7
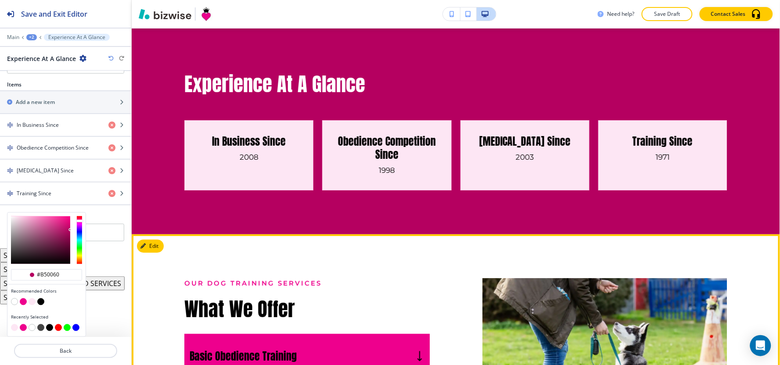
click at [205, 231] on div "Experience At A Glance In Business Since [DATE] Obedience Competition Since [DA…" at bounding box center [456, 132] width 649 height 206
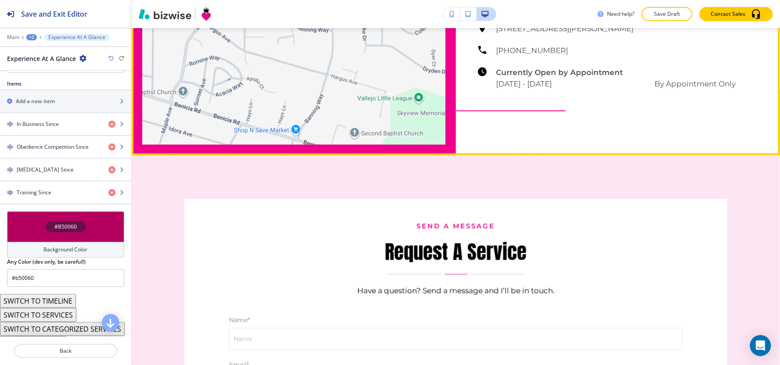
scroll to position [2391, 0]
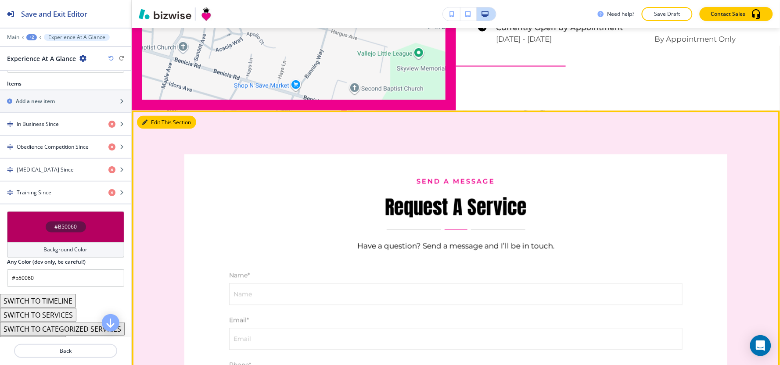
click at [144, 120] on icon "button" at bounding box center [144, 122] width 5 height 5
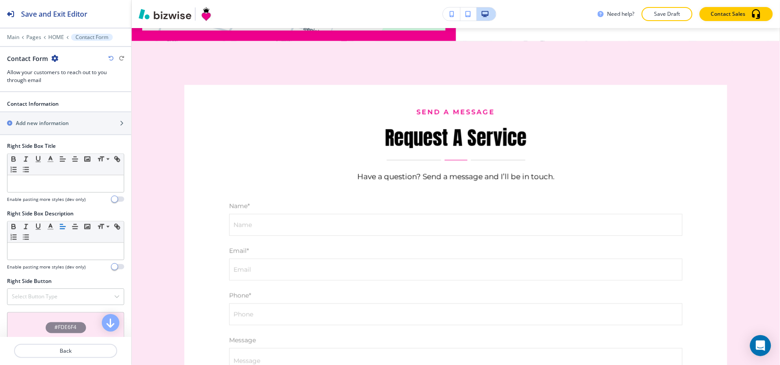
scroll to position [617, 0]
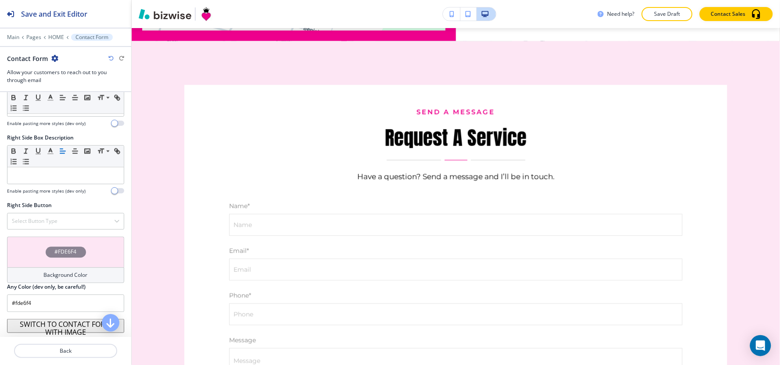
click at [49, 277] on h4 "Background Color" at bounding box center [66, 275] width 44 height 8
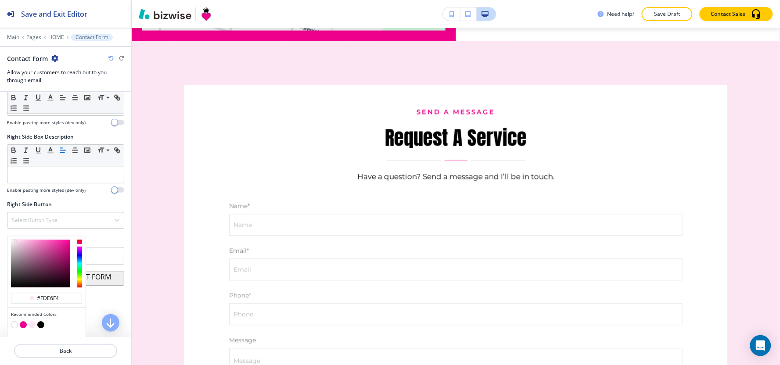
scroll to position [642, 0]
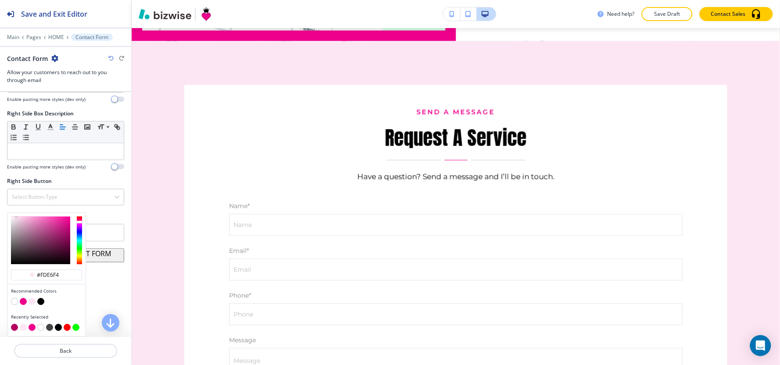
click at [15, 328] on button "button" at bounding box center [14, 327] width 7 height 7
type input "#b50060"
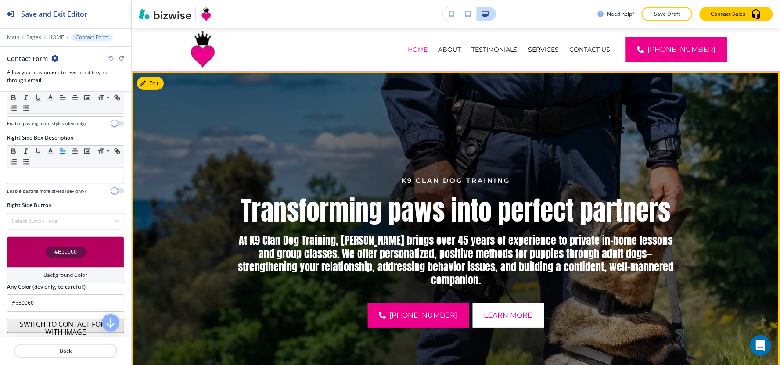
scroll to position [0, 0]
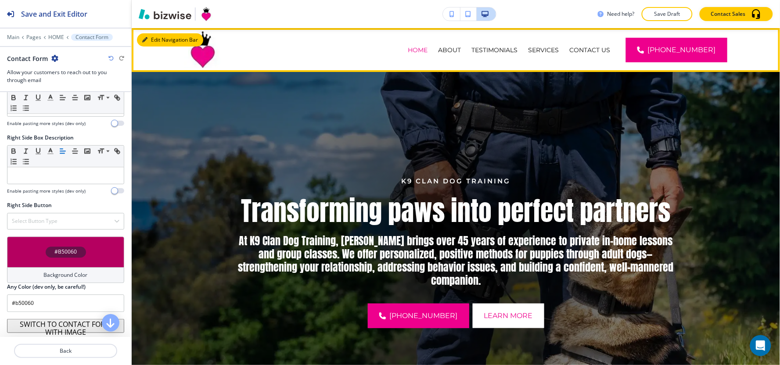
click at [141, 41] on button "Edit Navigation Bar" at bounding box center [170, 39] width 66 height 13
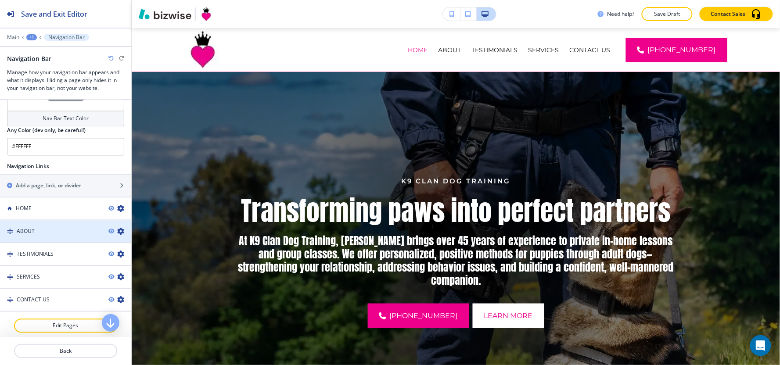
scroll to position [530, 0]
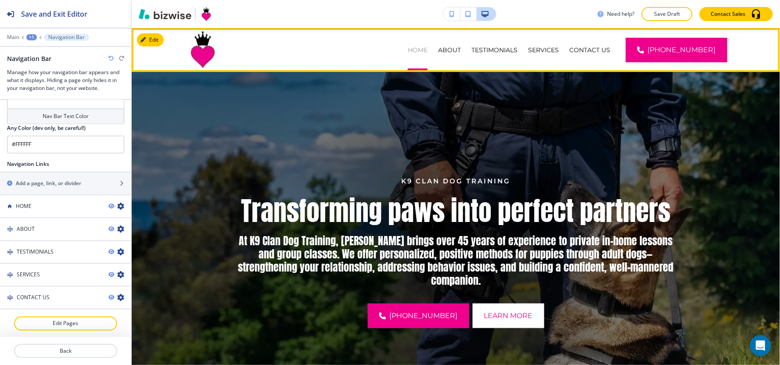
click at [428, 49] on p "HOME" at bounding box center [418, 50] width 20 height 9
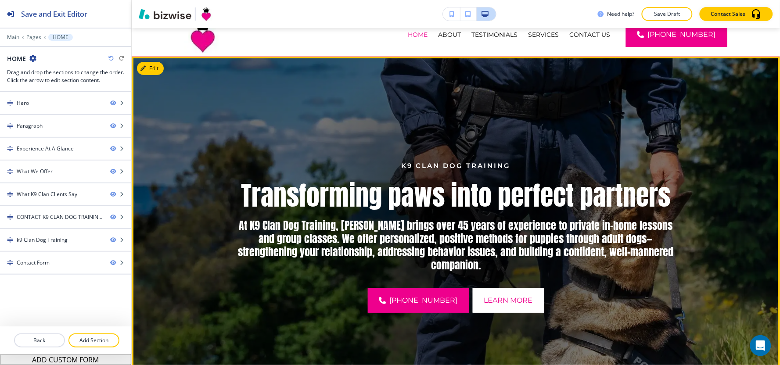
scroll to position [0, 0]
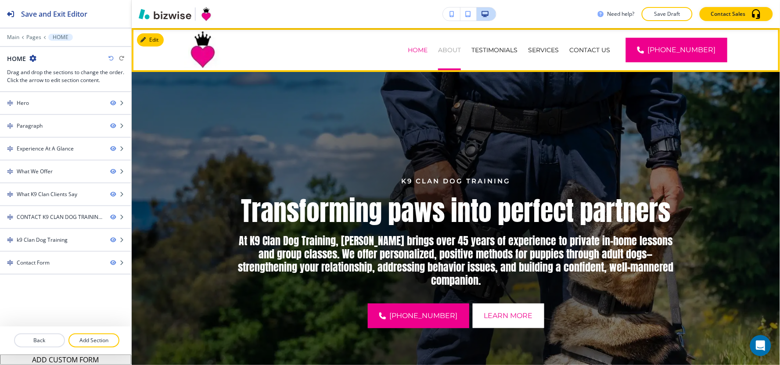
click at [461, 46] on p "ABOUT" at bounding box center [449, 50] width 23 height 9
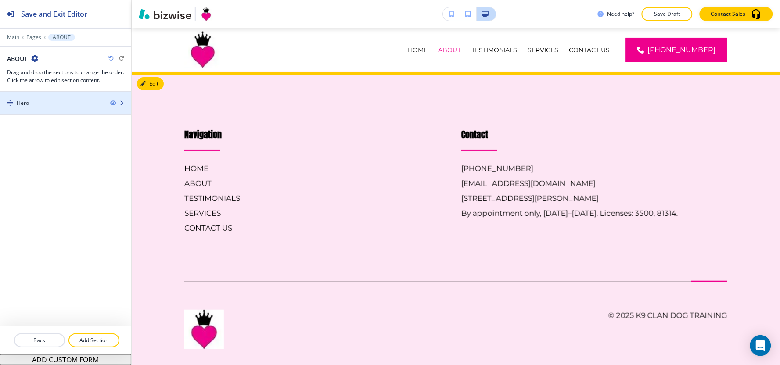
click at [42, 103] on div "Hero" at bounding box center [51, 103] width 103 height 8
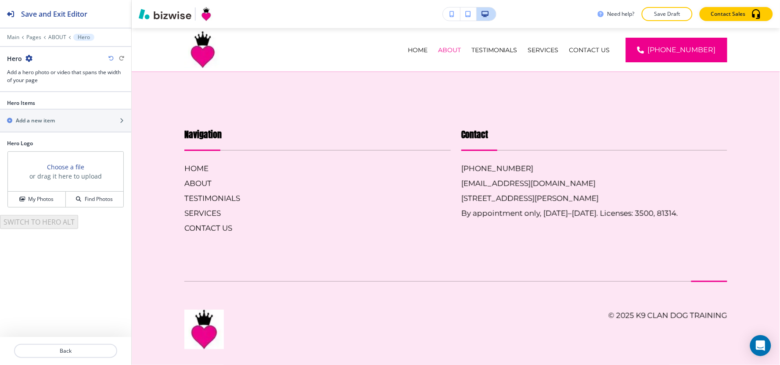
scroll to position [17, 0]
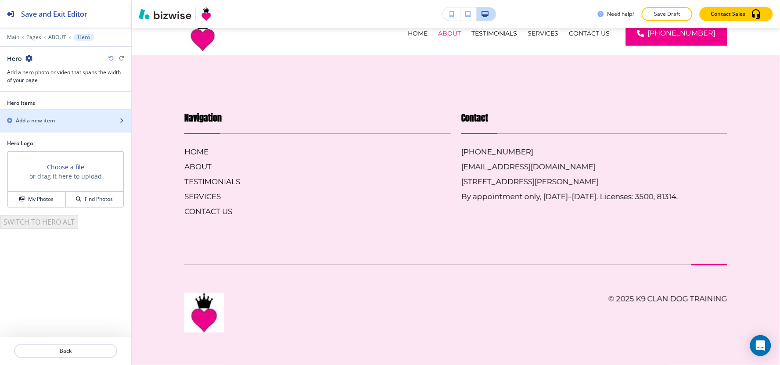
click at [37, 122] on h2 "Add a new item" at bounding box center [35, 121] width 39 height 8
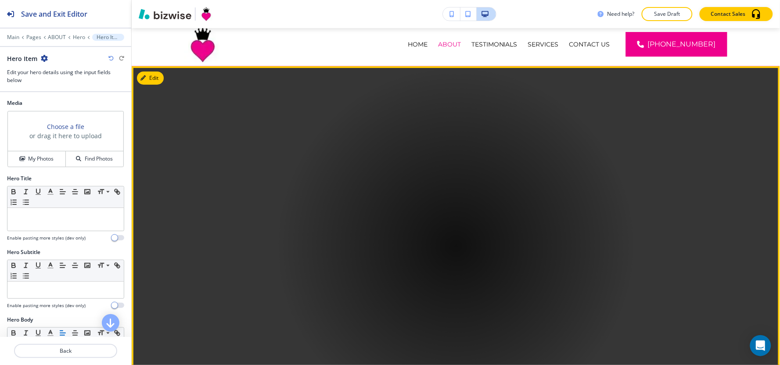
scroll to position [0, 0]
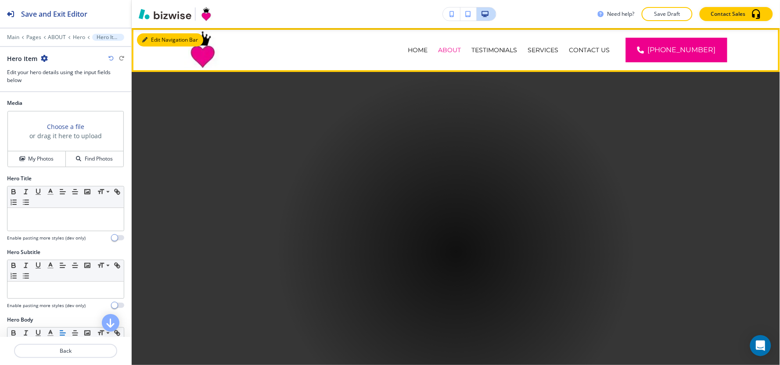
click at [145, 37] on icon "button" at bounding box center [144, 39] width 5 height 5
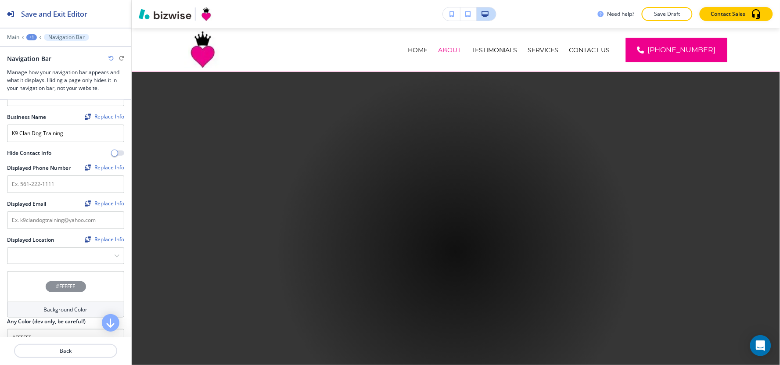
scroll to position [97, 0]
click at [48, 191] on input "text" at bounding box center [65, 184] width 117 height 18
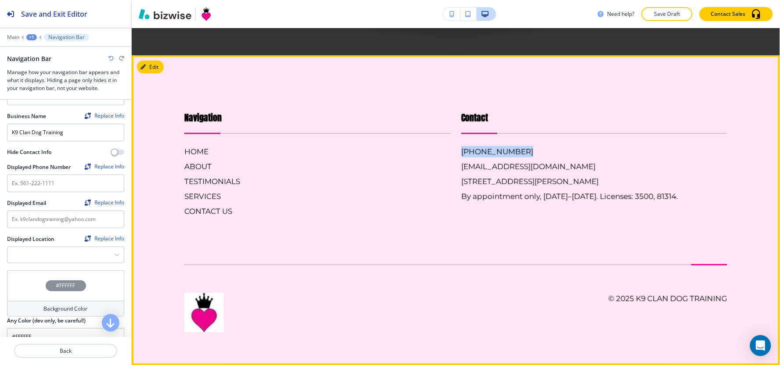
drag, startPoint x: 511, startPoint y: 151, endPoint x: 455, endPoint y: 151, distance: 56.2
click at [455, 151] on div "Contact [PHONE_NUMBER] [EMAIL_ADDRESS][DOMAIN_NAME] [STREET_ADDRESS][PERSON_NAM…" at bounding box center [589, 155] width 277 height 123
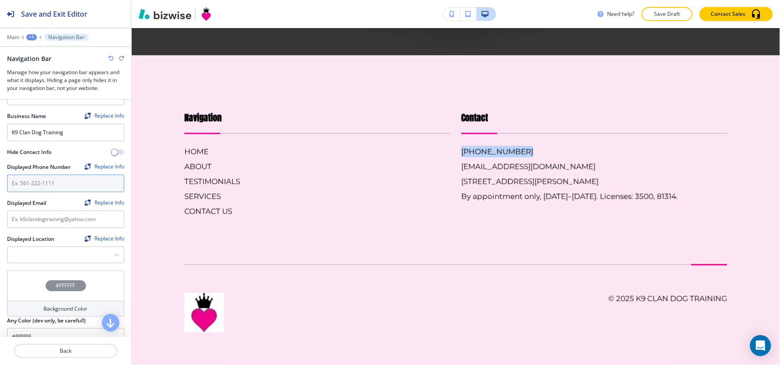
copy h6 "[PHONE_NUMBER]"
click at [30, 190] on input "text" at bounding box center [65, 184] width 117 height 18
paste input "[PHONE_NUMBER]"
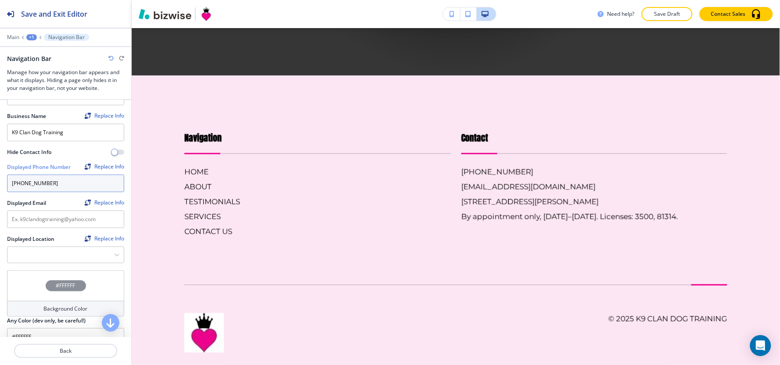
scroll to position [397, 0]
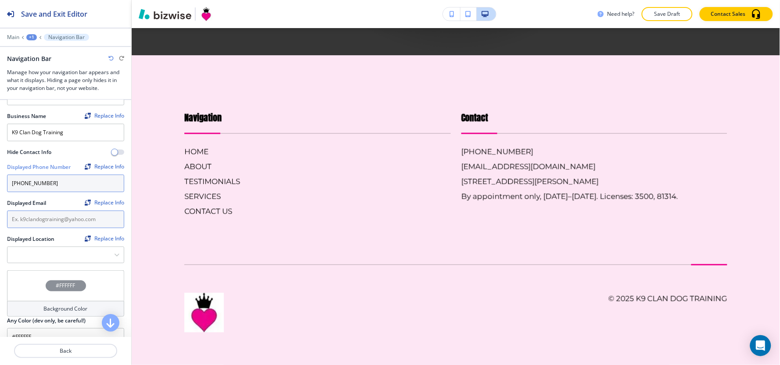
type input "[PHONE_NUMBER]"
click at [46, 225] on input "text" at bounding box center [65, 220] width 117 height 18
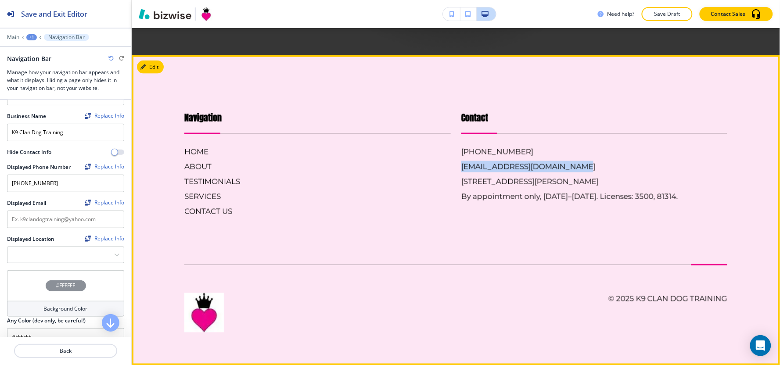
drag, startPoint x: 578, startPoint y: 169, endPoint x: 449, endPoint y: 167, distance: 129.1
click at [451, 167] on div "Contact [PHONE_NUMBER] [EMAIL_ADDRESS][DOMAIN_NAME] [STREET_ADDRESS][PERSON_NAM…" at bounding box center [589, 155] width 277 height 123
copy h6 "[EMAIL_ADDRESS][DOMAIN_NAME]"
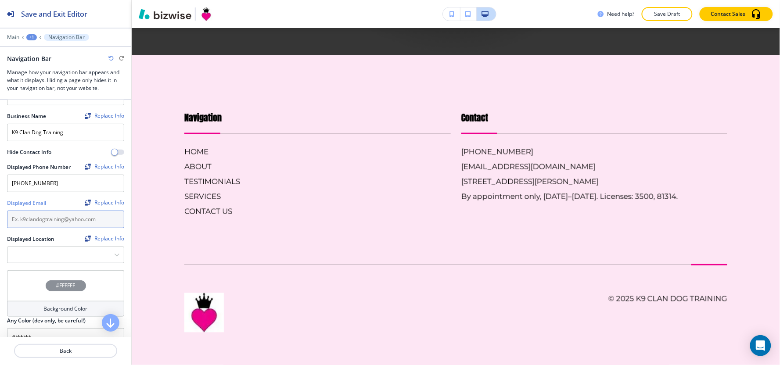
click at [76, 224] on input "text" at bounding box center [65, 220] width 117 height 18
paste input "[EMAIL_ADDRESS][DOMAIN_NAME]"
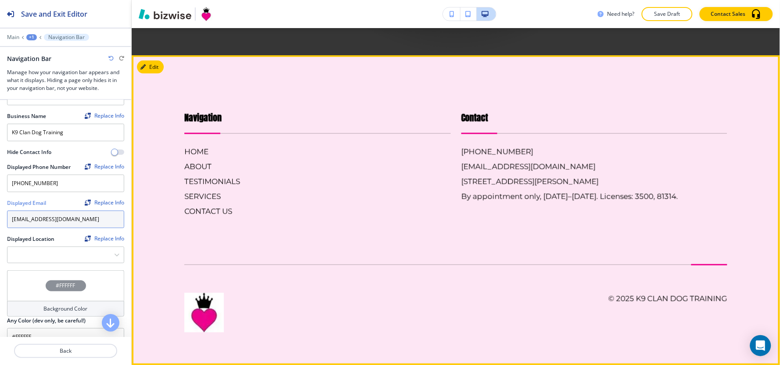
type input "[EMAIL_ADDRESS][DOMAIN_NAME]"
drag, startPoint x: 617, startPoint y: 181, endPoint x: 459, endPoint y: 187, distance: 157.3
click at [462, 187] on div "[PHONE_NUMBER] [EMAIL_ADDRESS][DOMAIN_NAME] [STREET_ADDRESS][PERSON_NAME] By ap…" at bounding box center [595, 174] width 267 height 56
copy h6 "[STREET_ADDRESS][PERSON_NAME]"
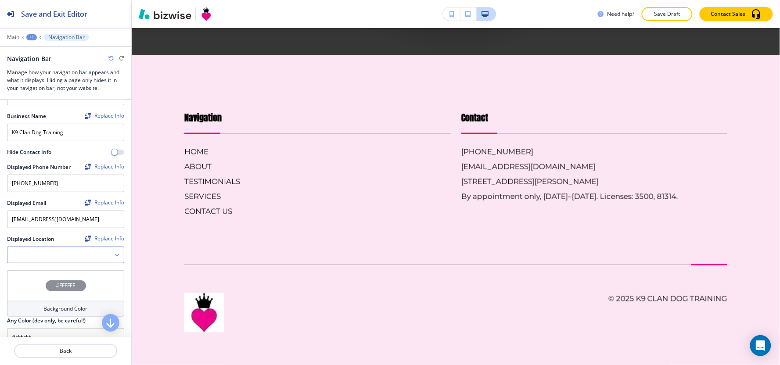
click at [44, 261] on Location "Manual Input" at bounding box center [60, 255] width 107 height 15
paste Location "[STREET_ADDRESS][PERSON_NAME]"
type Location "[STREET_ADDRESS][PERSON_NAME]"
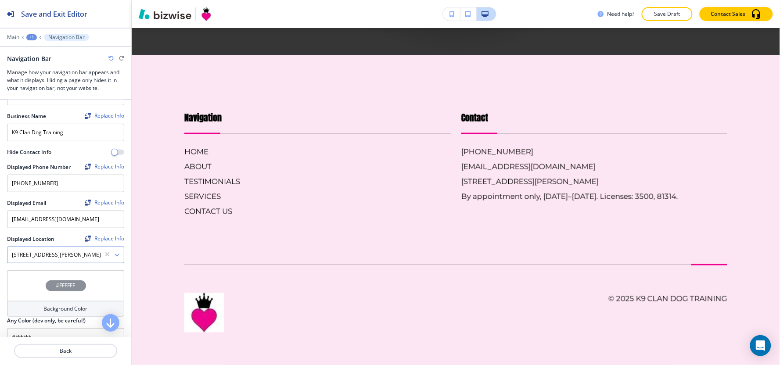
click at [114, 256] on icon "button" at bounding box center [116, 254] width 5 height 5
click at [90, 273] on h4 "[STREET_ADDRESS][PERSON_NAME]" at bounding box center [66, 271] width 108 height 8
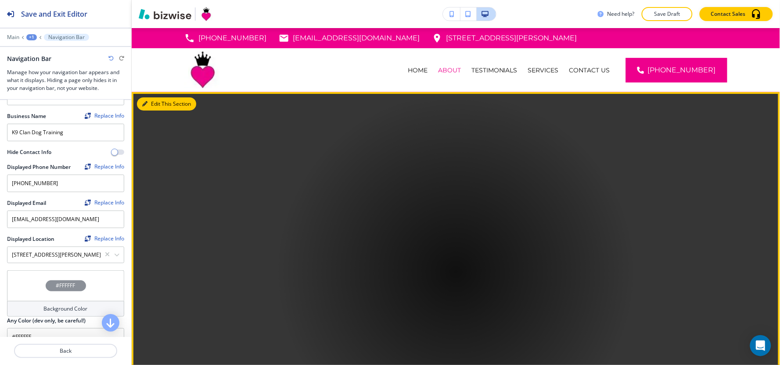
click at [159, 108] on button "Edit This Section" at bounding box center [166, 103] width 59 height 13
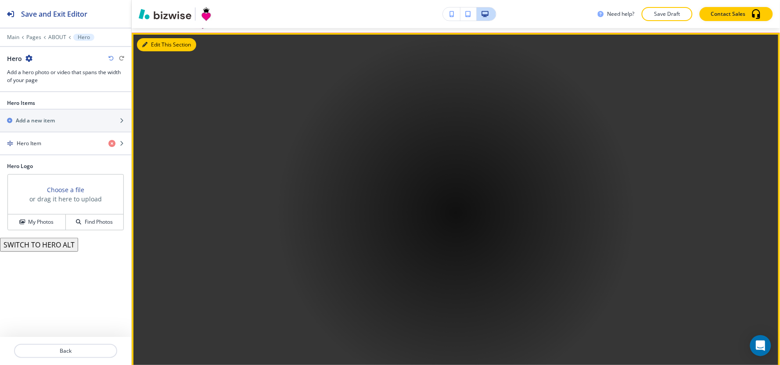
scroll to position [64, 0]
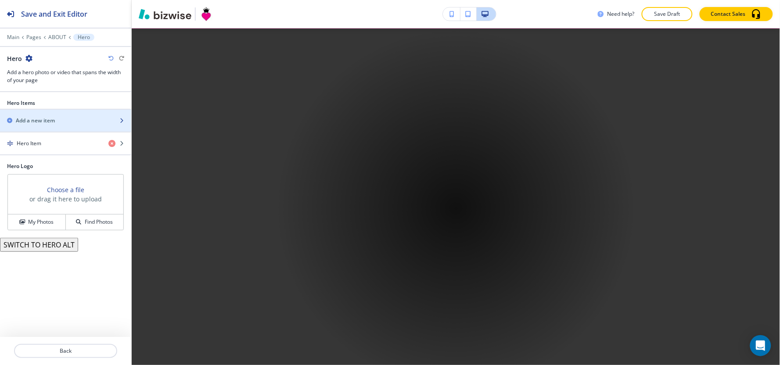
click at [45, 122] on h2 "Add a new item" at bounding box center [35, 121] width 39 height 8
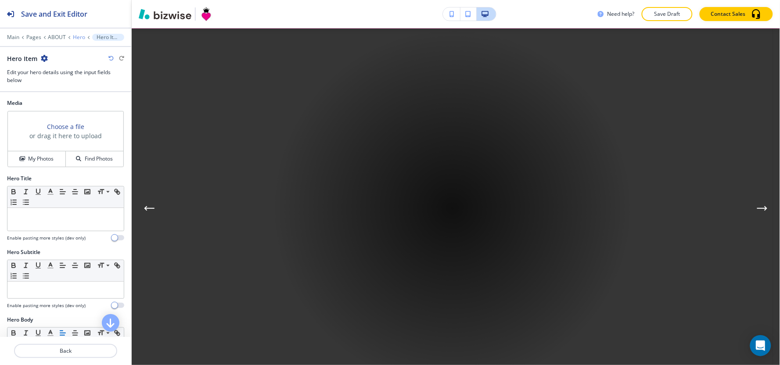
click at [74, 34] on p "Hero" at bounding box center [79, 37] width 12 height 6
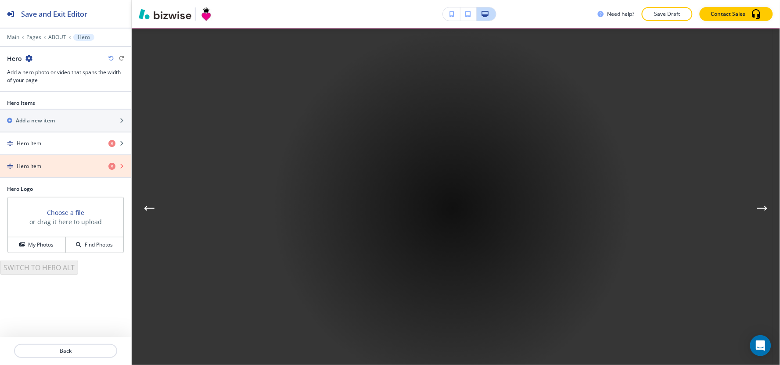
click at [112, 168] on icon "button" at bounding box center [111, 166] width 7 height 7
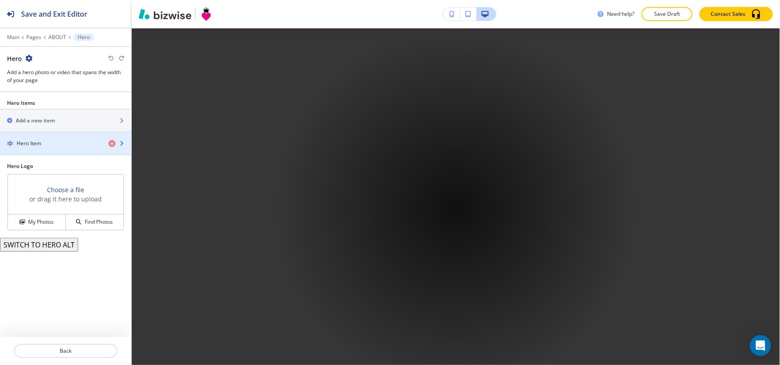
click at [65, 150] on div "button" at bounding box center [65, 151] width 131 height 7
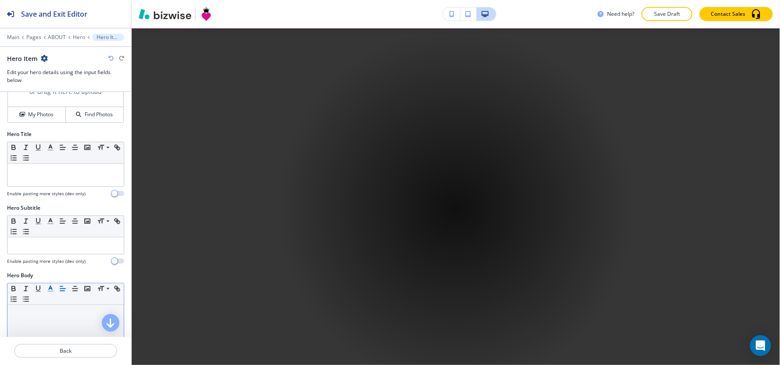
scroll to position [0, 0]
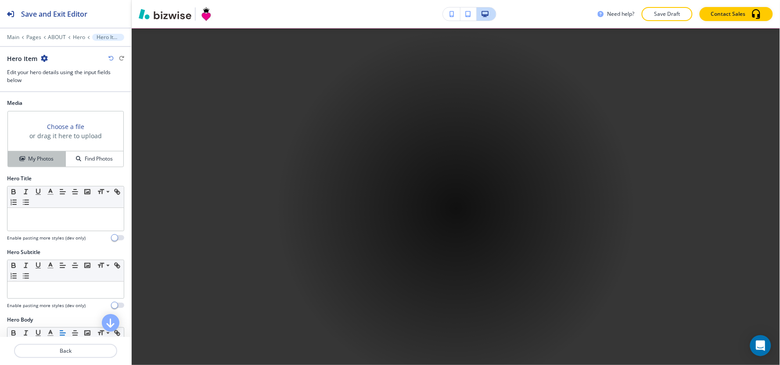
click at [28, 157] on h4 "My Photos" at bounding box center [40, 159] width 25 height 8
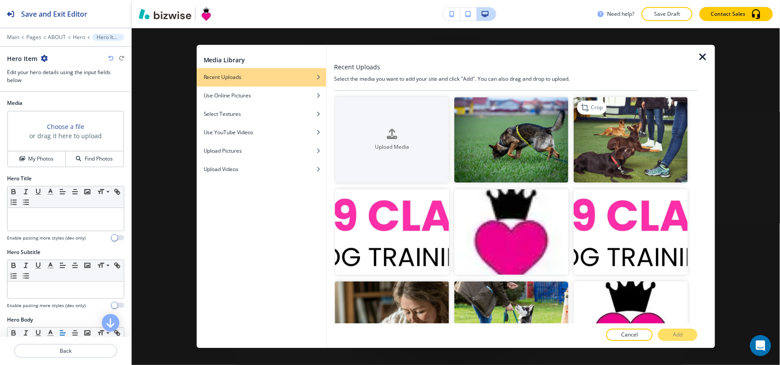
click at [596, 152] on img "button" at bounding box center [631, 140] width 114 height 86
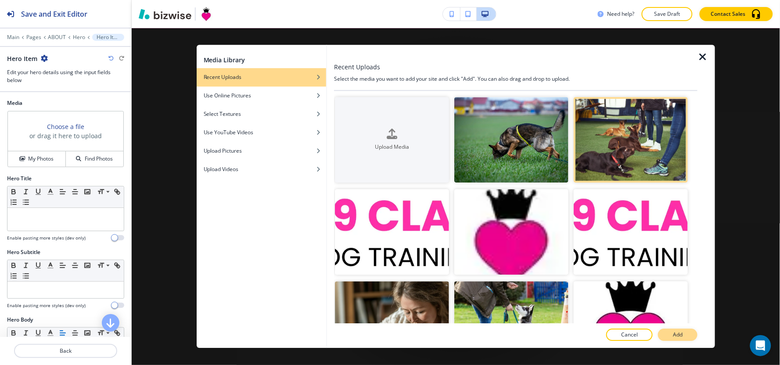
click at [685, 335] on button "Add" at bounding box center [678, 335] width 40 height 12
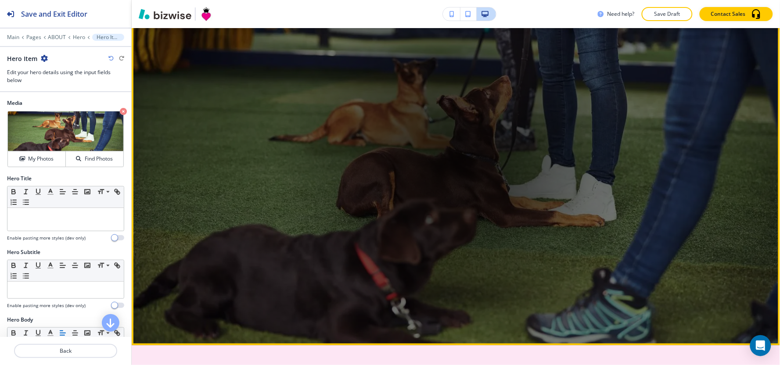
scroll to position [97, 0]
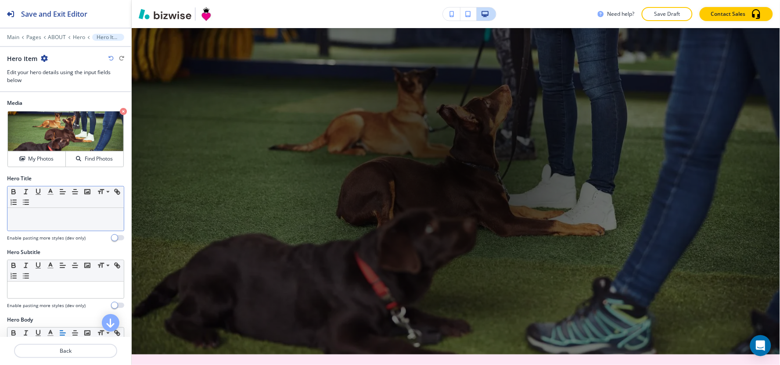
click at [46, 219] on p at bounding box center [66, 217] width 108 height 8
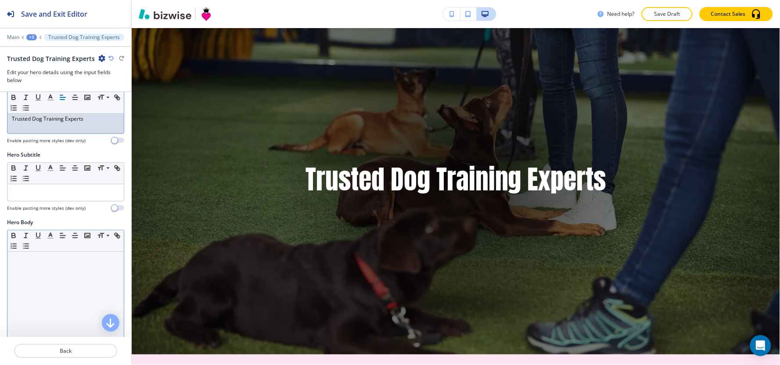
click at [31, 289] on div at bounding box center [65, 309] width 116 height 114
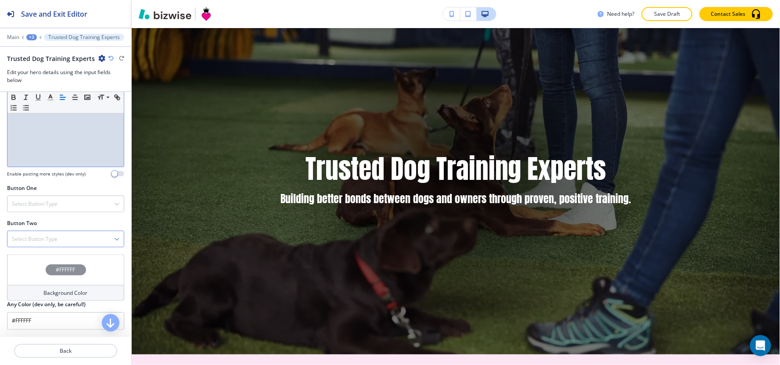
scroll to position [102, 0]
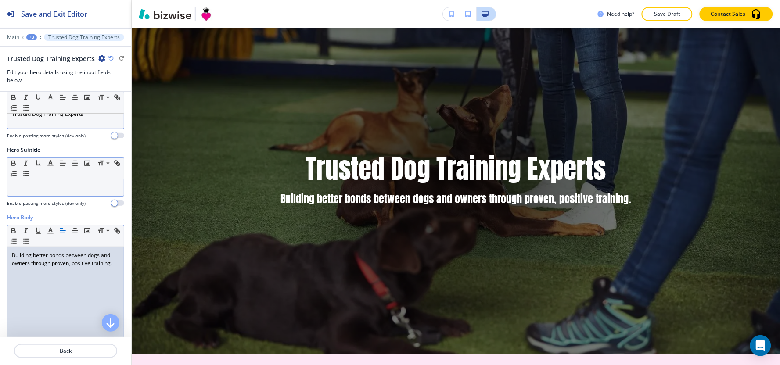
click at [45, 188] on p at bounding box center [66, 188] width 108 height 8
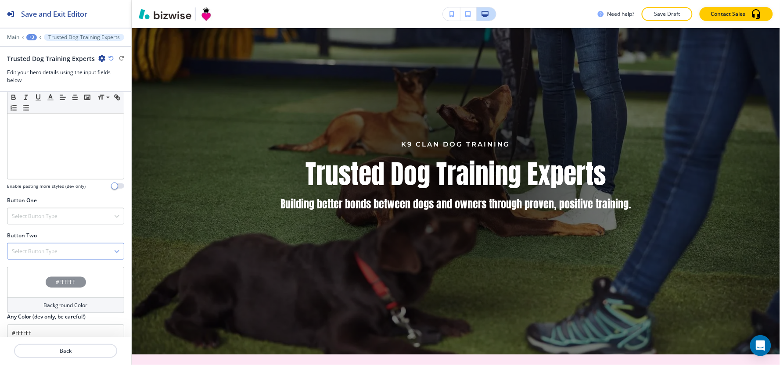
scroll to position [297, 0]
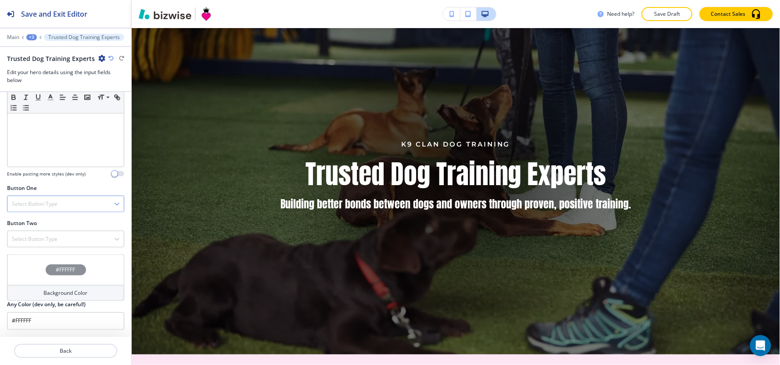
click at [42, 206] on h4 "Select Button Type" at bounding box center [35, 204] width 46 height 8
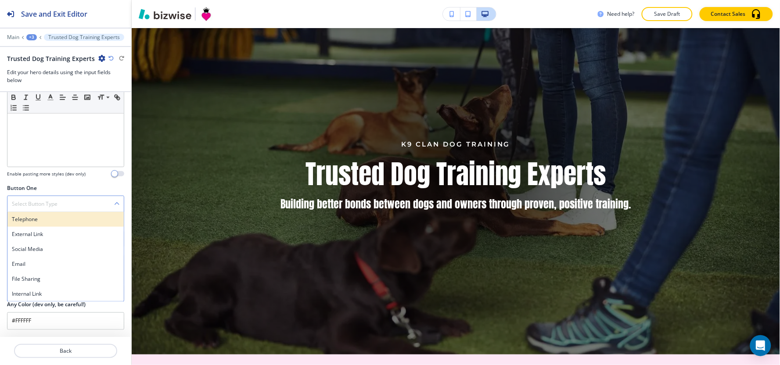
click at [40, 224] on div "Telephone" at bounding box center [65, 219] width 116 height 15
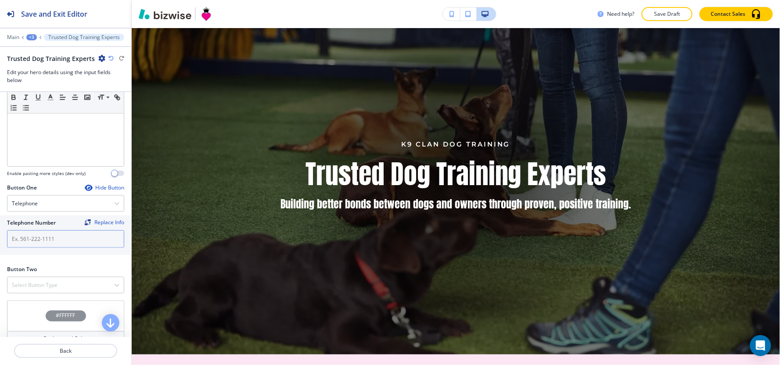
drag, startPoint x: 34, startPoint y: 251, endPoint x: 33, endPoint y: 242, distance: 9.8
click at [34, 248] on div "Telephone Number Replace Info" at bounding box center [65, 236] width 131 height 40
click at [32, 241] on input "text" at bounding box center [65, 240] width 117 height 18
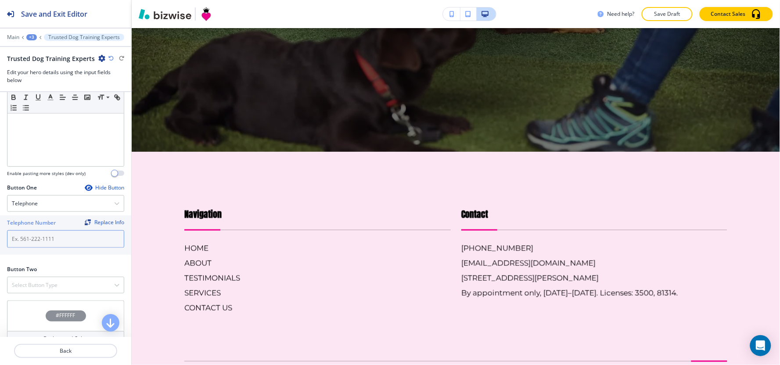
scroll to position [397, 0]
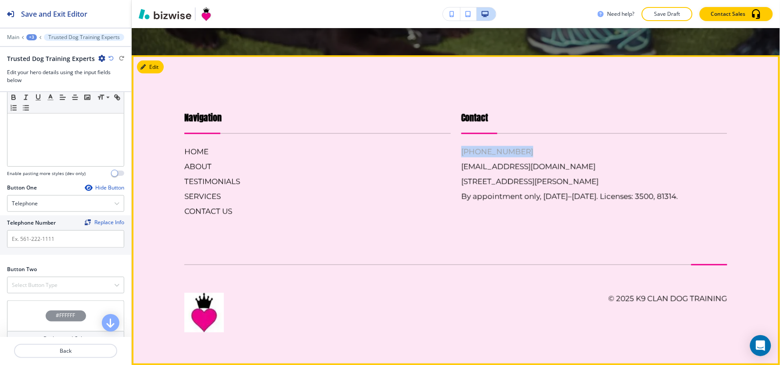
drag, startPoint x: 517, startPoint y: 148, endPoint x: 458, endPoint y: 151, distance: 59.0
click at [462, 151] on div "[PHONE_NUMBER] [EMAIL_ADDRESS][DOMAIN_NAME] [STREET_ADDRESS][PERSON_NAME] By ap…" at bounding box center [595, 174] width 267 height 56
copy h6 "[PHONE_NUMBER]"
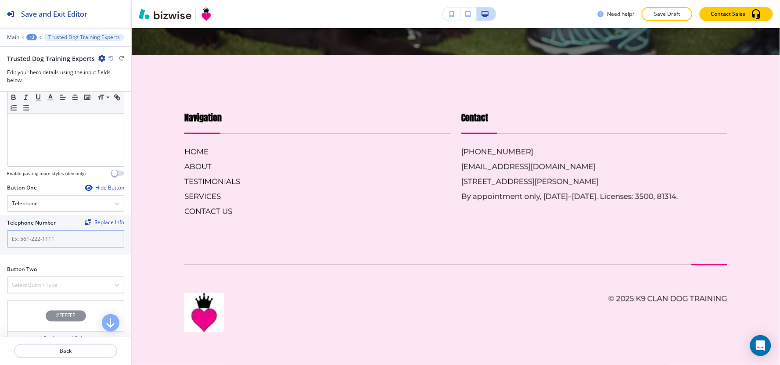
click at [56, 244] on input "text" at bounding box center [65, 240] width 117 height 18
paste input "[PHONE_NUMBER]"
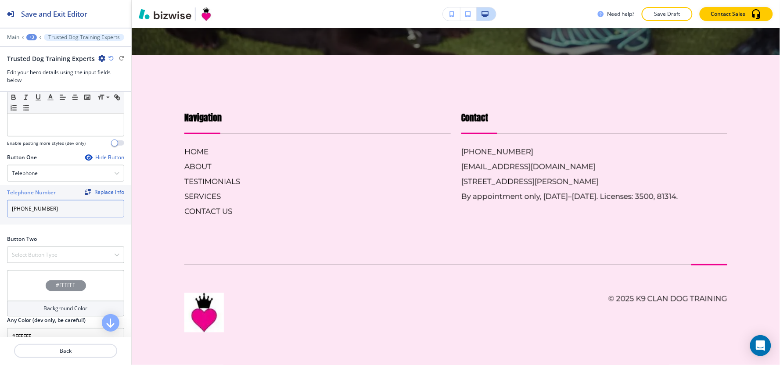
scroll to position [344, 0]
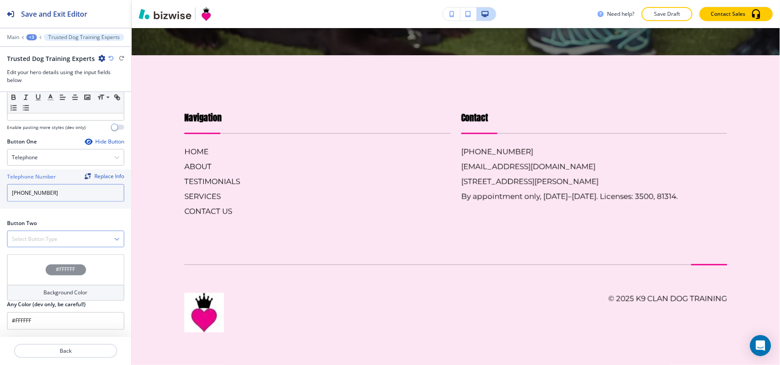
type input "[PHONE_NUMBER]"
click at [44, 238] on h4 "Select Button Type" at bounding box center [35, 239] width 46 height 8
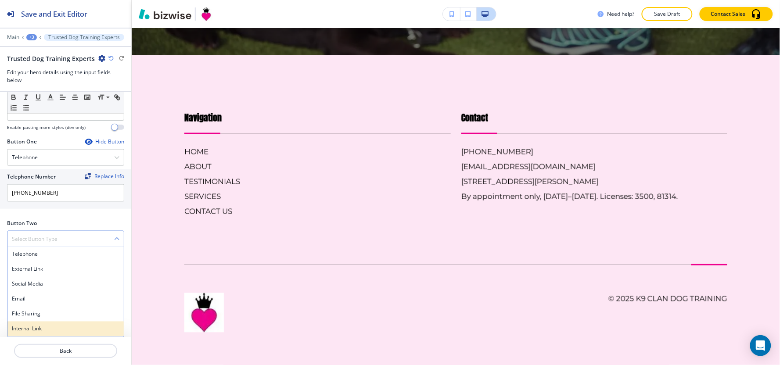
click at [42, 327] on h4 "Internal Link" at bounding box center [66, 329] width 108 height 8
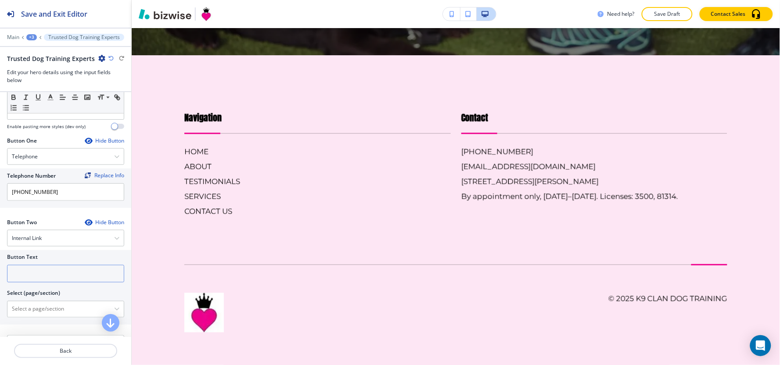
click at [45, 277] on input "text" at bounding box center [65, 274] width 117 height 18
type input "contact us"
click at [30, 307] on \(page\/section\) "Manual Input" at bounding box center [60, 309] width 107 height 15
click at [21, 317] on \(page\/section\) "Contact Us" at bounding box center [60, 309] width 107 height 15
click at [21, 327] on h4 "CONTACT US" at bounding box center [66, 325] width 108 height 8
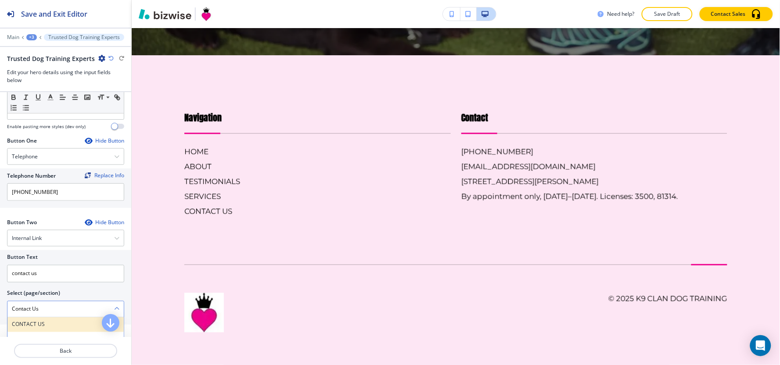
type \(page\/section\) "CONTACT US"
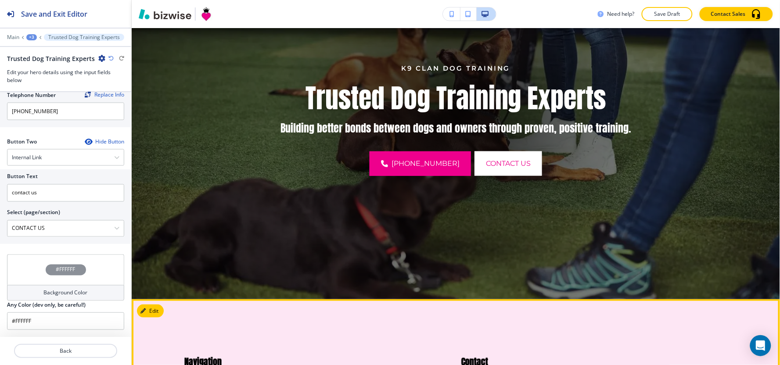
scroll to position [0, 0]
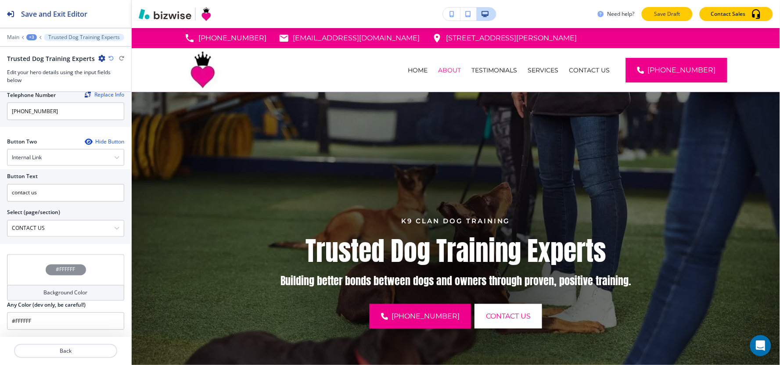
click at [674, 7] on button "Save Draft" at bounding box center [667, 14] width 51 height 14
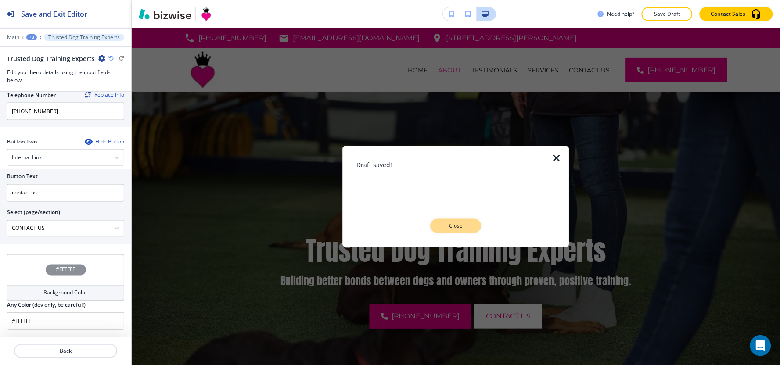
click at [453, 222] on p "Close" at bounding box center [456, 226] width 28 height 8
